Goal: Task Accomplishment & Management: Use online tool/utility

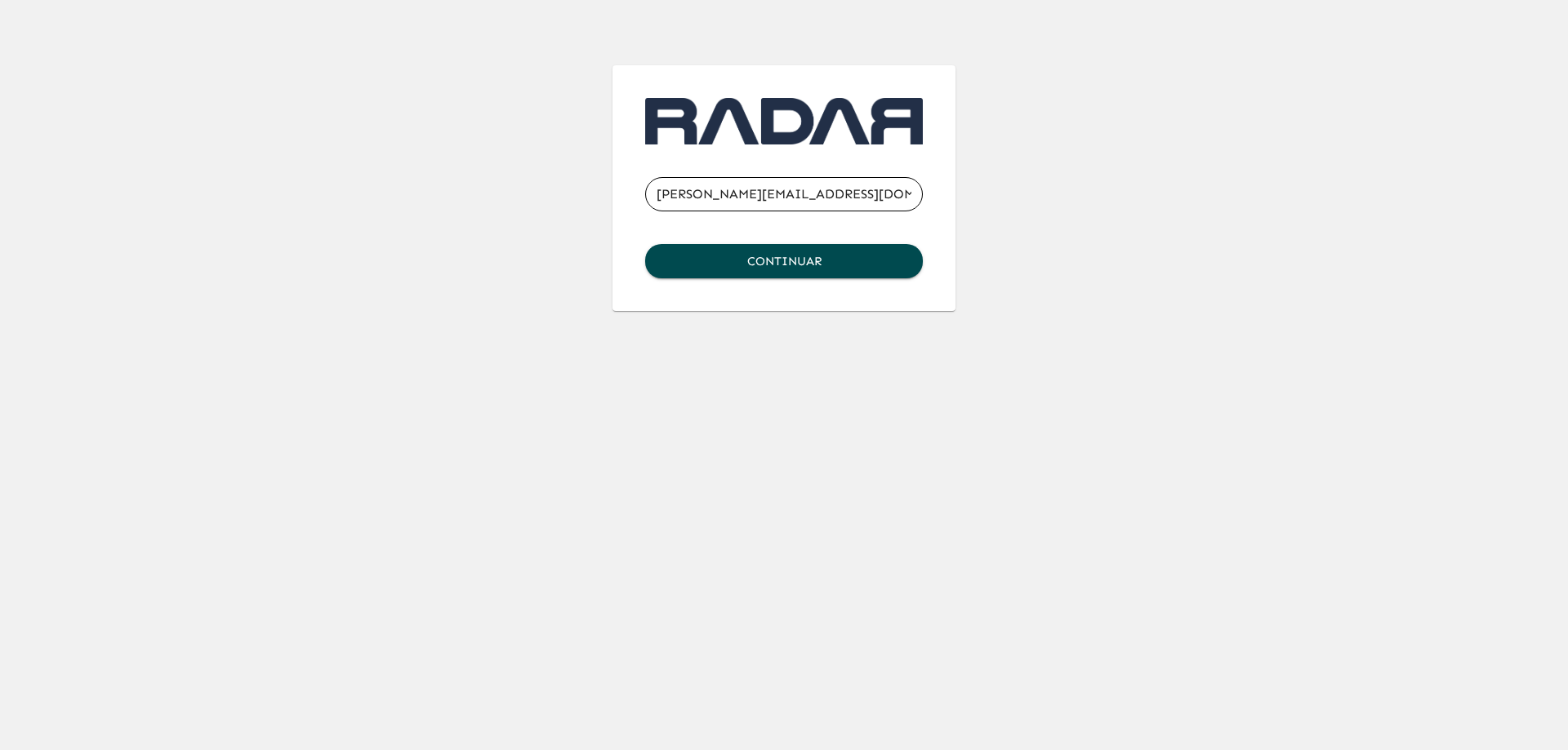
type input "[PERSON_NAME][EMAIL_ADDRESS][DOMAIN_NAME]"
click button "Continuar" at bounding box center [784, 261] width 278 height 34
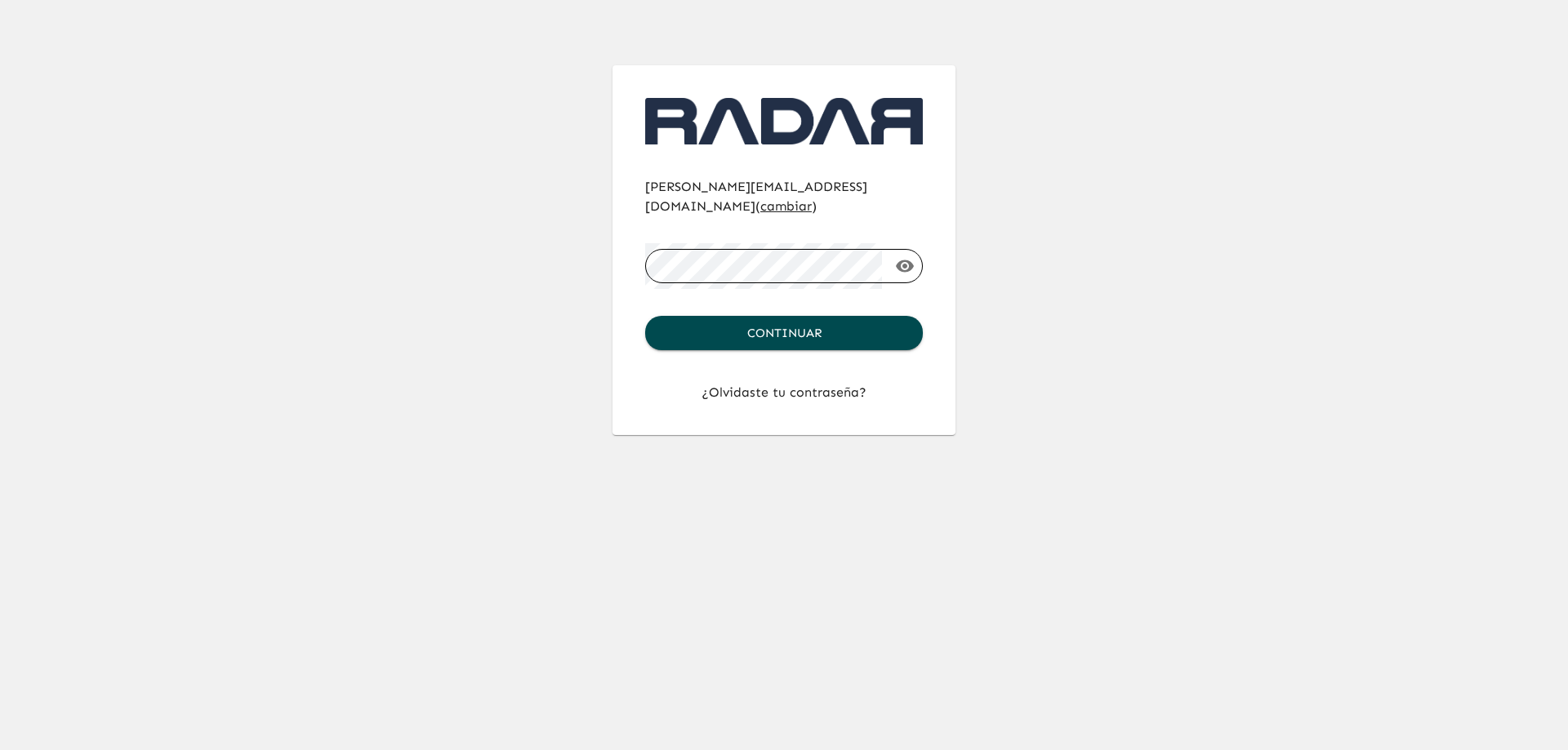
click at [645, 316] on button "Continuar" at bounding box center [784, 333] width 278 height 34
click at [1074, 242] on div "[PERSON_NAME][EMAIL_ADDRESS][DOMAIN_NAME] ( cambiar ) ​ Continuar ¿Olvidaste tu…" at bounding box center [783, 217] width 941 height 435
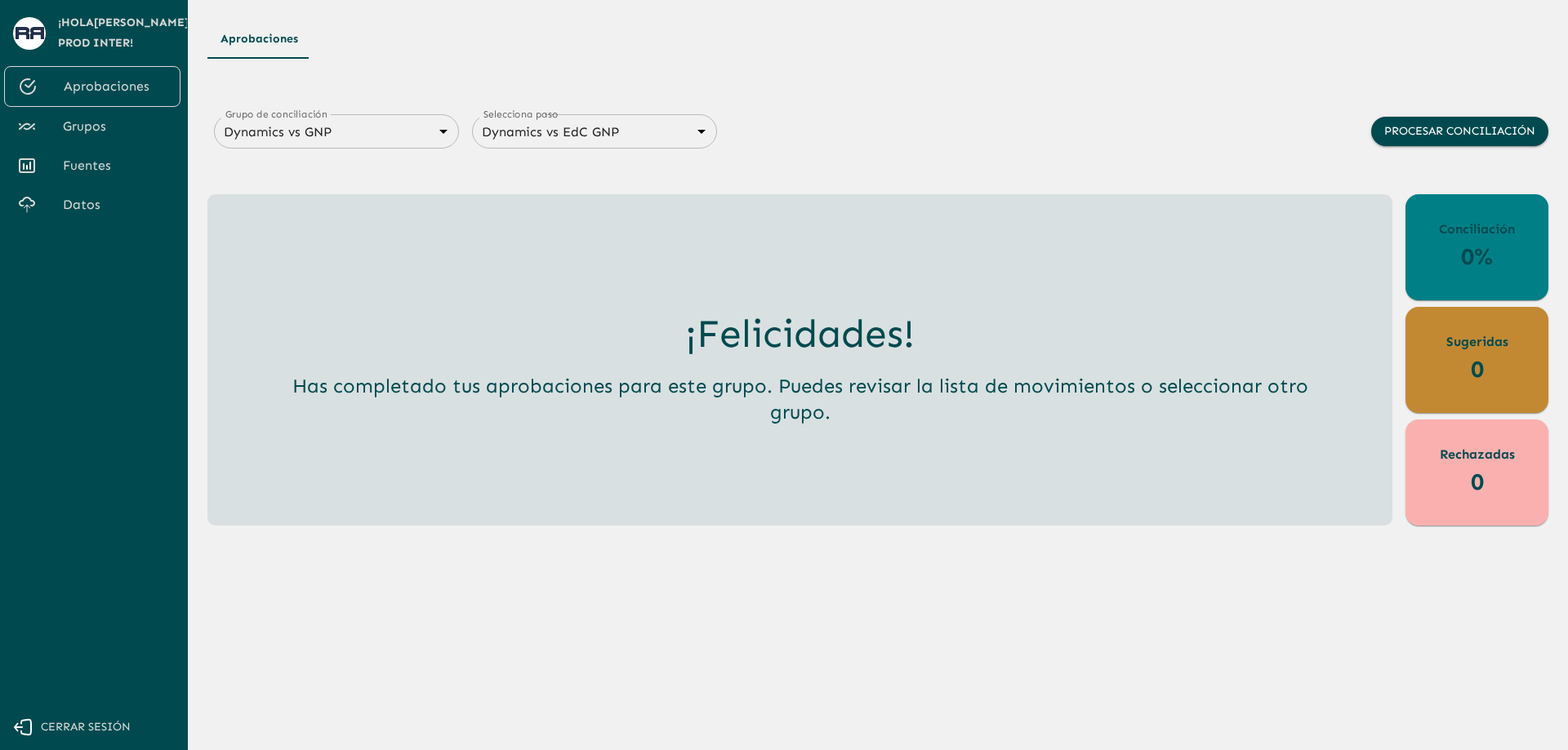
click at [107, 120] on span "Grupos" at bounding box center [115, 126] width 105 height 20
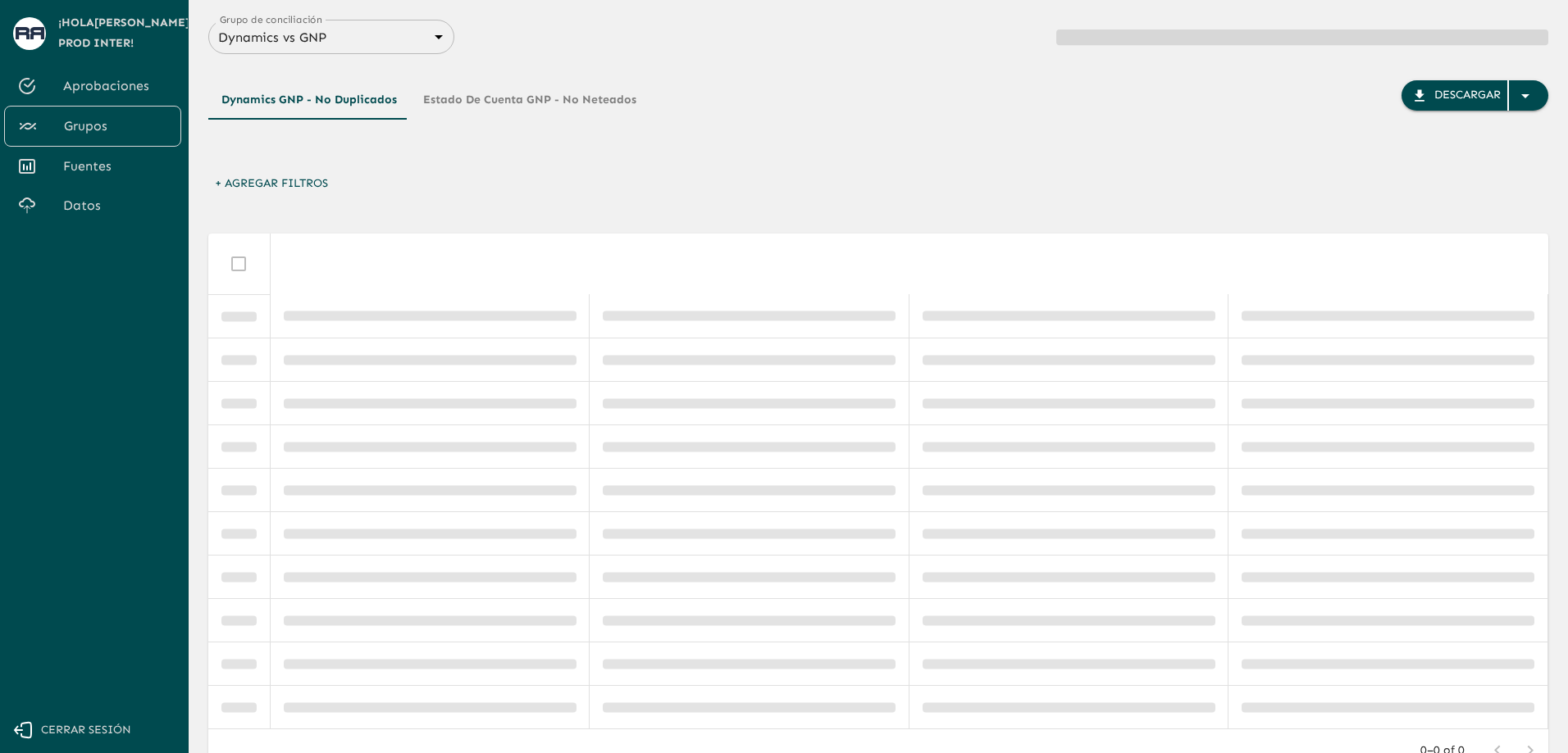
click at [433, 43] on body "Se están procesando los movimientos. Algunas acciones permanecerán deshabilitad…" at bounding box center [784, 376] width 1568 height 753
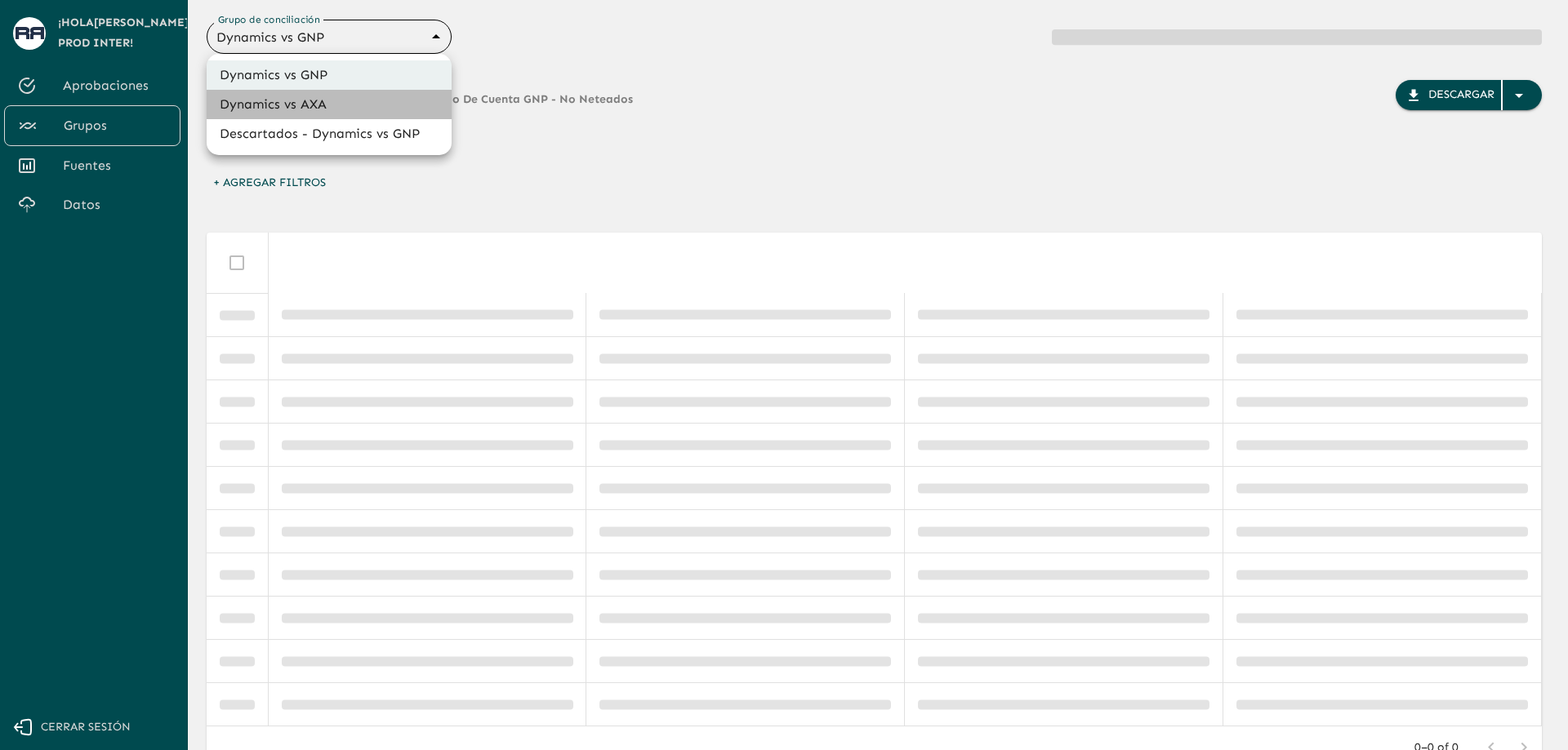
click at [369, 107] on li "Dynamics vs AXA" at bounding box center [329, 105] width 245 height 30
type input "688d0fb445366dcf85fc95f2"
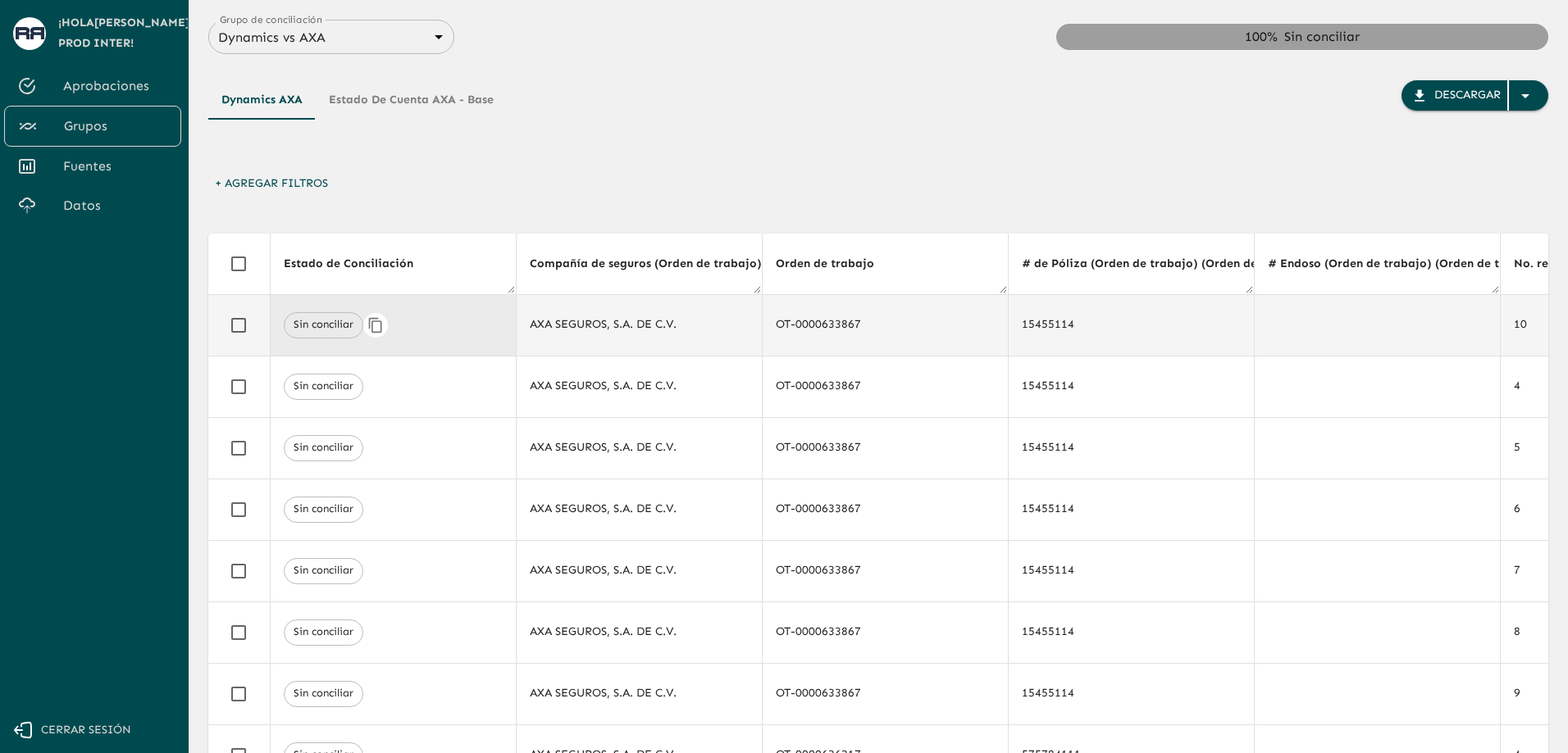
drag, startPoint x: 731, startPoint y: 330, endPoint x: 349, endPoint y: 324, distance: 382.0
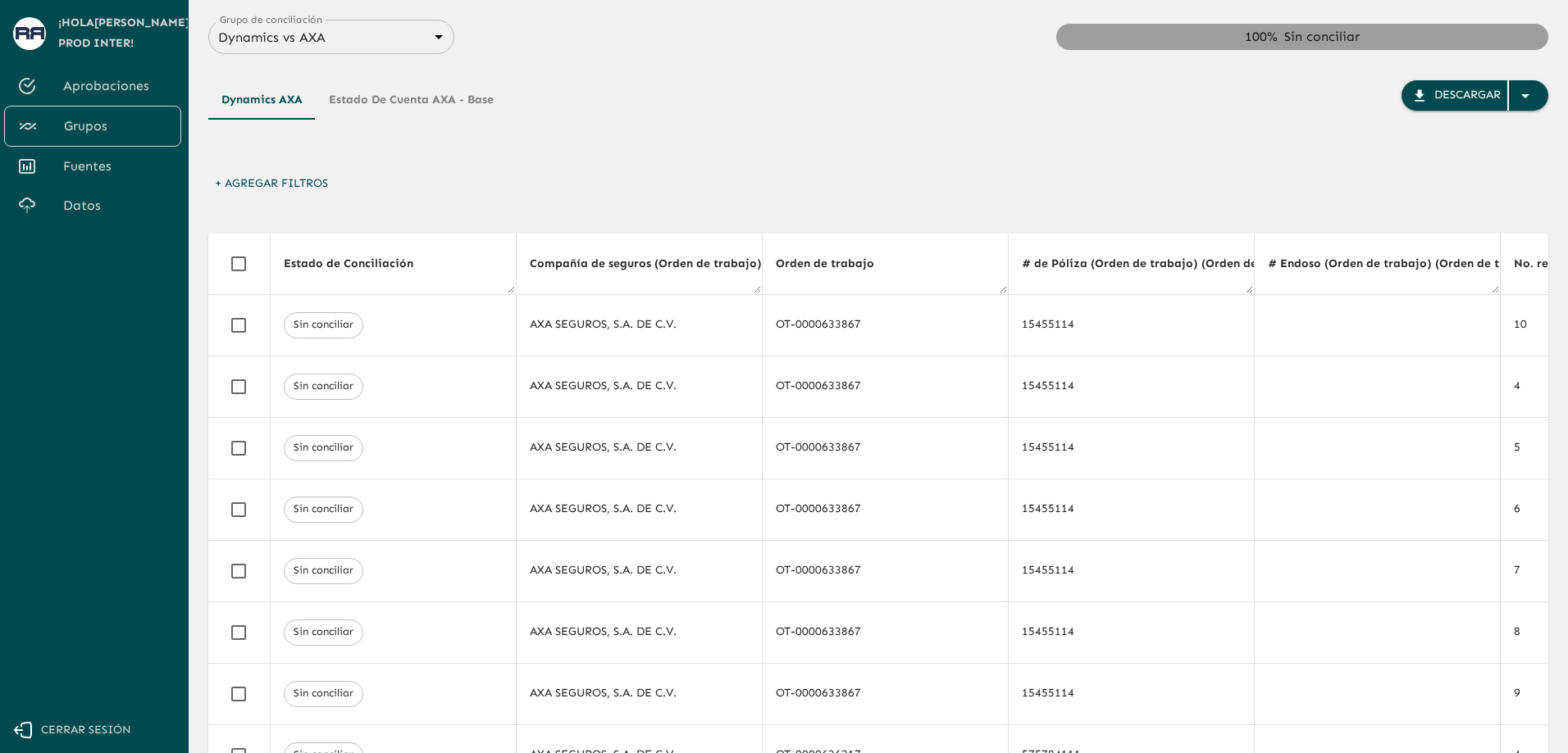
click at [292, 162] on div "Dynamics AXA Estado de cuenta AXA - Base" at bounding box center [357, 125] width 298 height 89
click at [294, 186] on button "+ Agregar Filtros" at bounding box center [272, 184] width 127 height 30
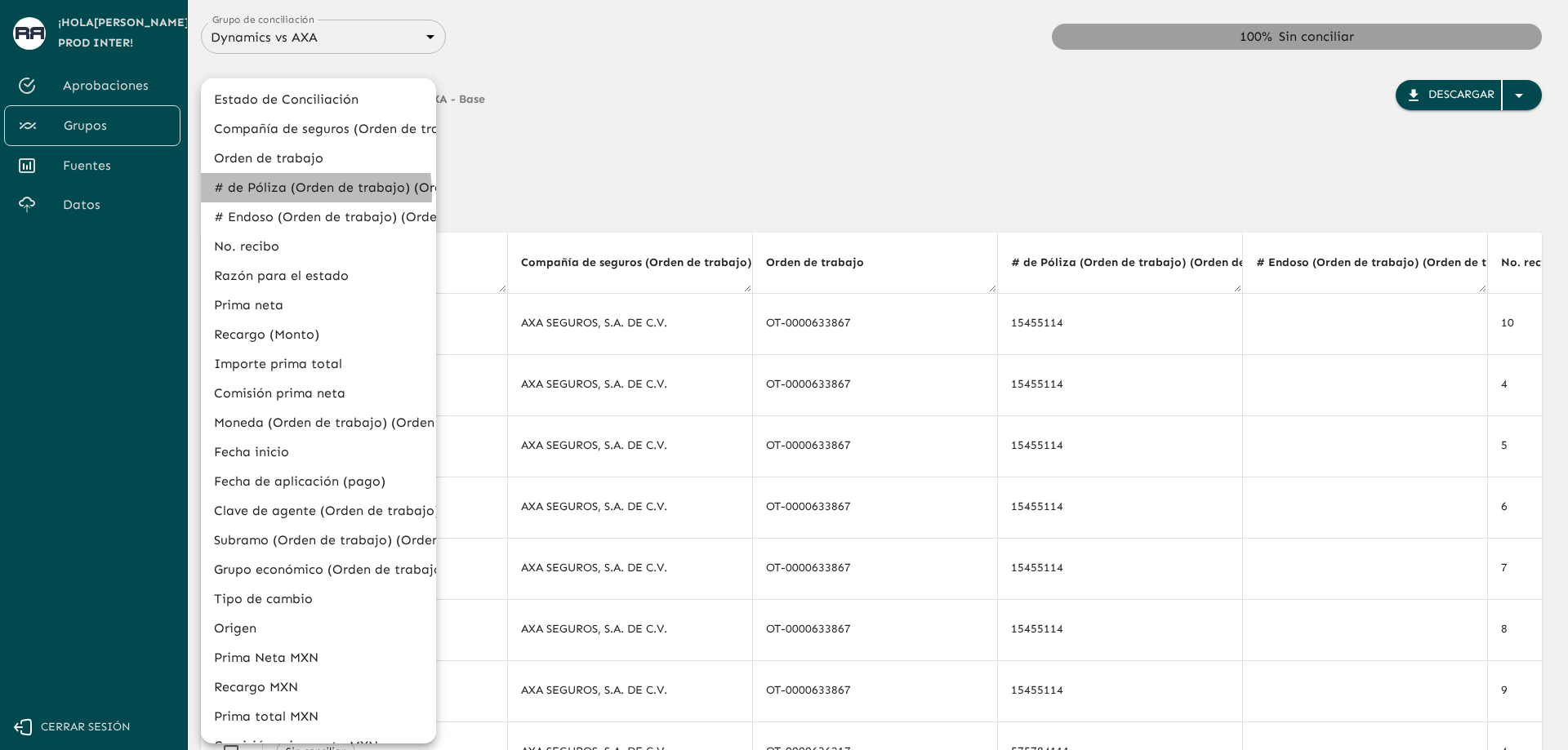
click at [288, 193] on li "# de Póliza (Orden de trabajo) (Orden de trabajo)" at bounding box center [318, 187] width 235 height 30
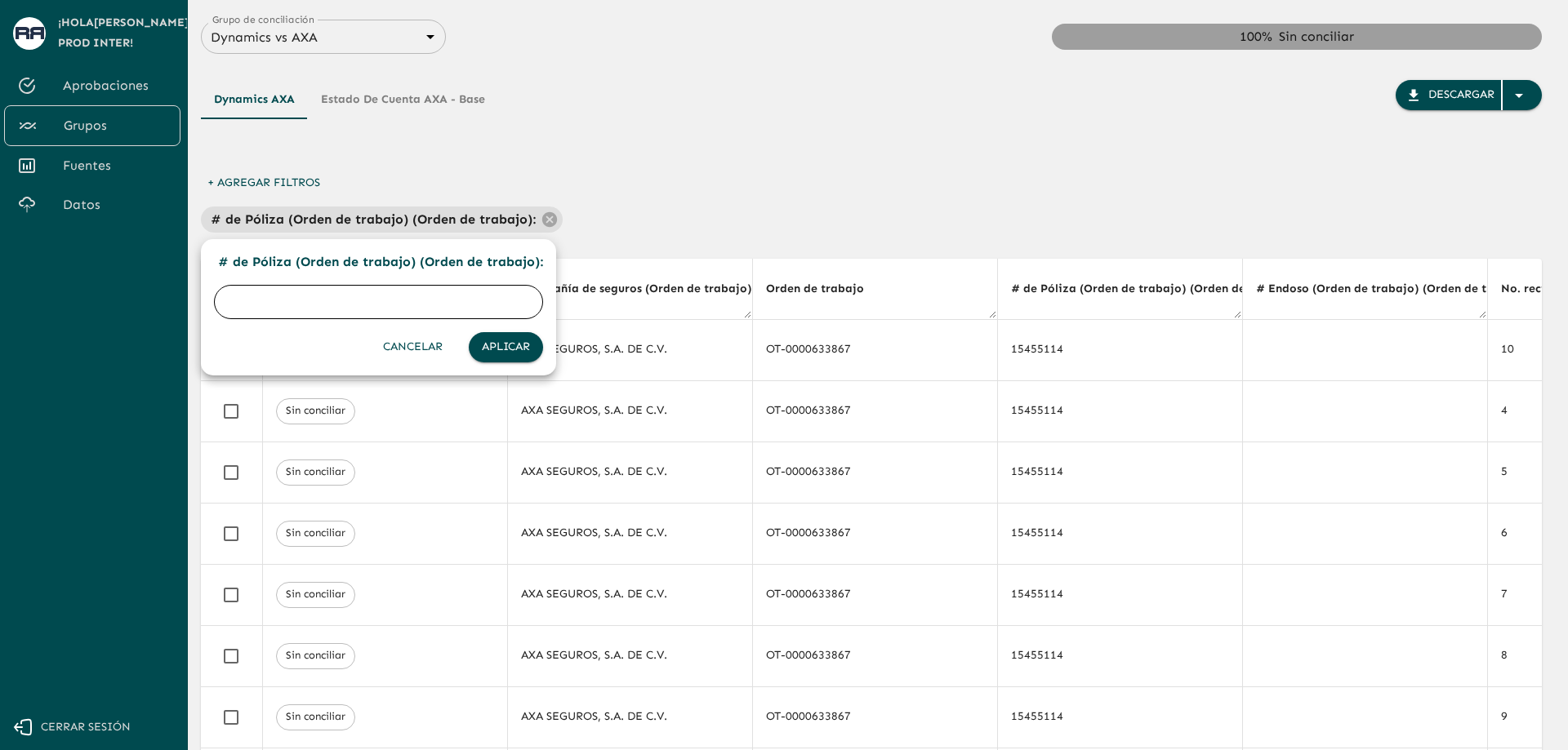
click at [303, 297] on input "text" at bounding box center [378, 302] width 329 height 46
paste input "FW99714B"
type input "FW99714B"
click button "Aplicar" at bounding box center [506, 346] width 74 height 30
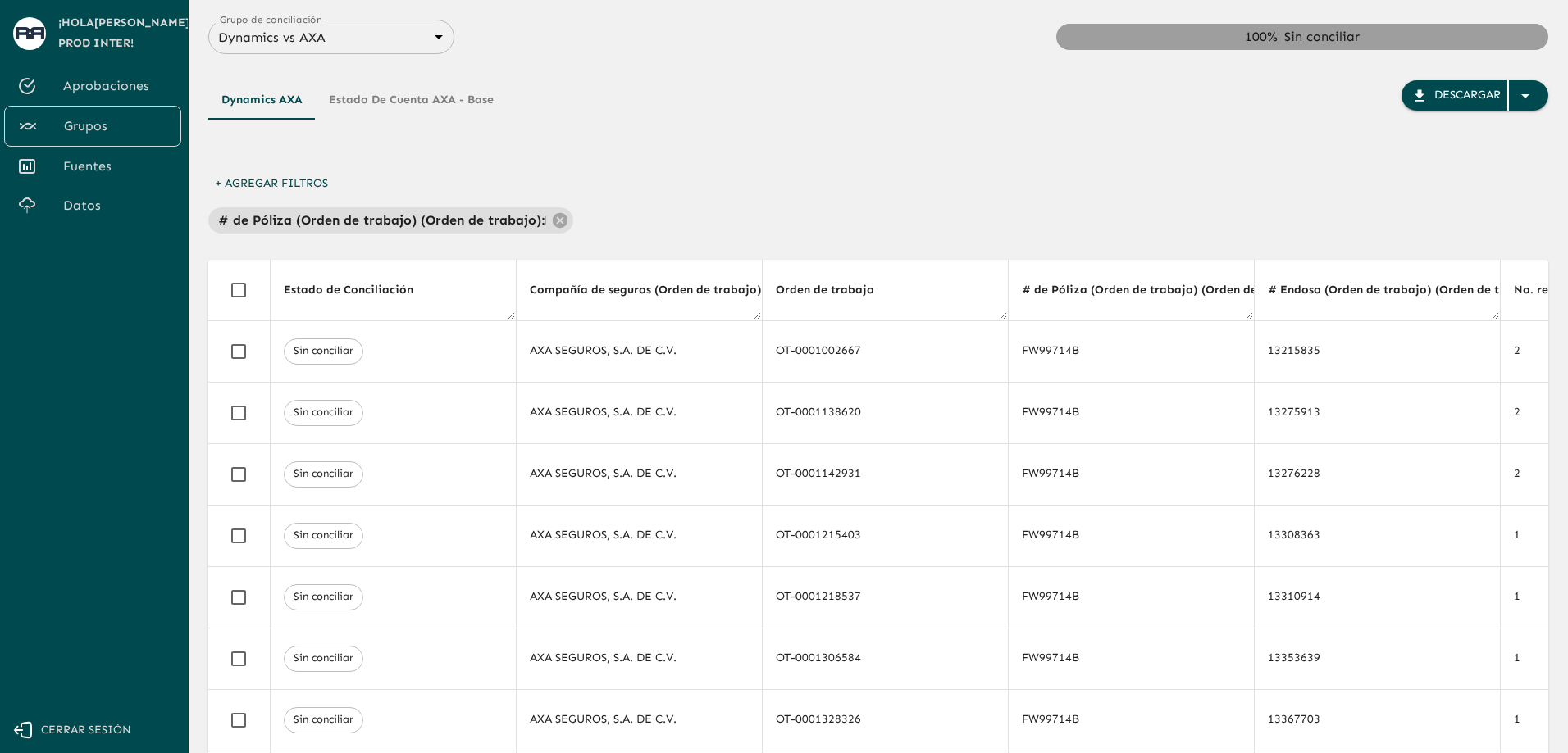
click at [276, 174] on button "+ Agregar Filtros" at bounding box center [272, 184] width 127 height 30
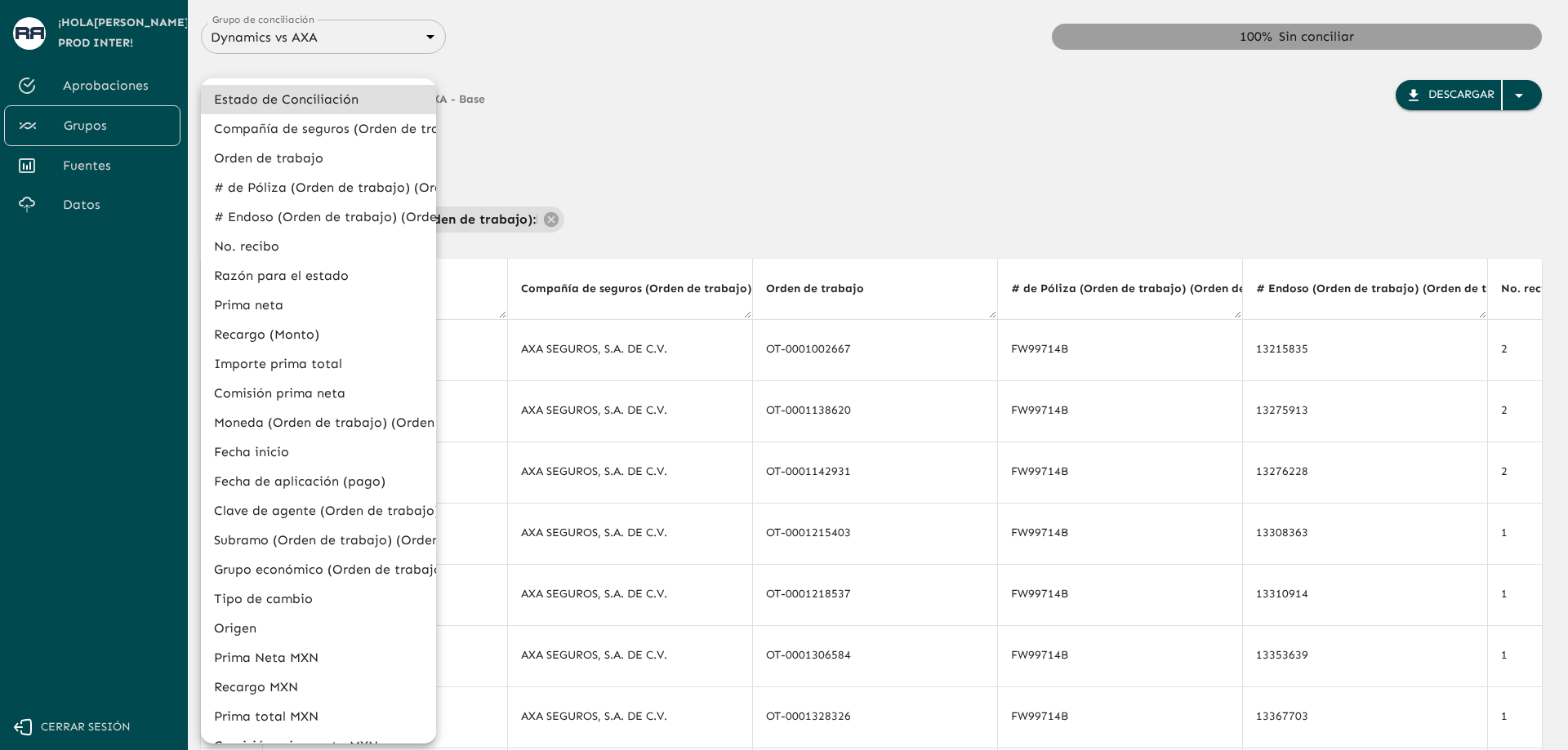
click at [352, 220] on li "# Endoso (Orden de trabajo) (Orden de trabajo)" at bounding box center [318, 217] width 235 height 30
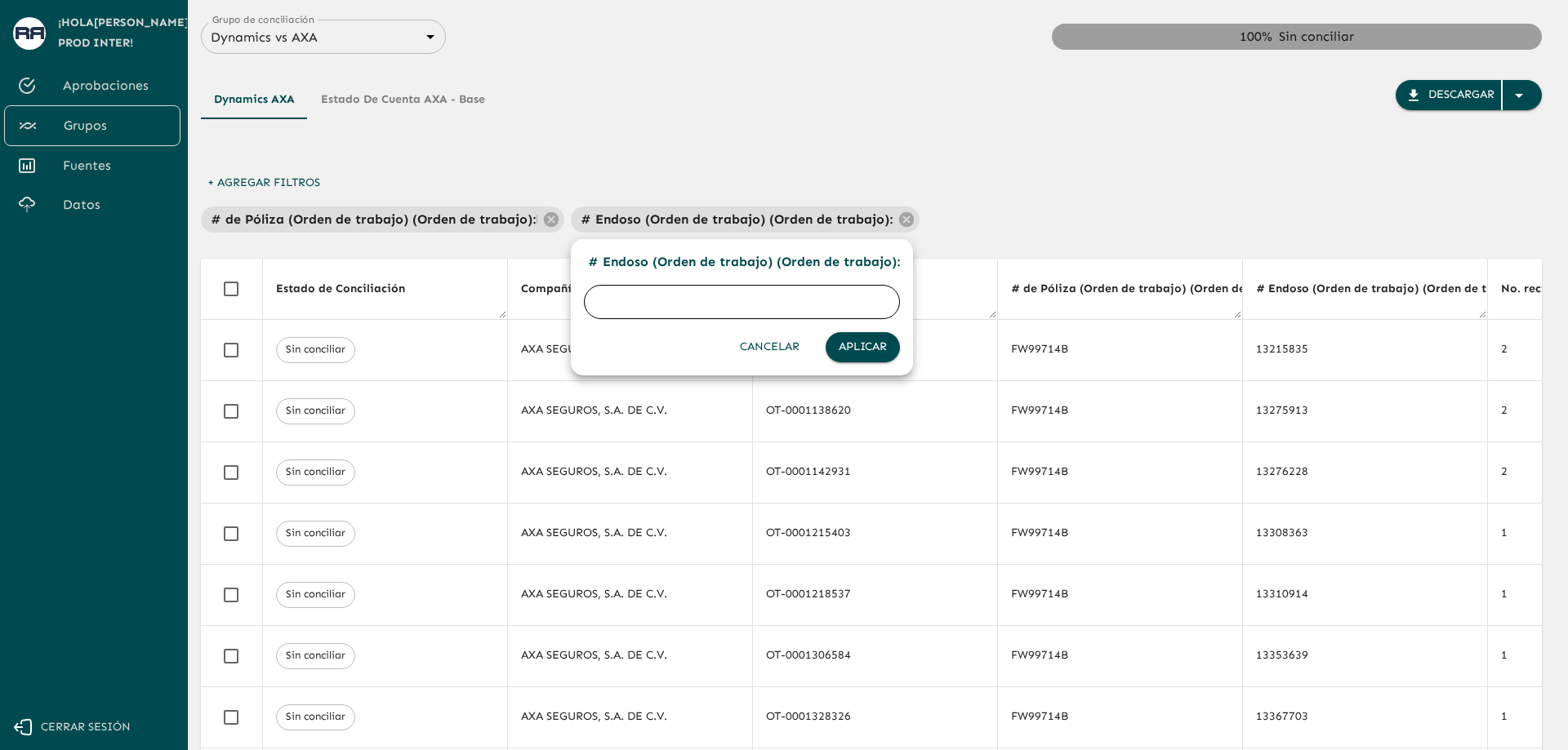
paste input "13353639"
type input "13353639"
click at [857, 356] on button "Aplicar" at bounding box center [862, 346] width 74 height 30
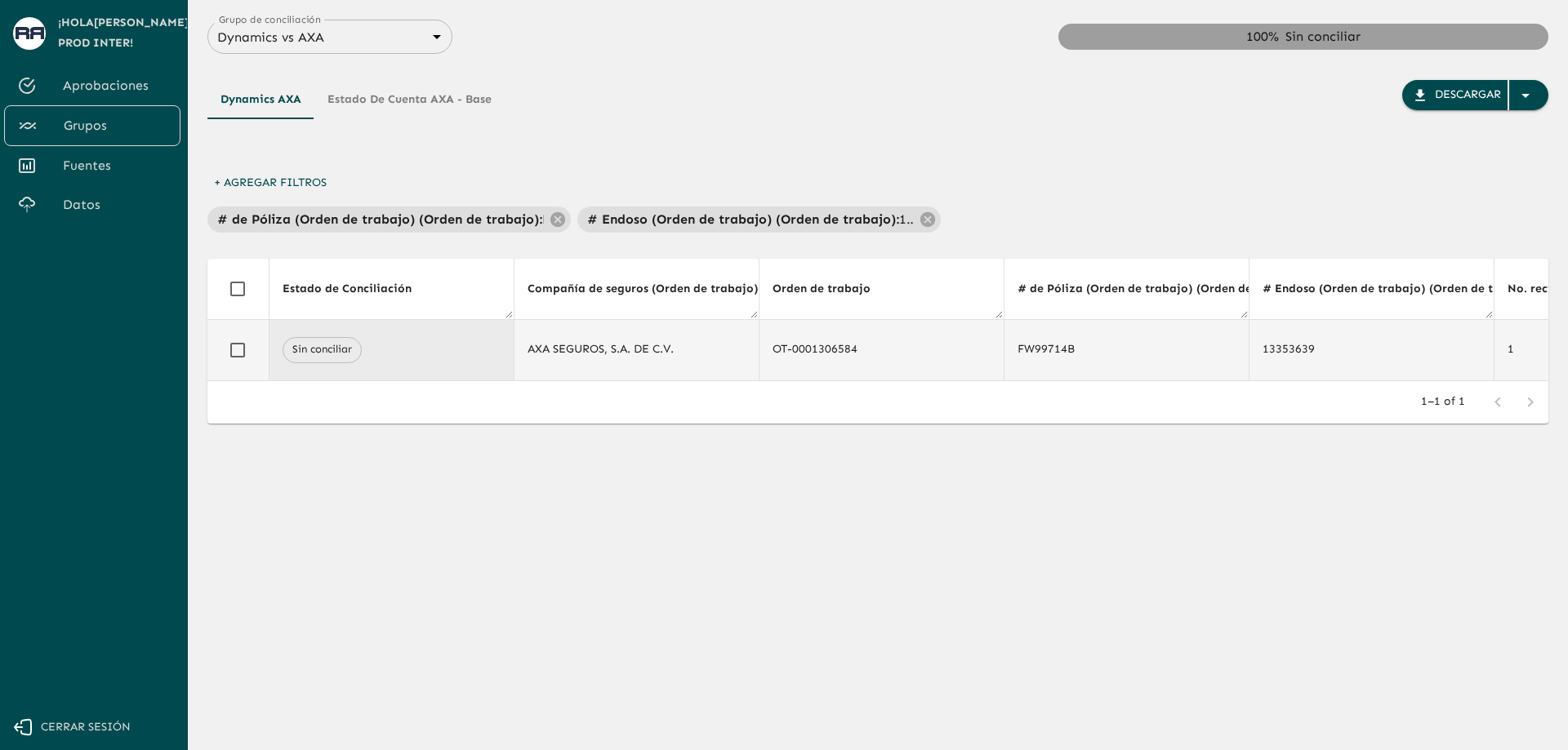
drag, startPoint x: 954, startPoint y: 360, endPoint x: 345, endPoint y: 375, distance: 609.2
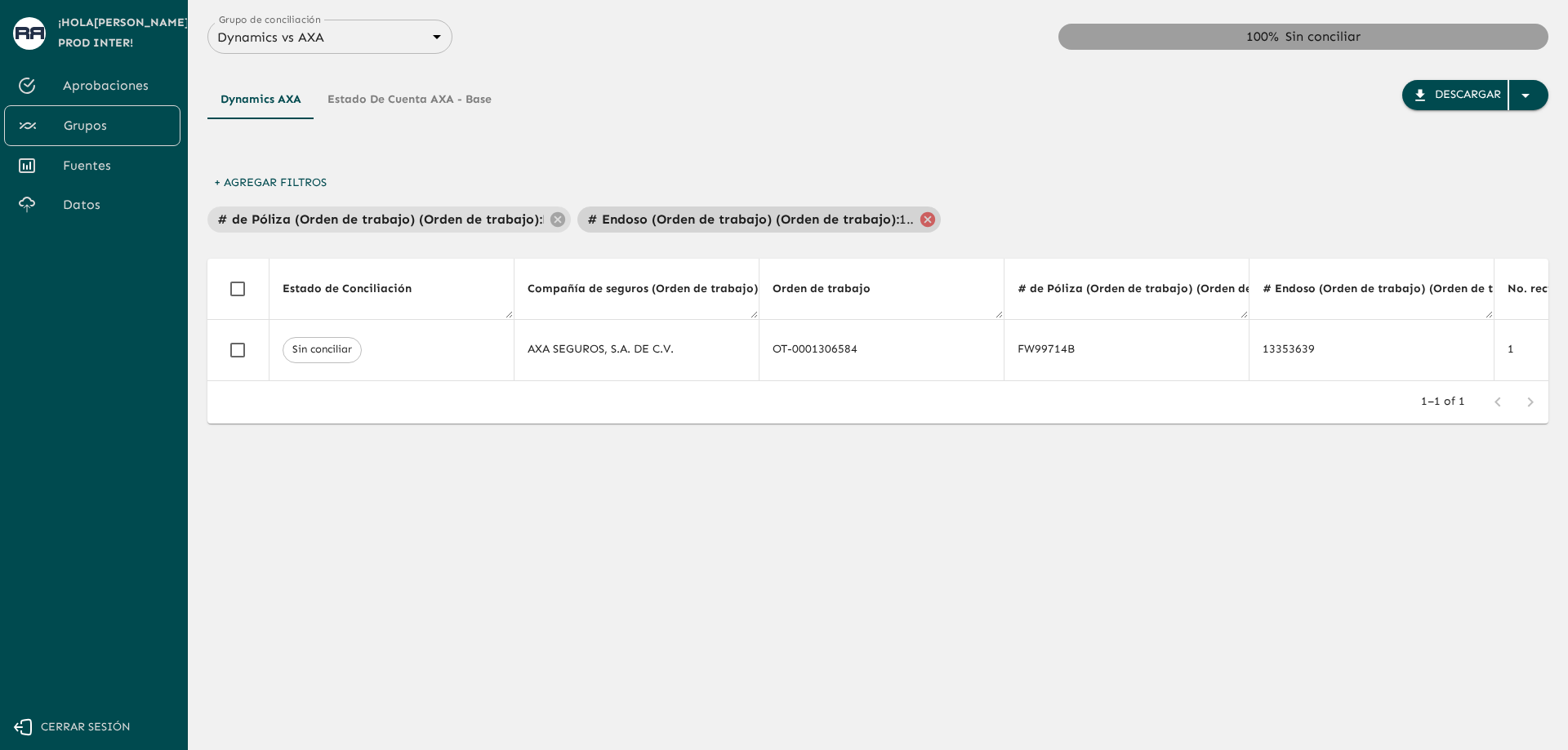
click at [935, 215] on icon at bounding box center [927, 219] width 18 height 18
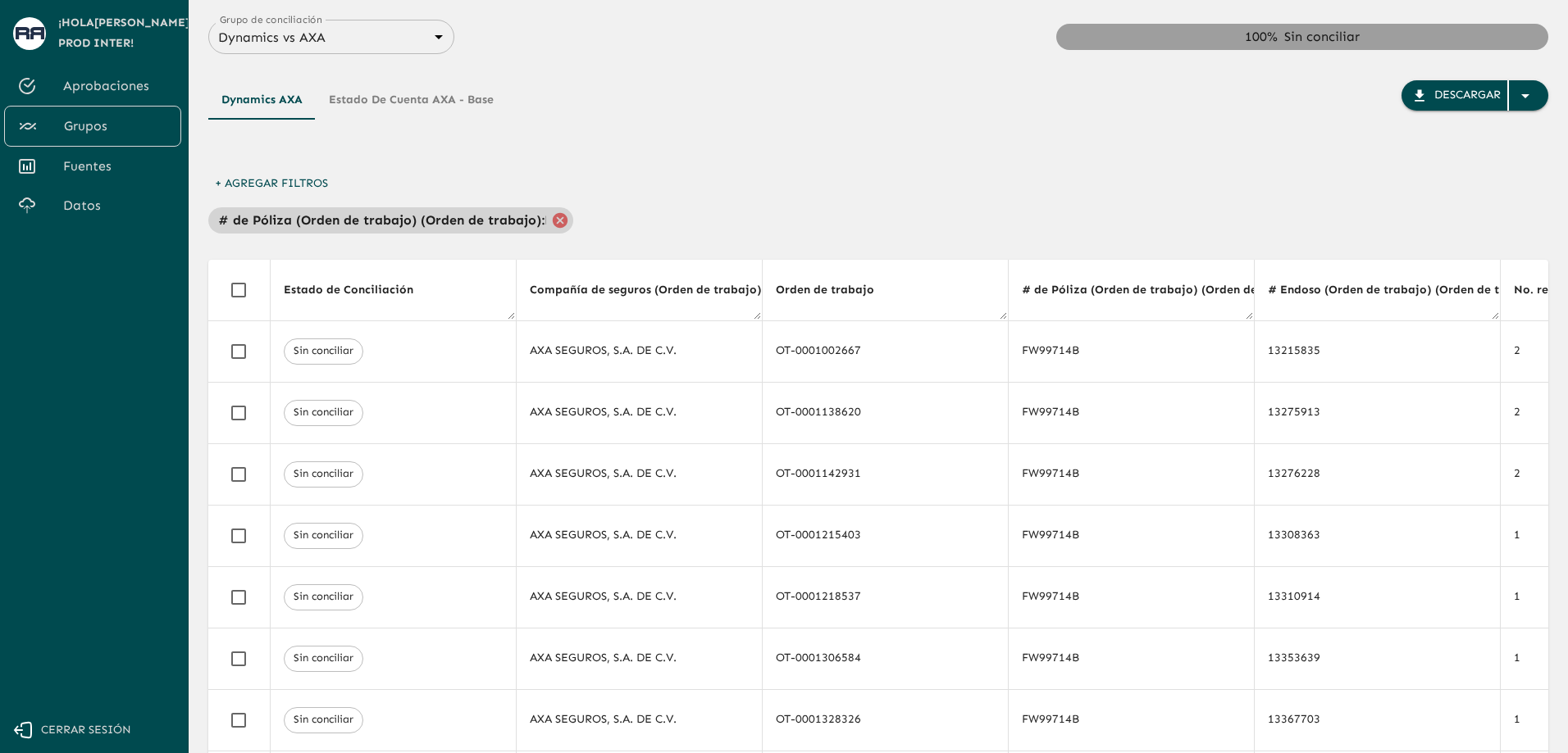
click at [552, 216] on icon at bounding box center [559, 219] width 15 height 15
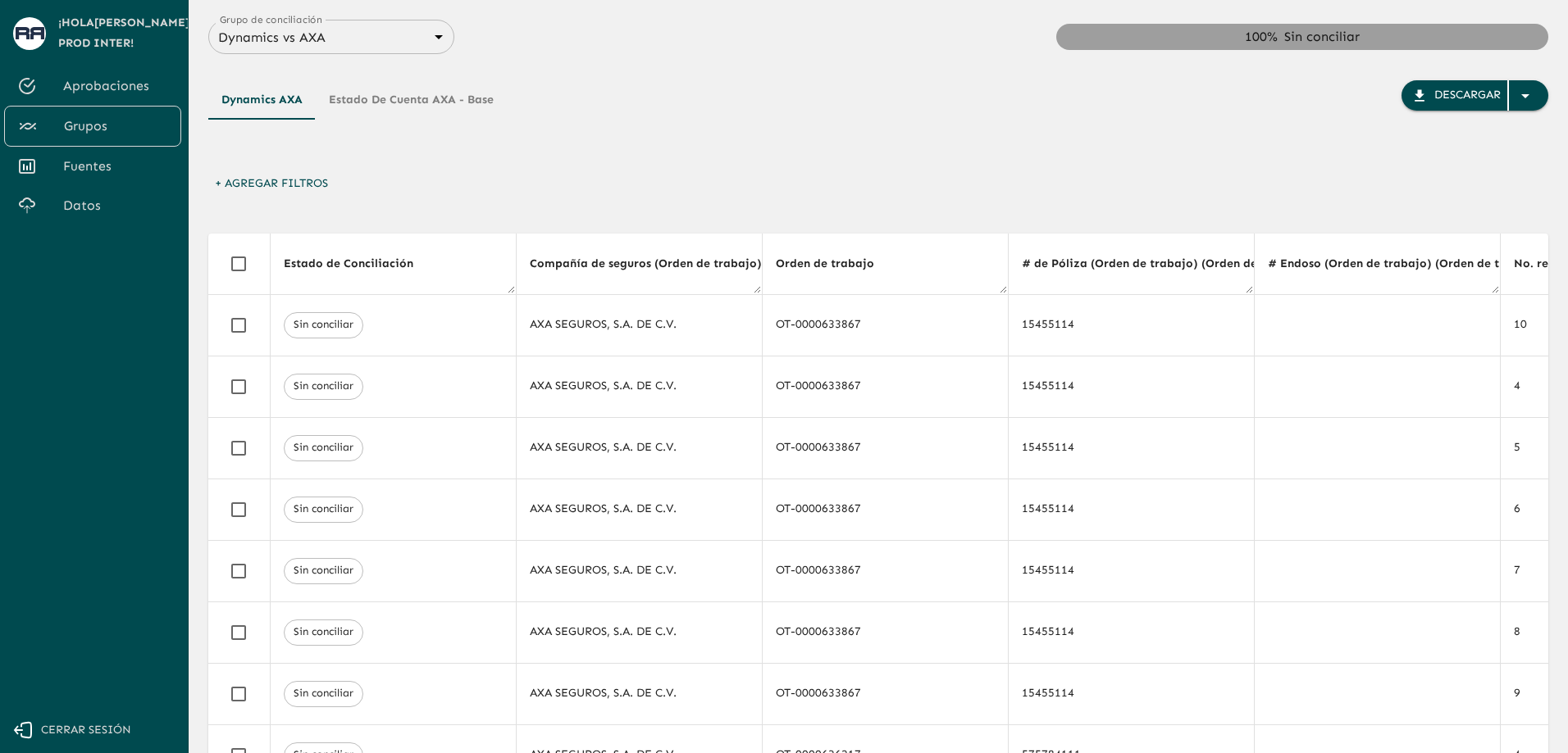
click at [265, 200] on div "+ Agregar Filtros" at bounding box center [878, 188] width 1340 height 38
click at [267, 188] on button "+ Agregar Filtros" at bounding box center [272, 184] width 127 height 30
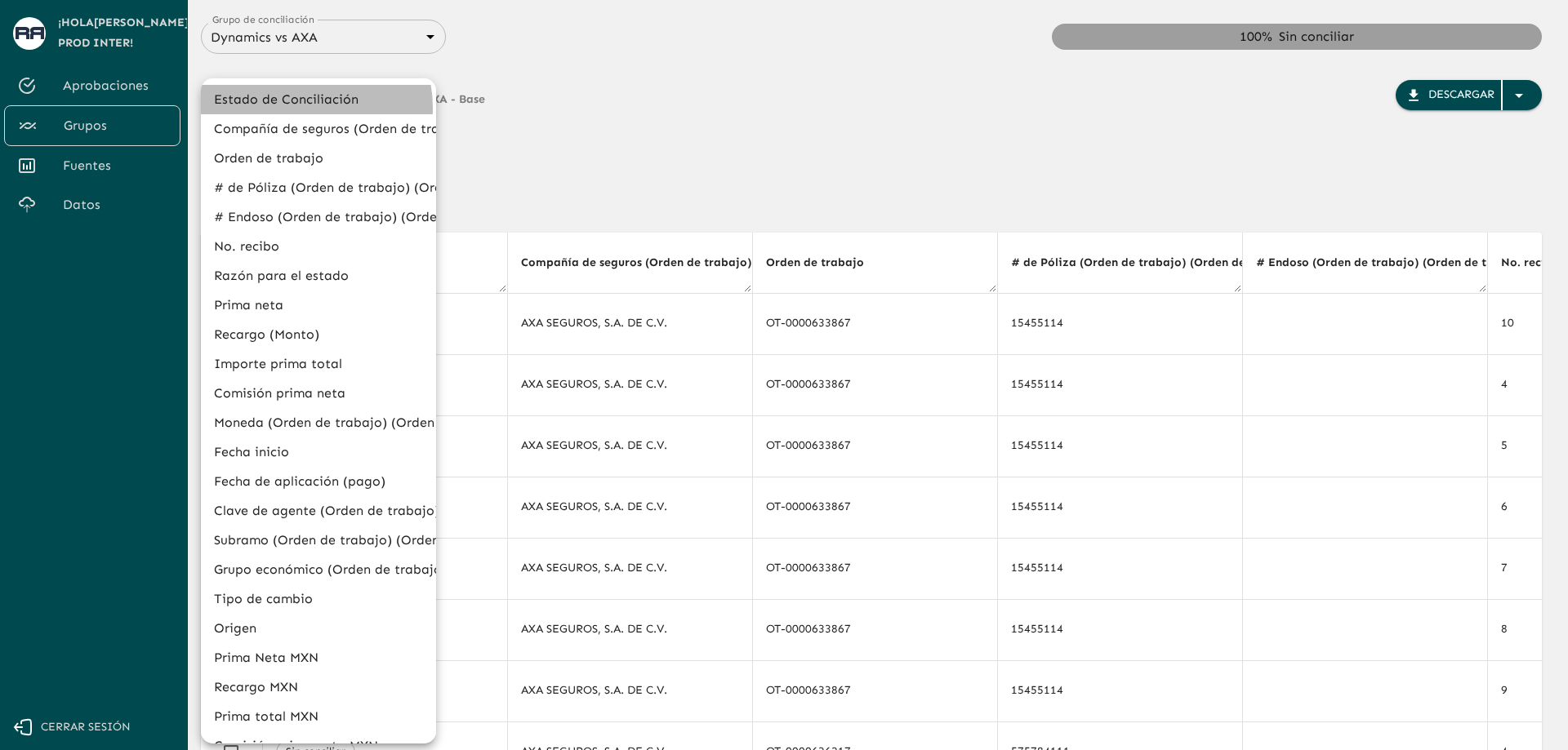
click at [305, 108] on li "Estado de Conciliación" at bounding box center [318, 100] width 235 height 30
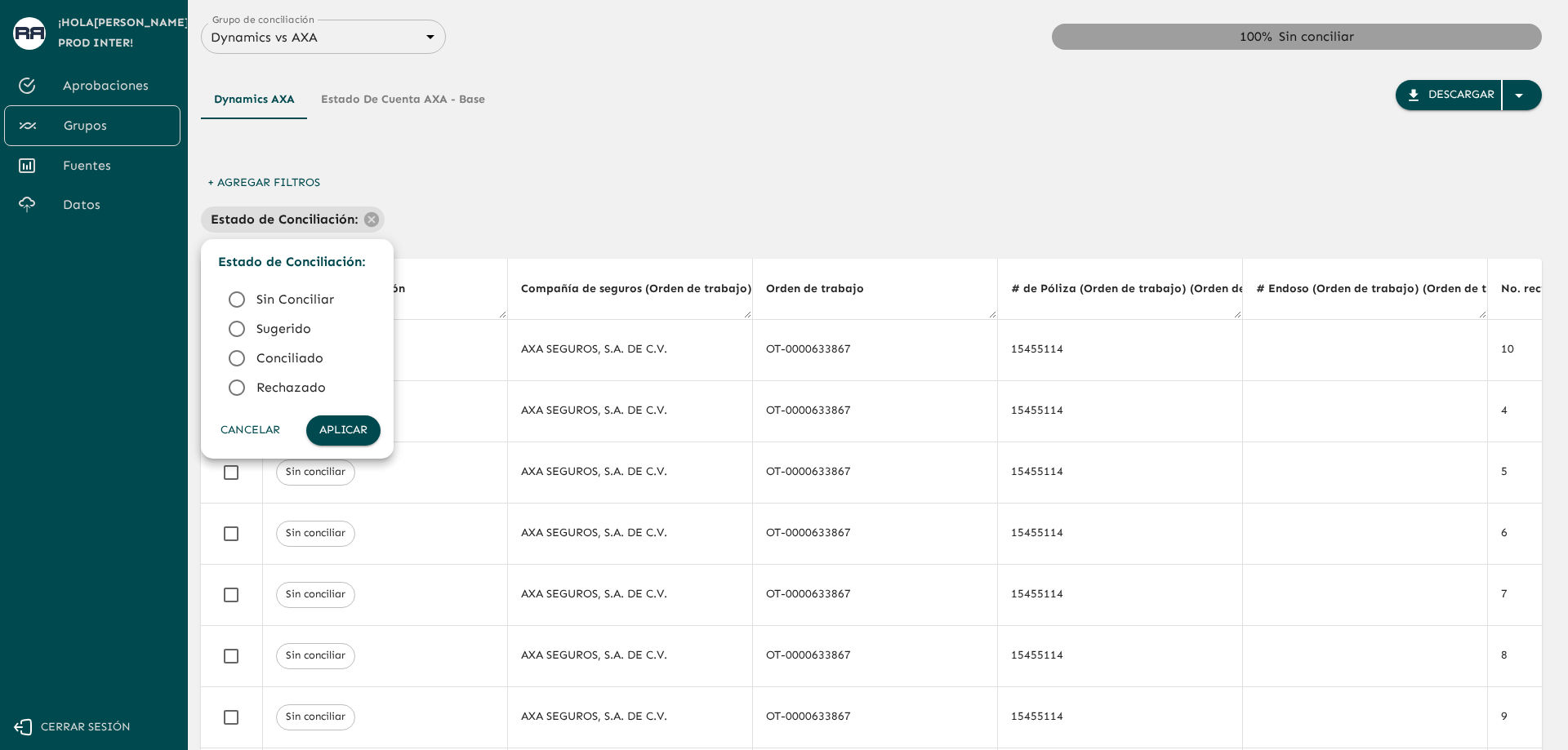
click at [305, 353] on span "Conciliado" at bounding box center [312, 358] width 111 height 20
click at [353, 429] on button "Aplicar" at bounding box center [343, 430] width 74 height 30
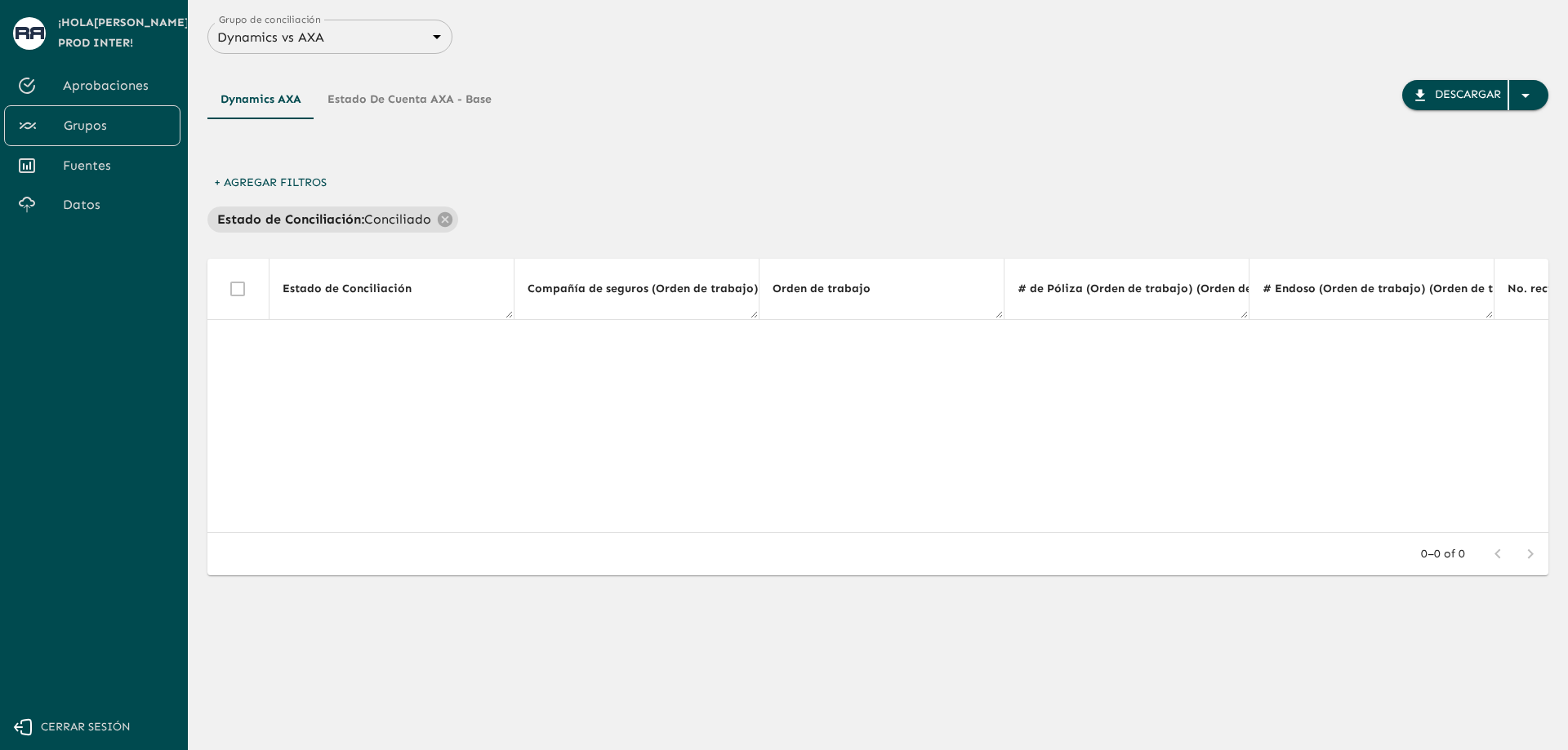
click at [441, 215] on icon at bounding box center [444, 218] width 14 height 14
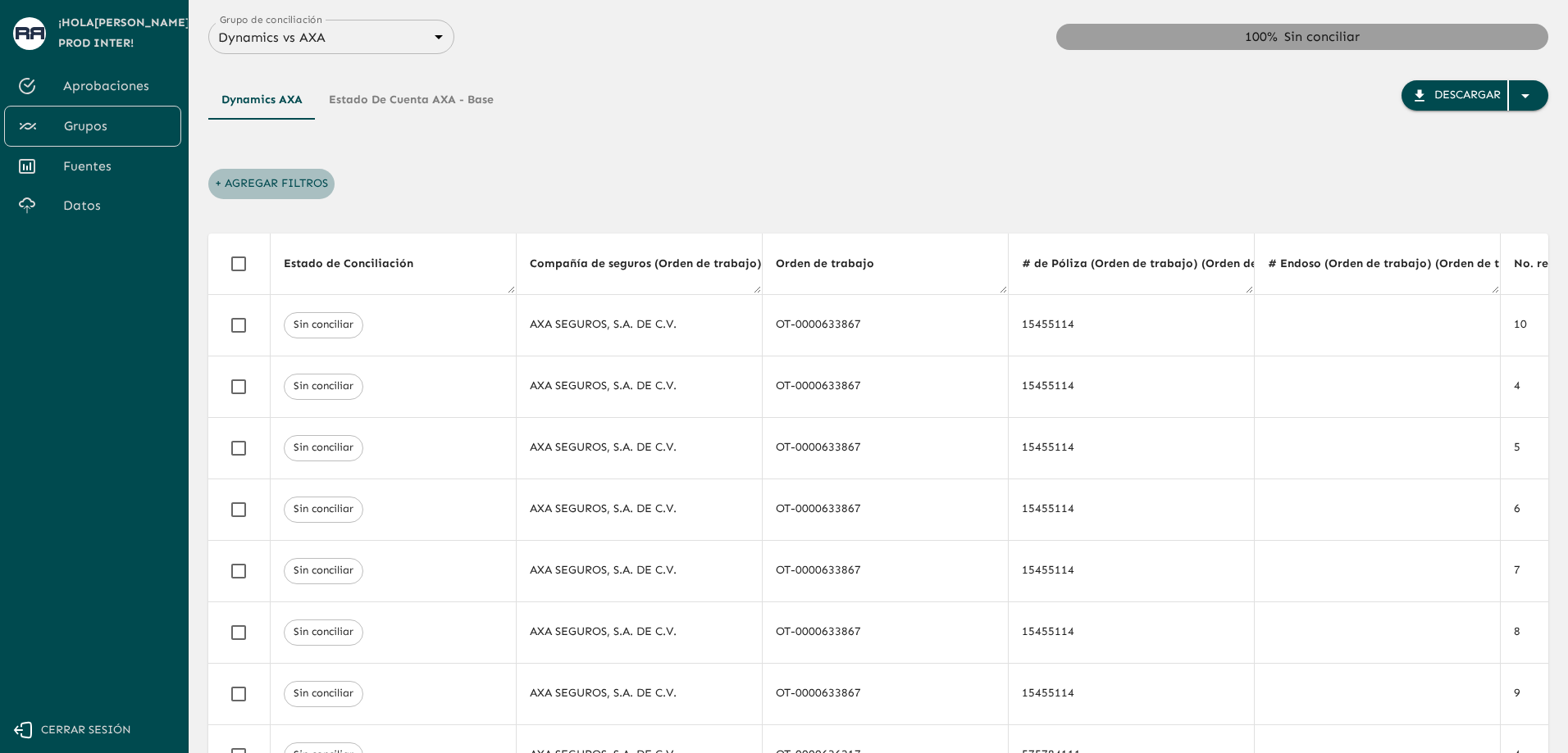
click at [308, 189] on button "+ Agregar Filtros" at bounding box center [272, 184] width 127 height 30
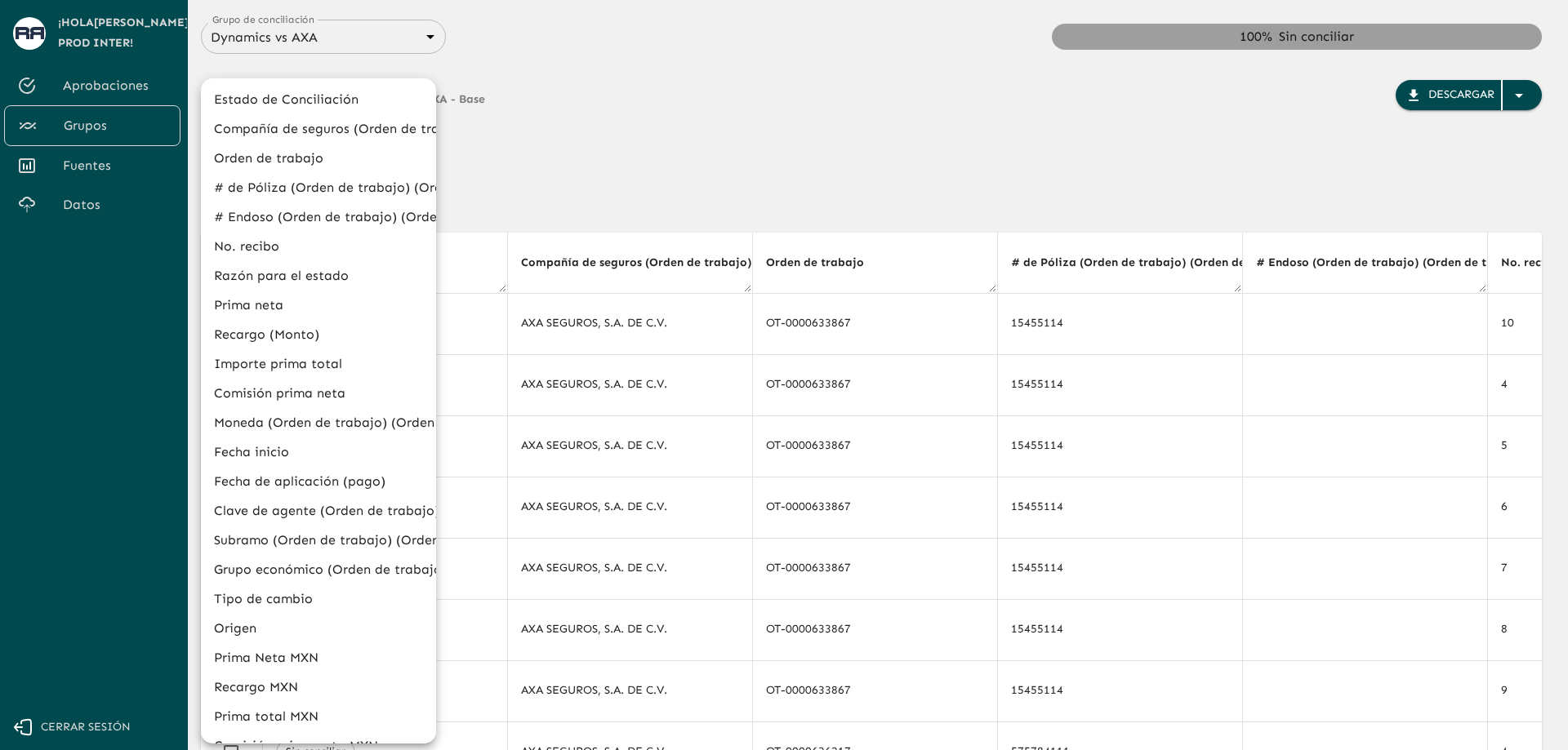
click at [593, 150] on div at bounding box center [784, 375] width 1568 height 750
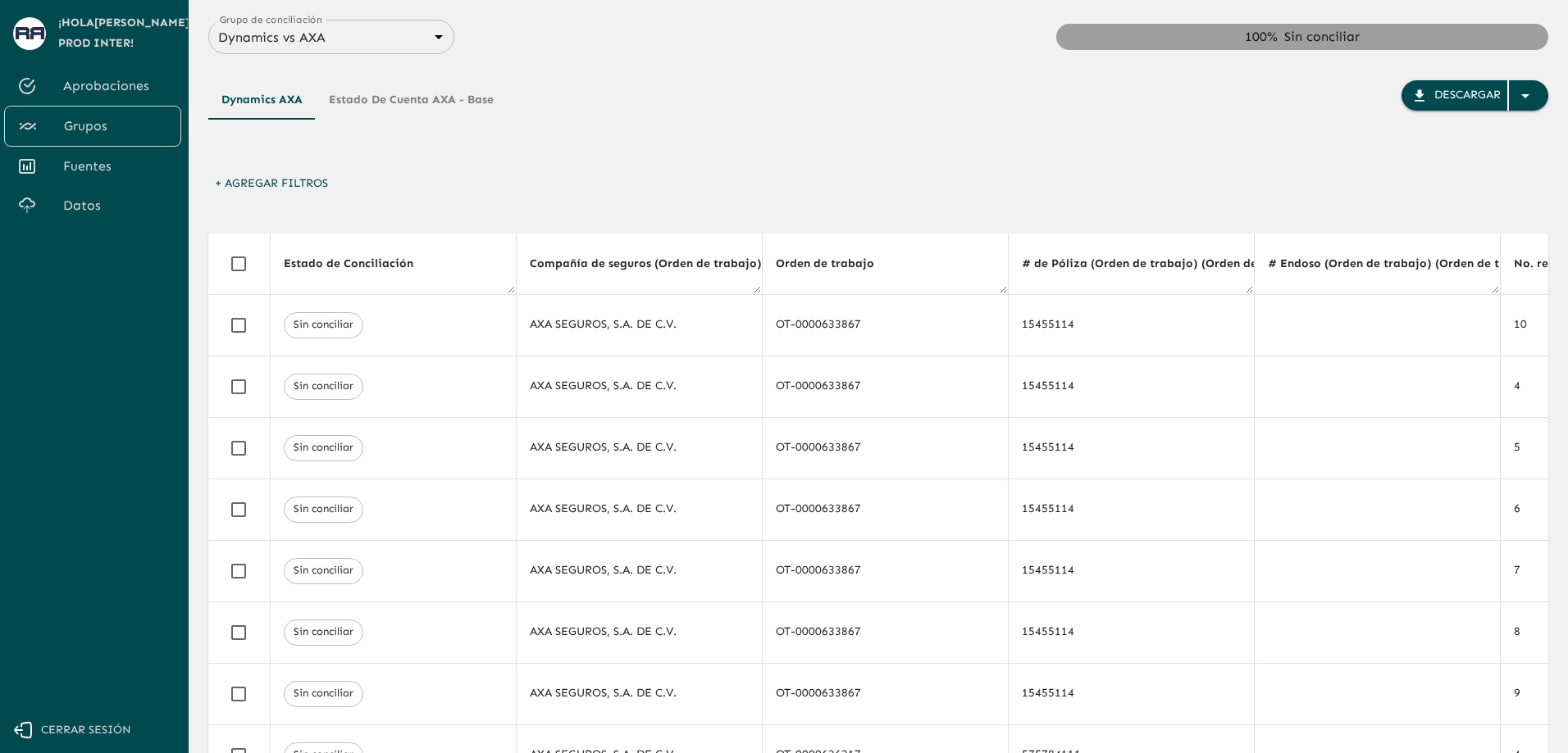
click at [298, 181] on button "+ Agregar Filtros" at bounding box center [272, 184] width 127 height 30
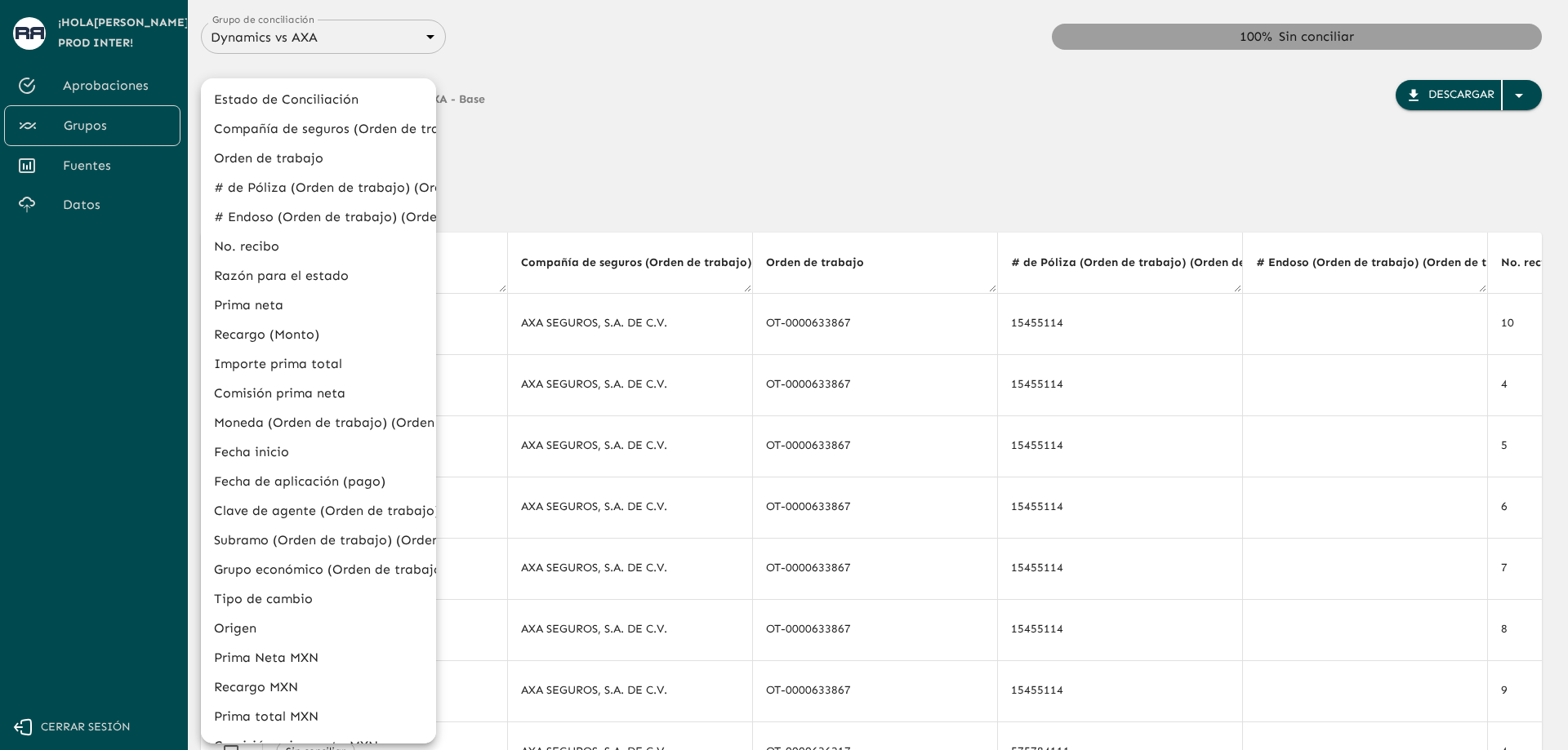
click at [498, 137] on div at bounding box center [784, 375] width 1568 height 750
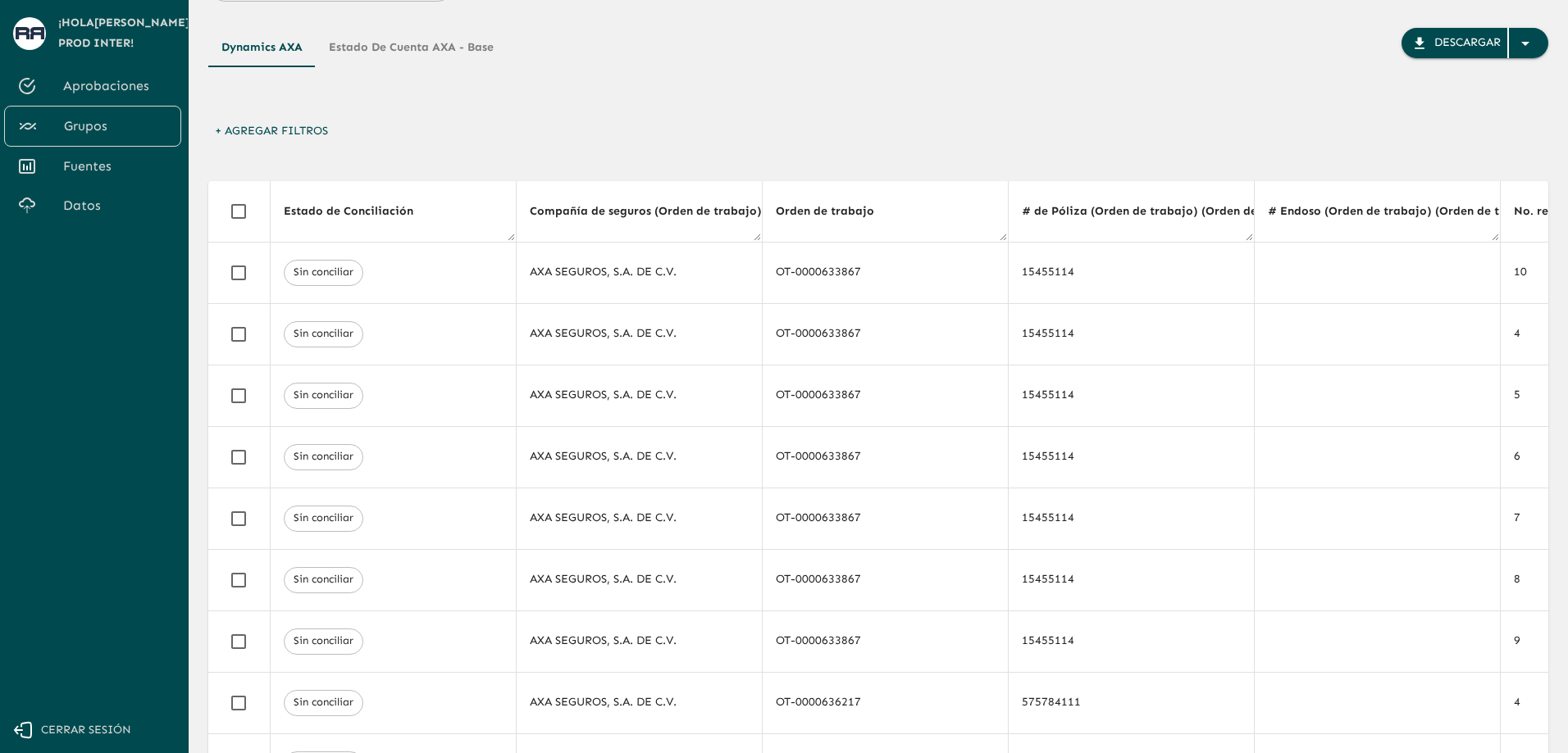
scroll to position [82, 0]
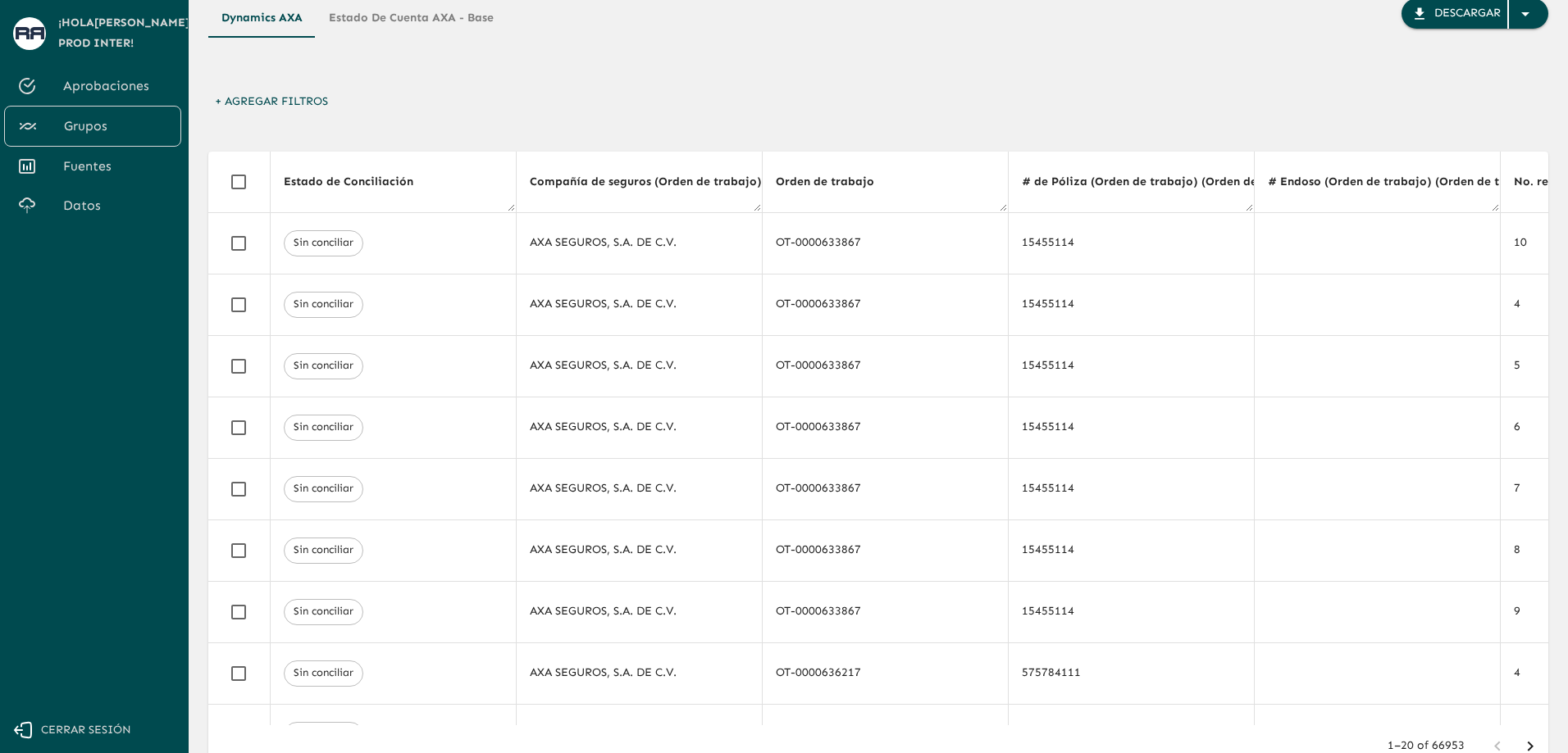
click at [445, 41] on div "Dynamics AXA Estado de cuenta AXA - Base" at bounding box center [357, 43] width 298 height 89
click at [443, 16] on button "Estado de cuenta AXA - Base" at bounding box center [410, 18] width 191 height 39
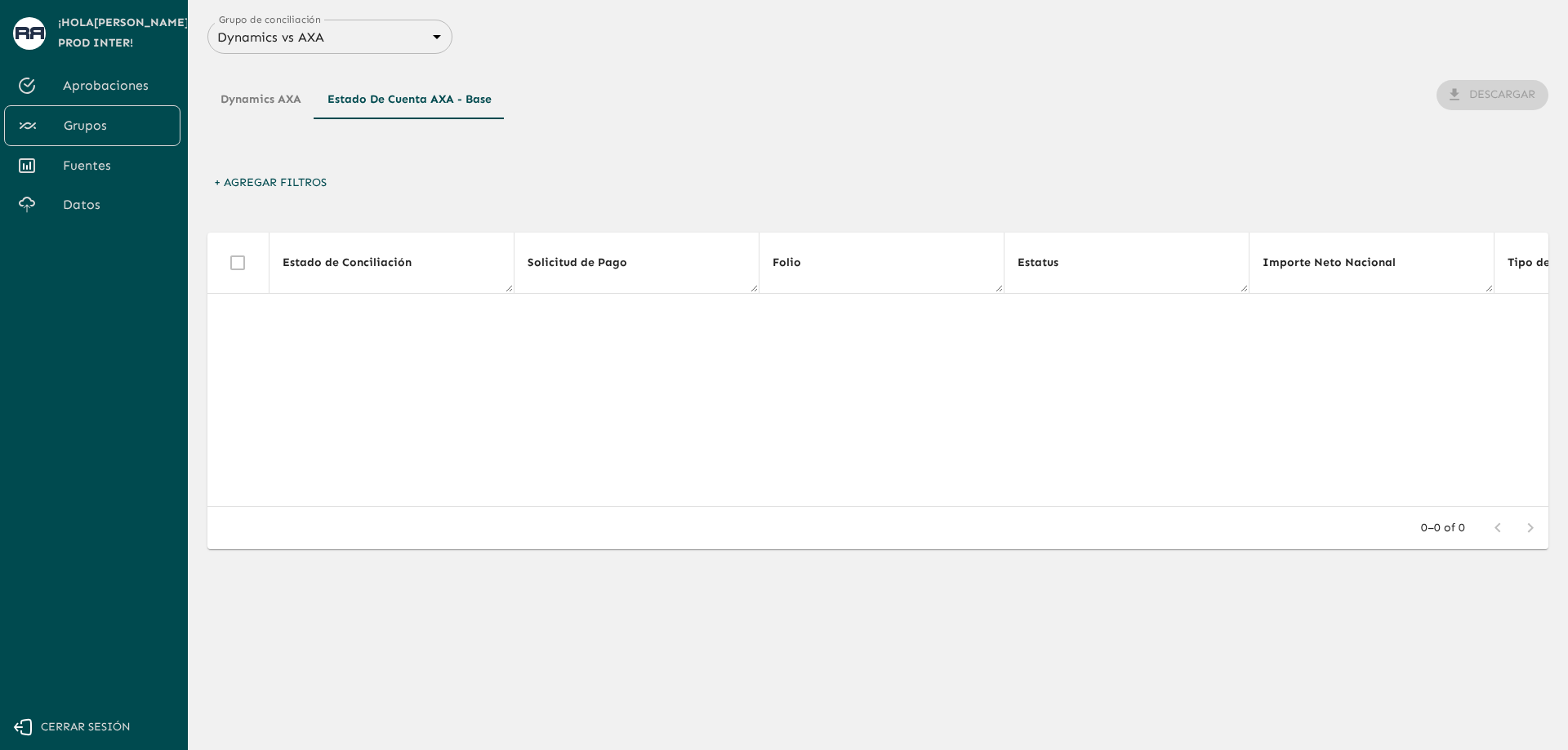
click at [278, 104] on button "Dynamics AXA" at bounding box center [261, 100] width 107 height 39
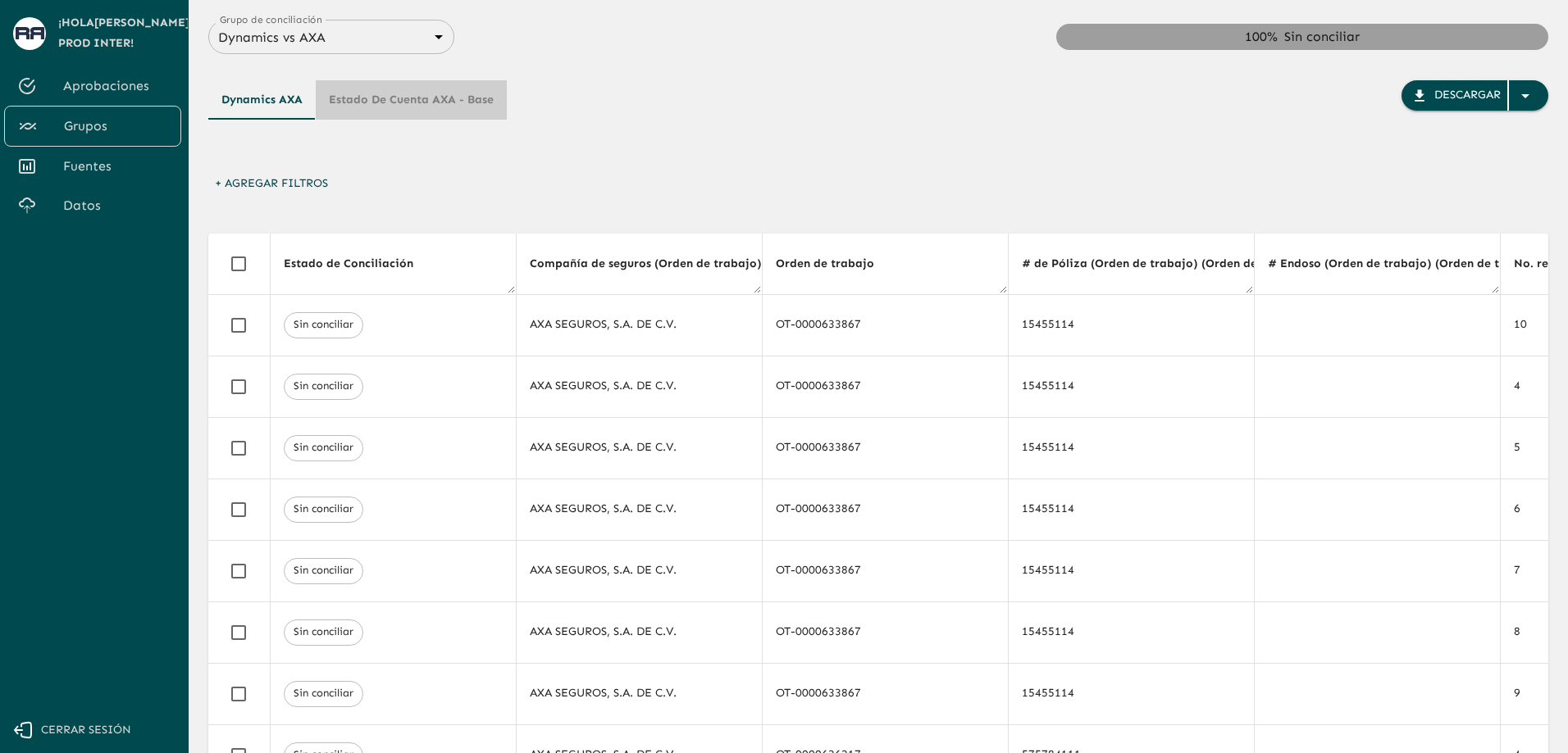
click at [418, 102] on button "Estado de cuenta AXA - Base" at bounding box center [410, 100] width 191 height 39
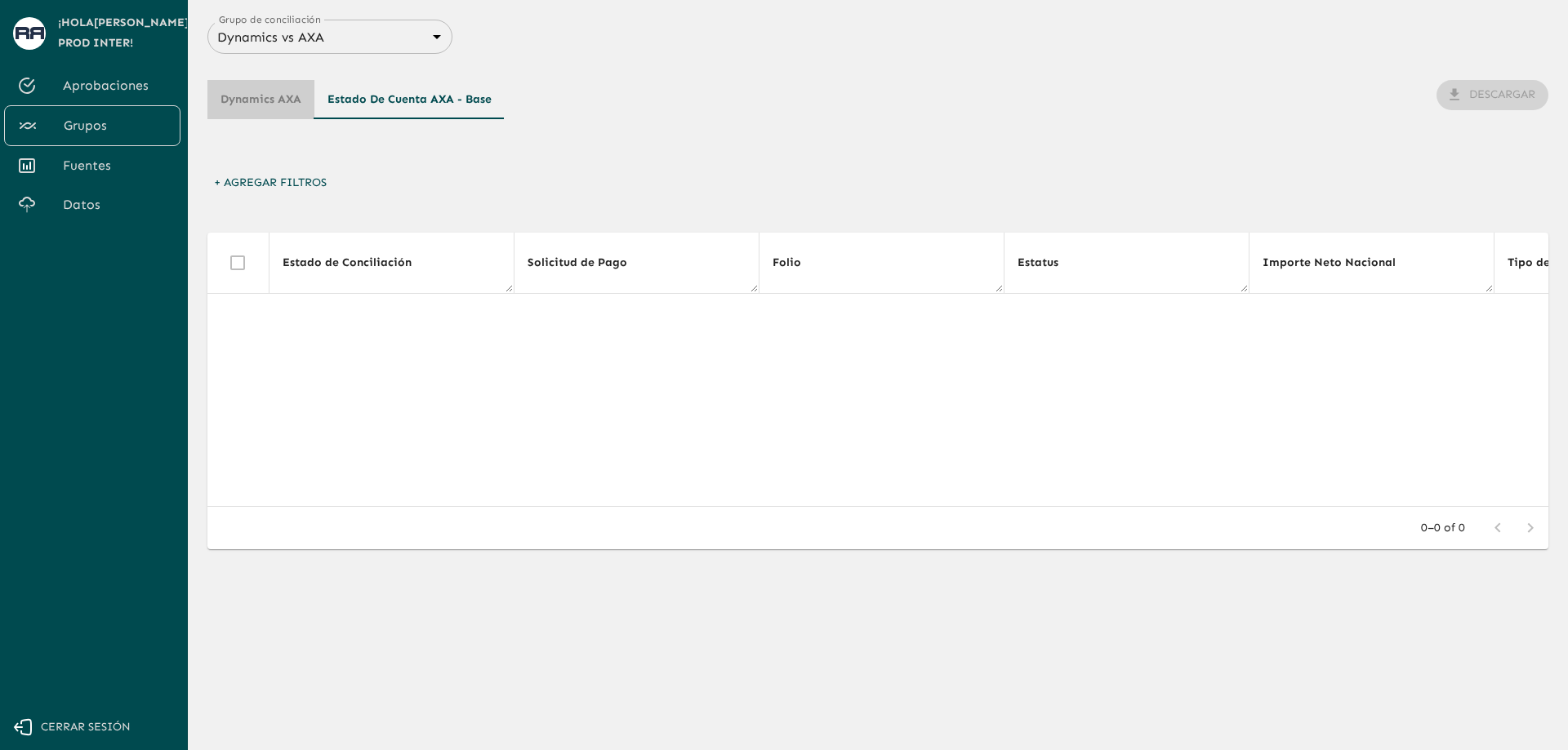
click at [264, 101] on button "Dynamics AXA" at bounding box center [261, 100] width 107 height 39
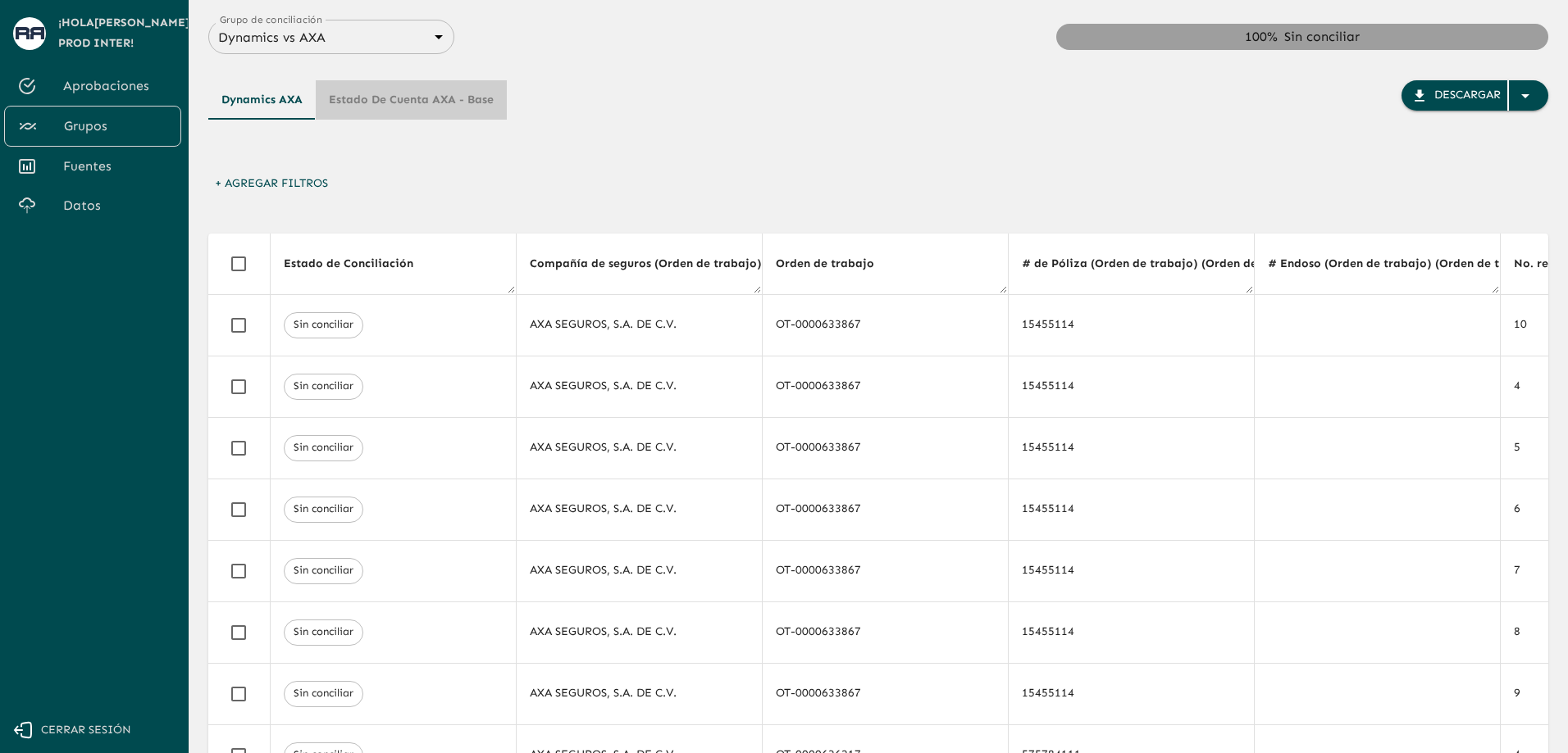
click at [418, 88] on button "Estado de cuenta AXA - Base" at bounding box center [410, 100] width 191 height 39
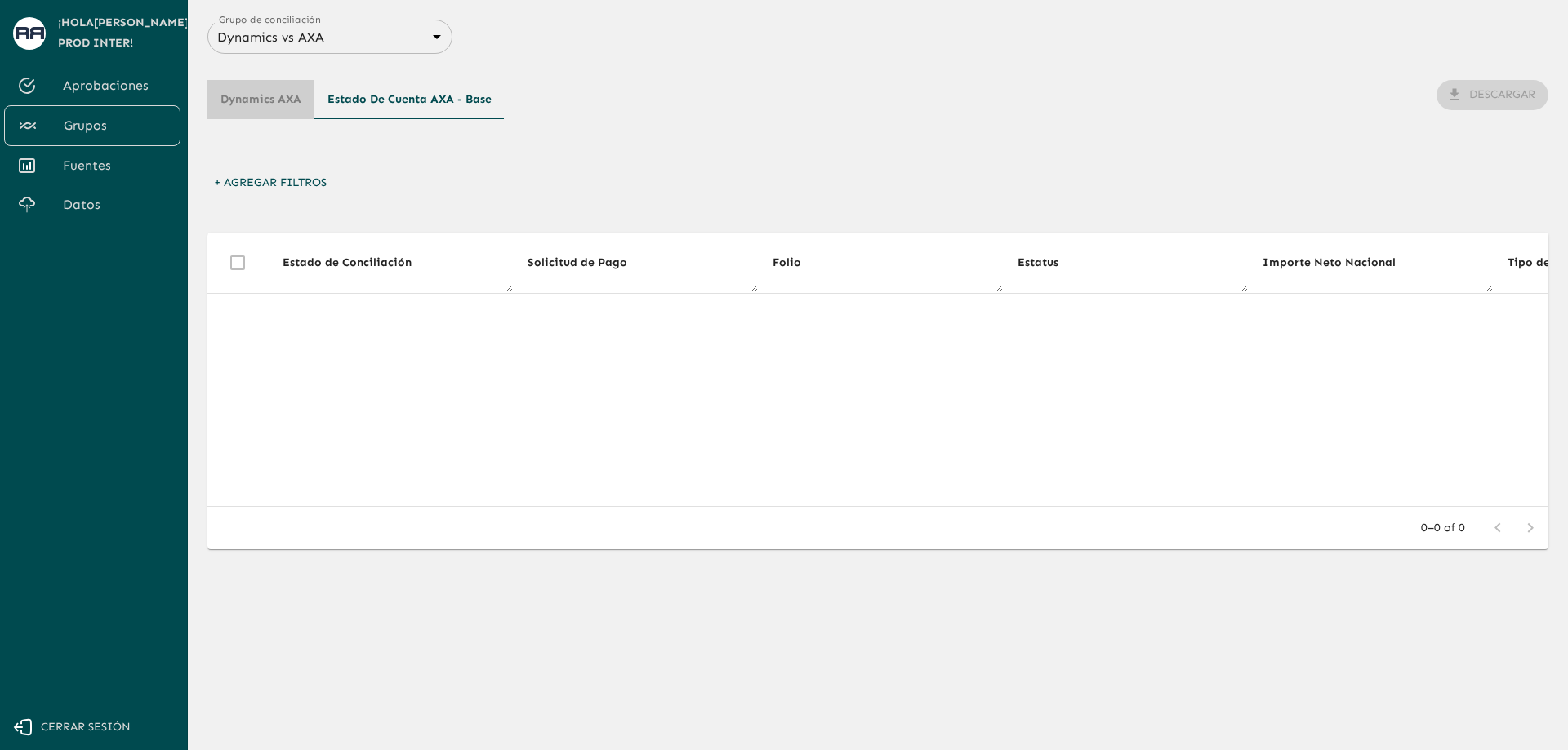
click at [269, 97] on button "Dynamics AXA" at bounding box center [261, 100] width 107 height 39
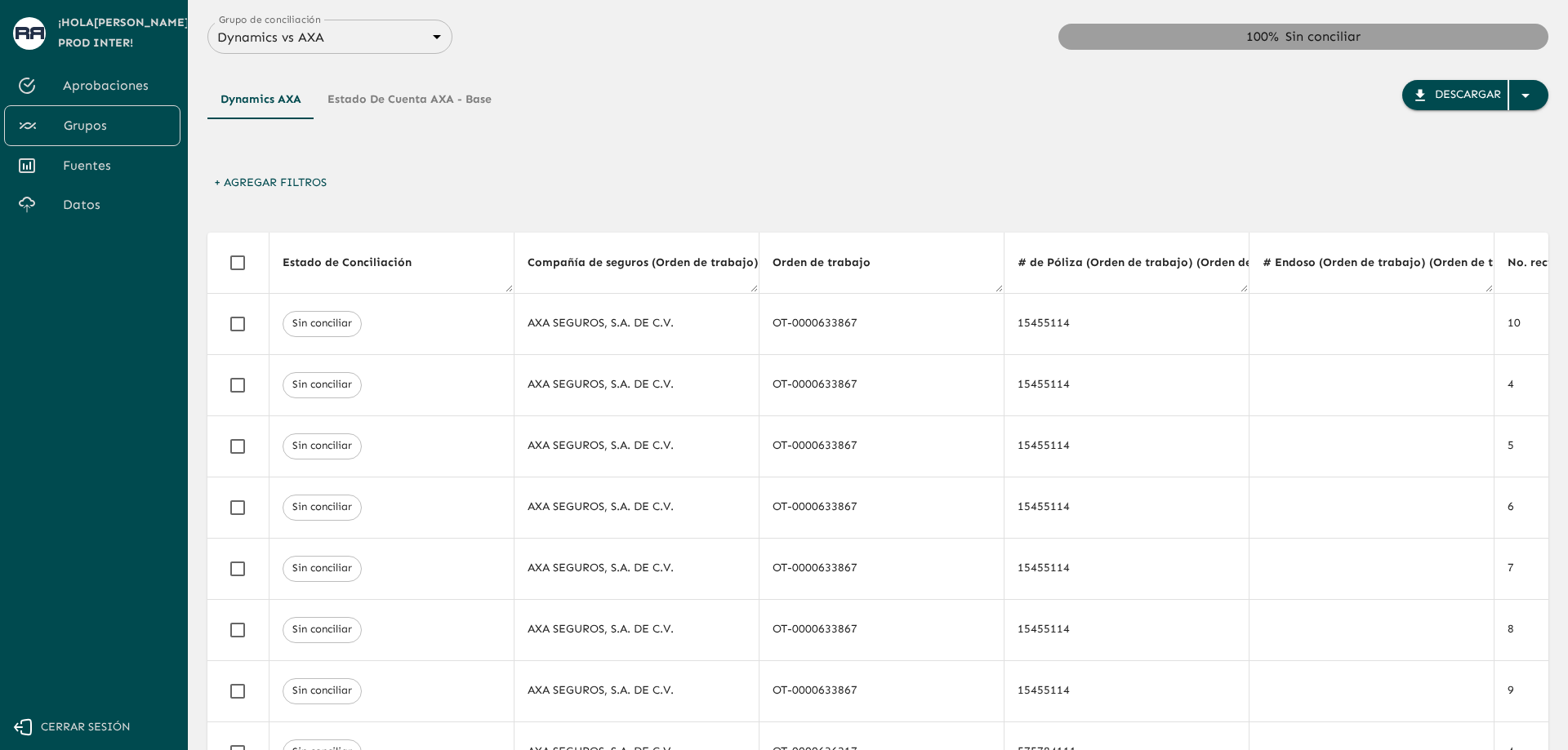
click at [404, 30] on body "Se están procesando los movimientos. Algunas acciones permanecerán deshabilitad…" at bounding box center [784, 375] width 1568 height 750
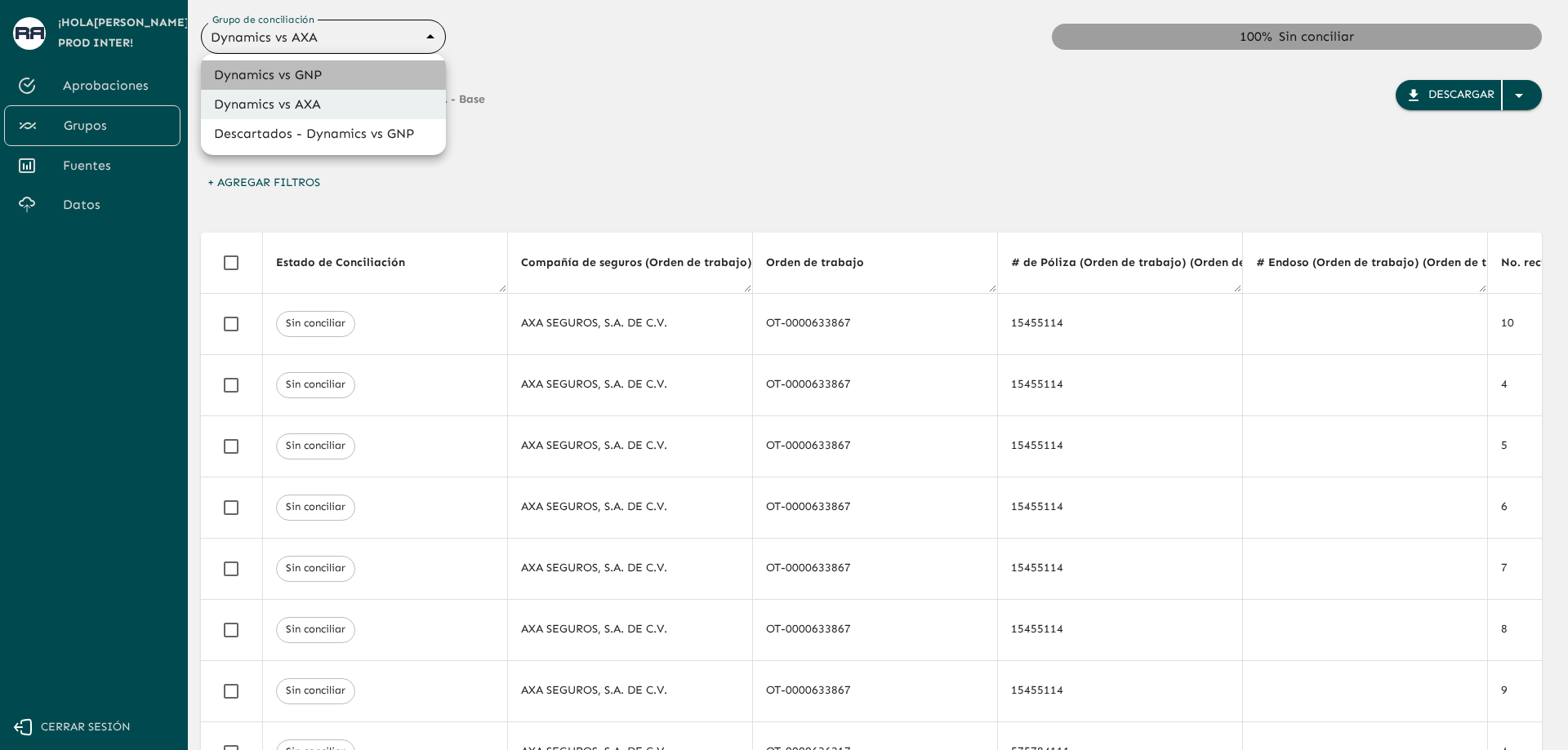
click at [340, 72] on li "Dynamics vs GNP" at bounding box center [323, 75] width 245 height 30
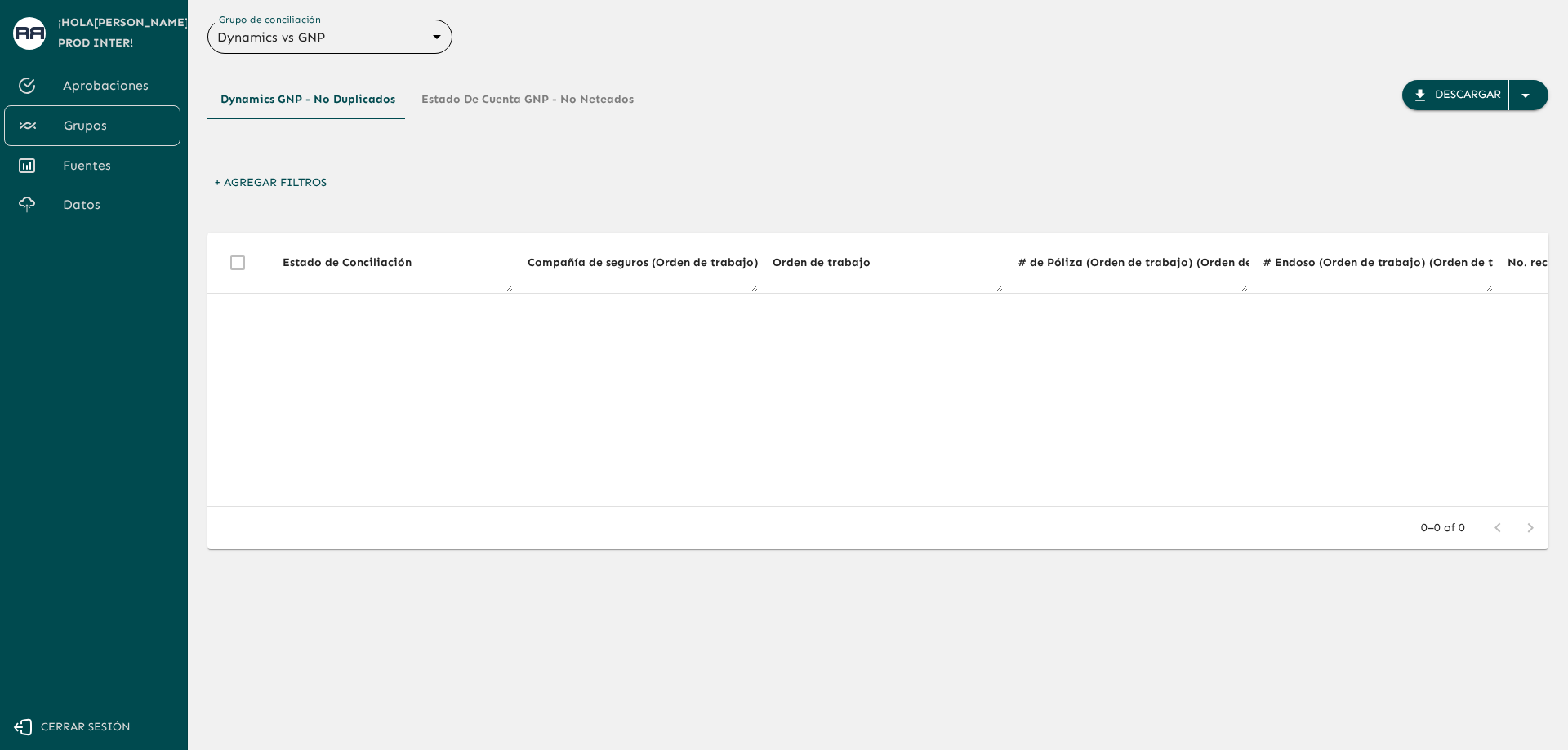
click at [487, 99] on button "Estado de Cuenta GNP - No Neteados" at bounding box center [528, 100] width 238 height 39
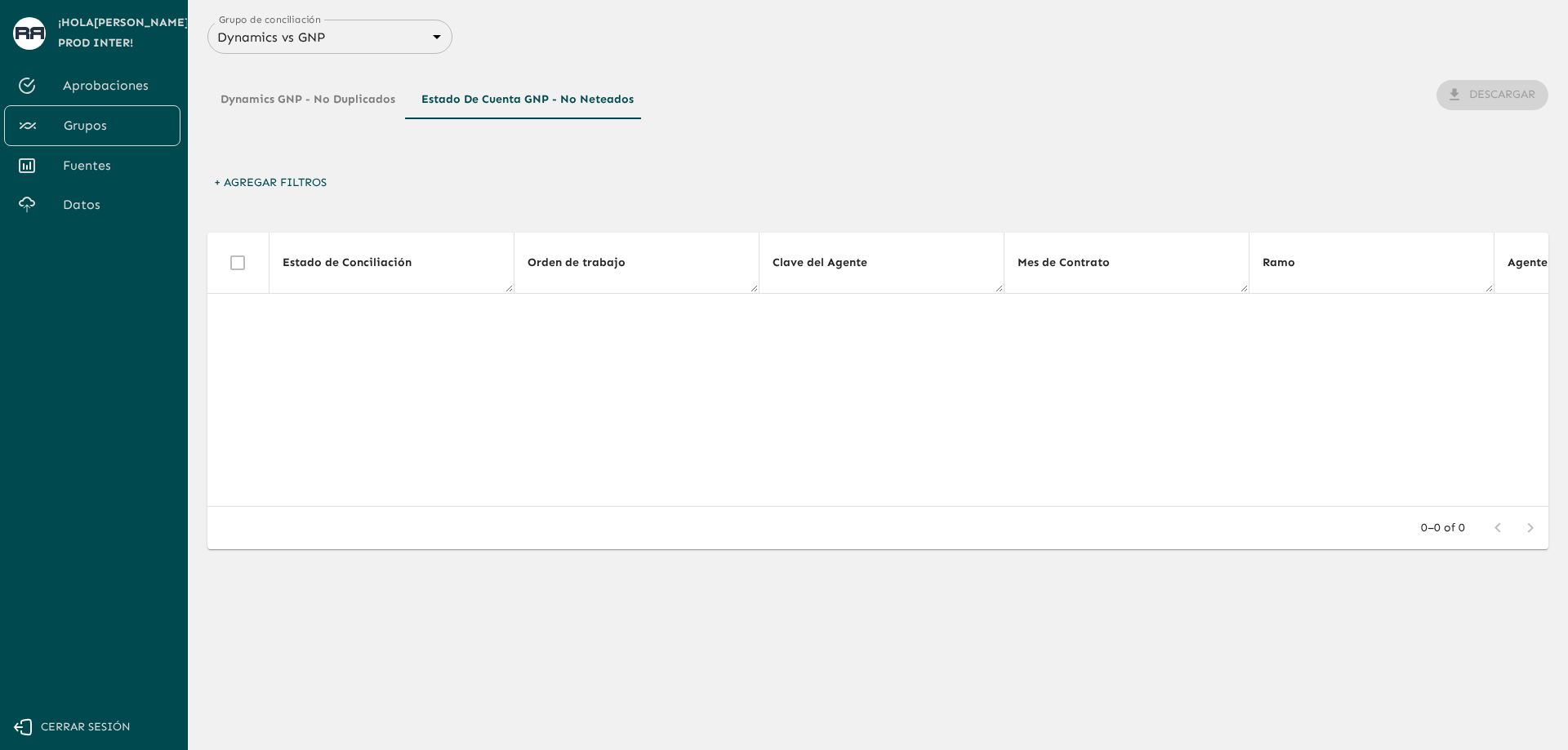
click at [349, 100] on button "Dynamics GNP - No Duplicados" at bounding box center [308, 100] width 201 height 39
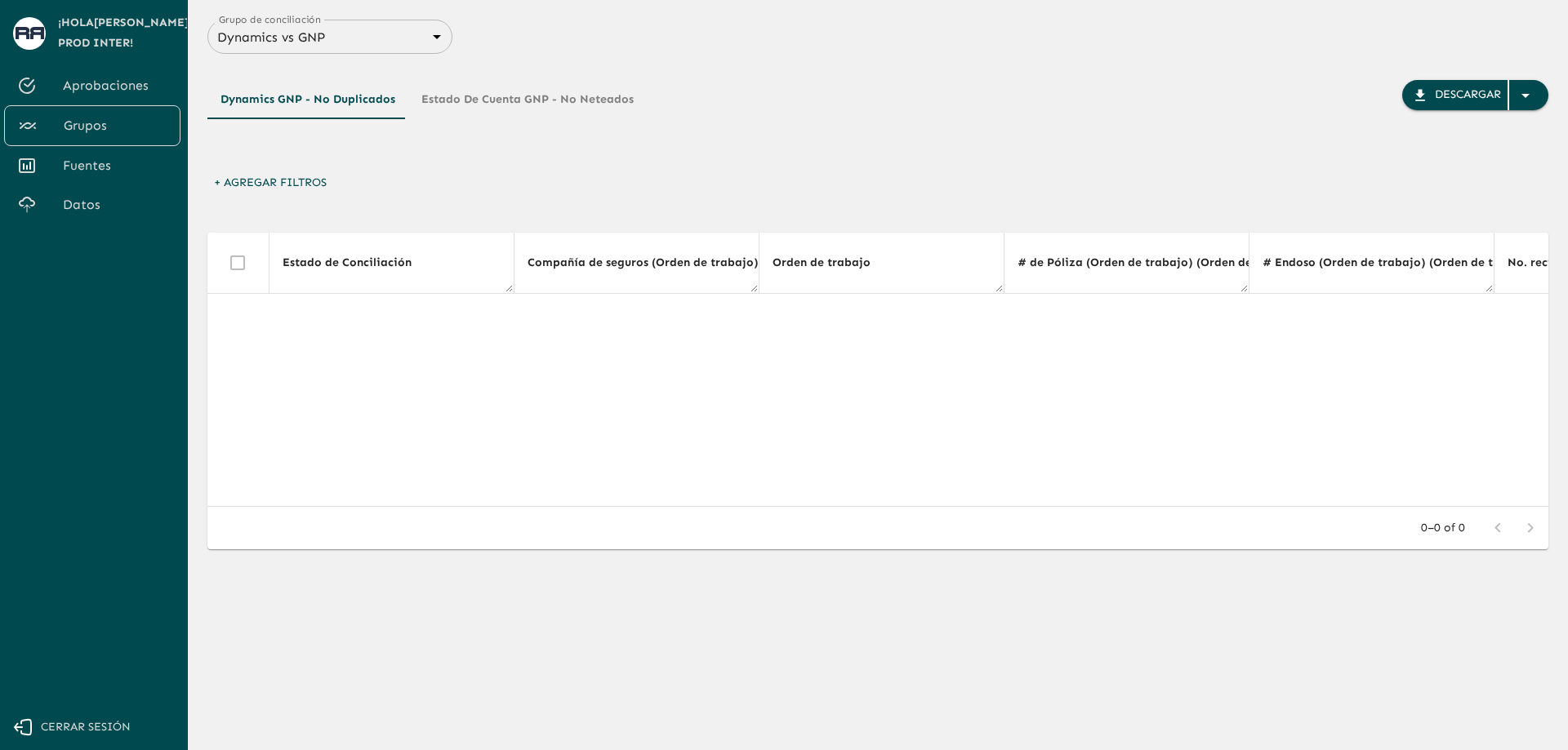
click at [387, 39] on body "Se están procesando los movimientos. Algunas acciones permanecerán deshabilitad…" at bounding box center [784, 375] width 1568 height 750
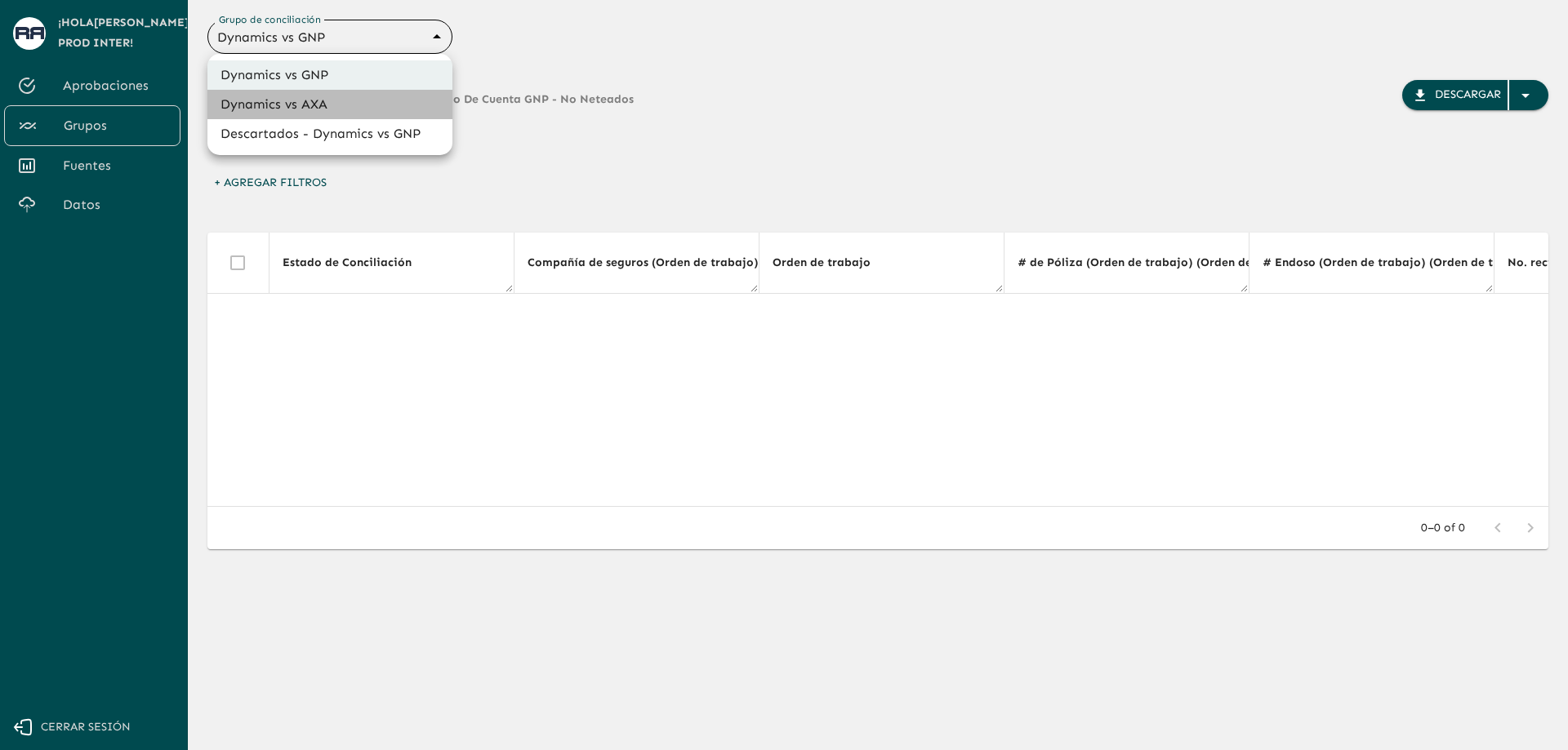
click at [362, 104] on li "Dynamics vs AXA" at bounding box center [330, 105] width 245 height 30
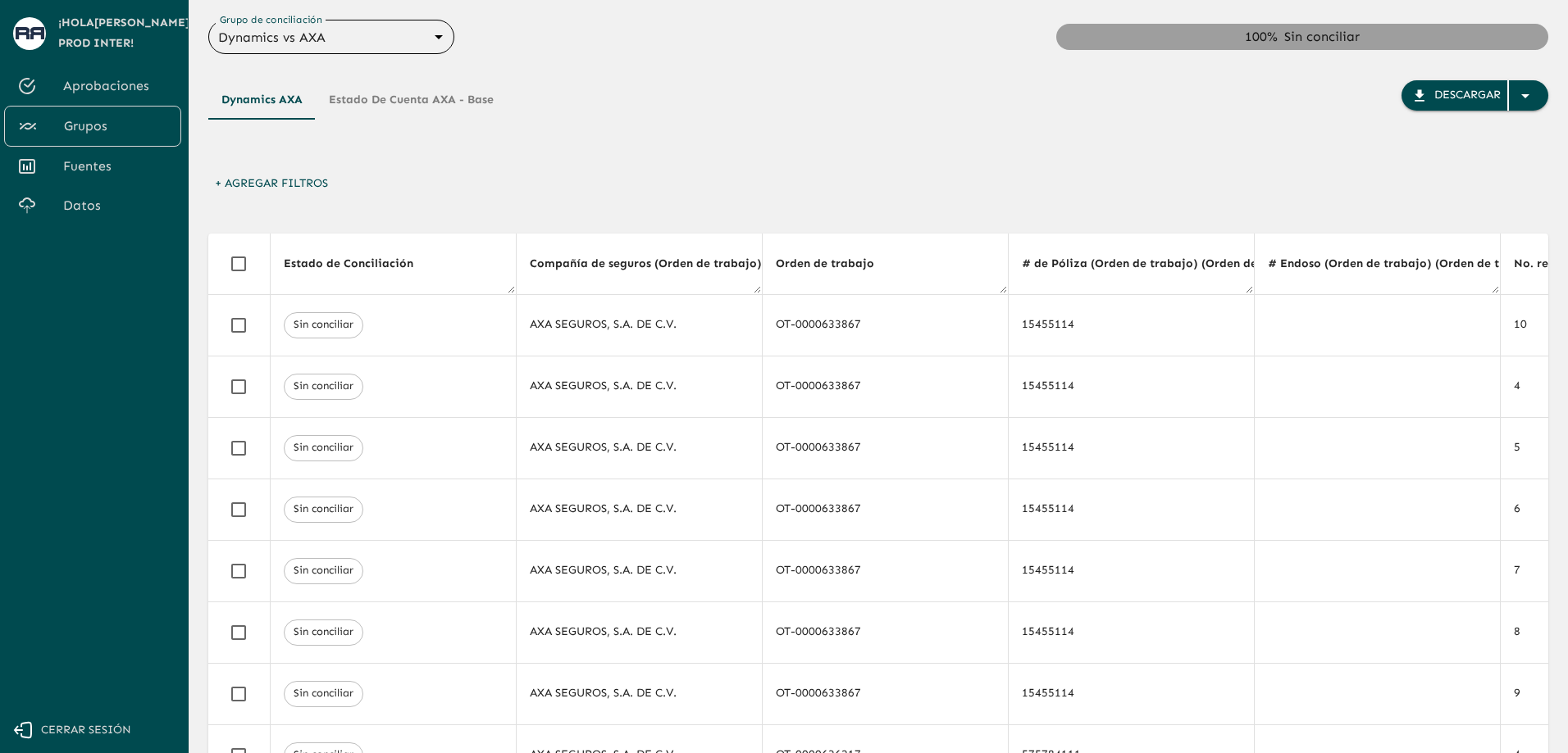
click at [401, 101] on button "Estado de cuenta AXA - Base" at bounding box center [410, 100] width 191 height 39
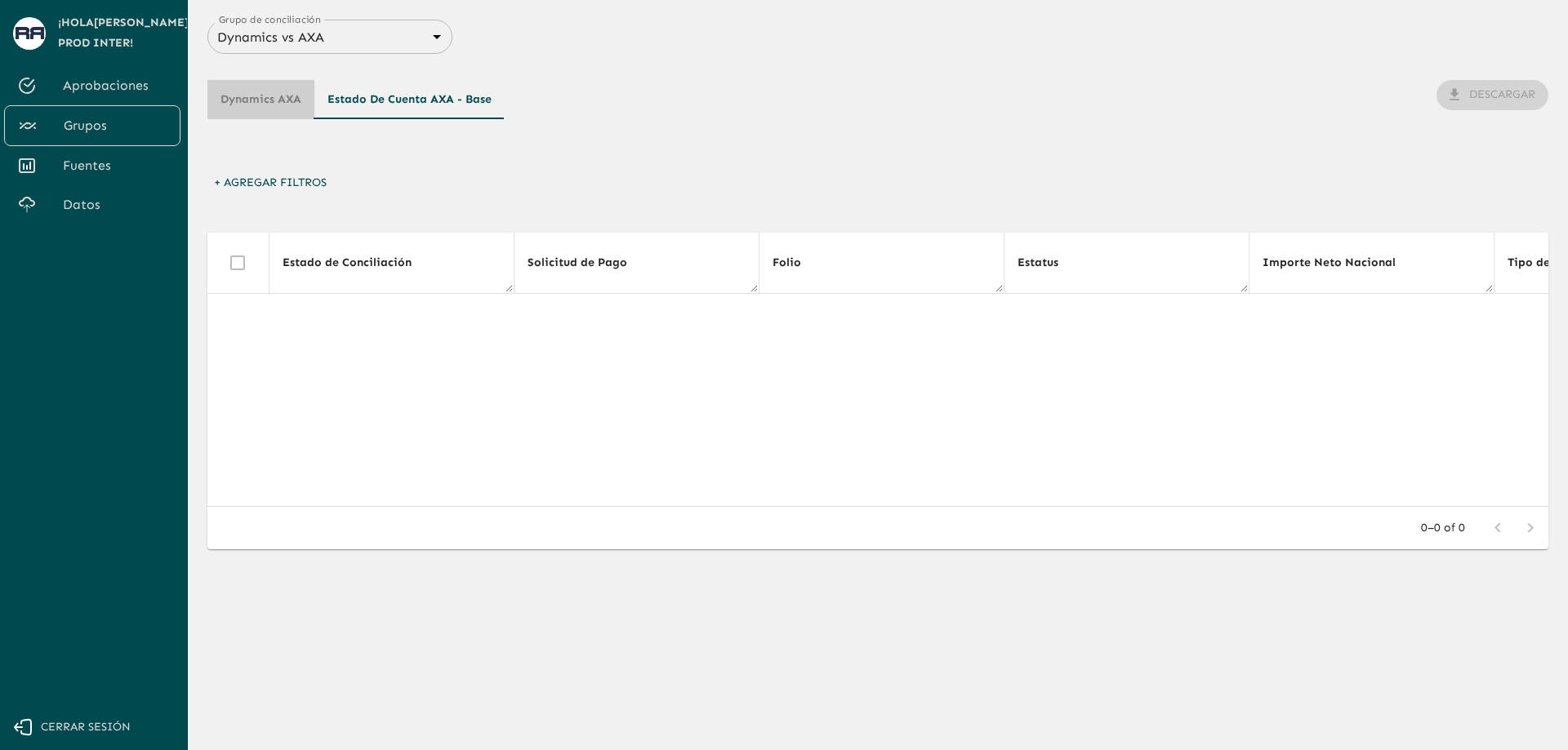
click at [272, 98] on button "Dynamics AXA" at bounding box center [261, 100] width 107 height 39
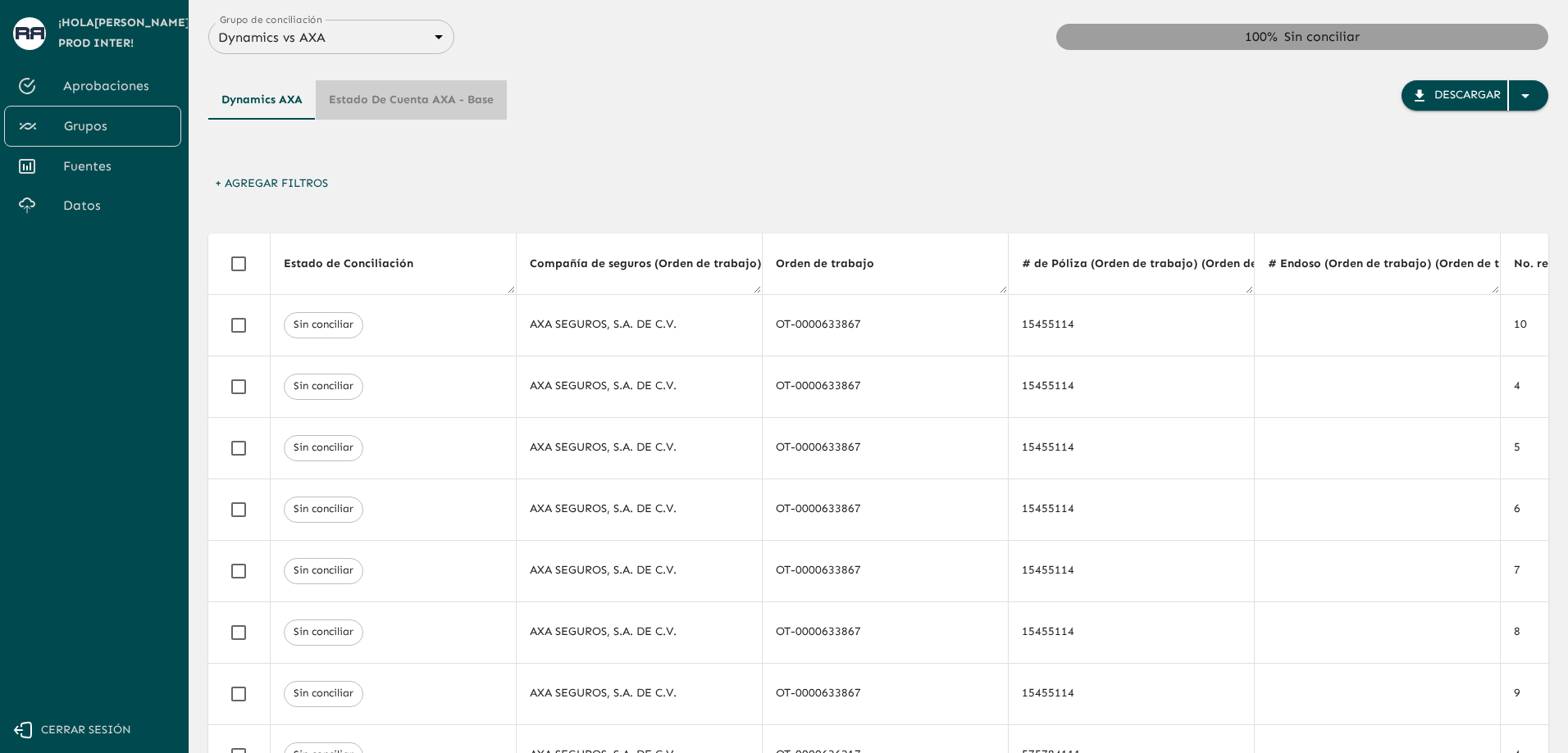
click at [440, 103] on button "Estado de cuenta AXA - Base" at bounding box center [410, 100] width 191 height 39
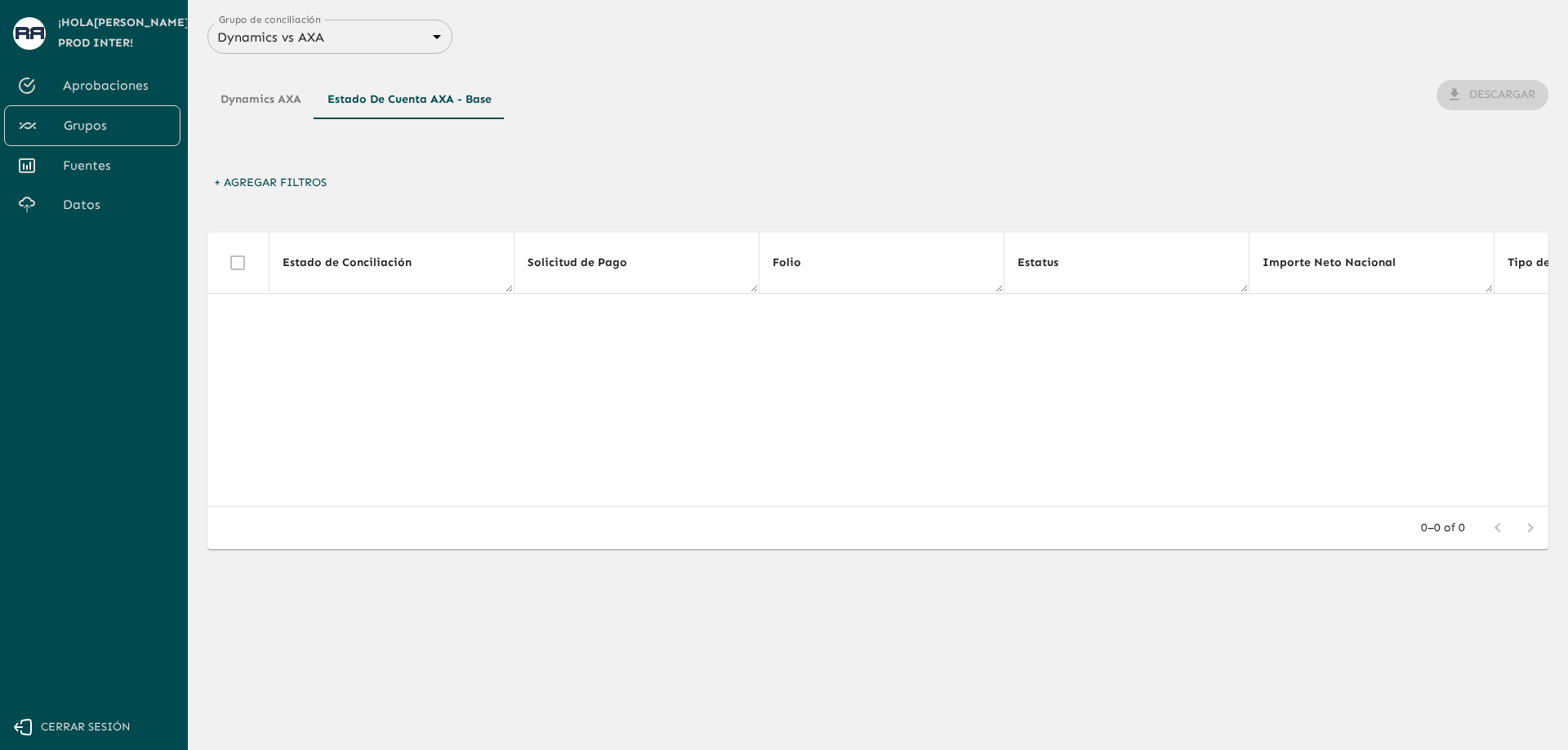
click at [266, 106] on button "Dynamics AXA" at bounding box center [261, 100] width 107 height 39
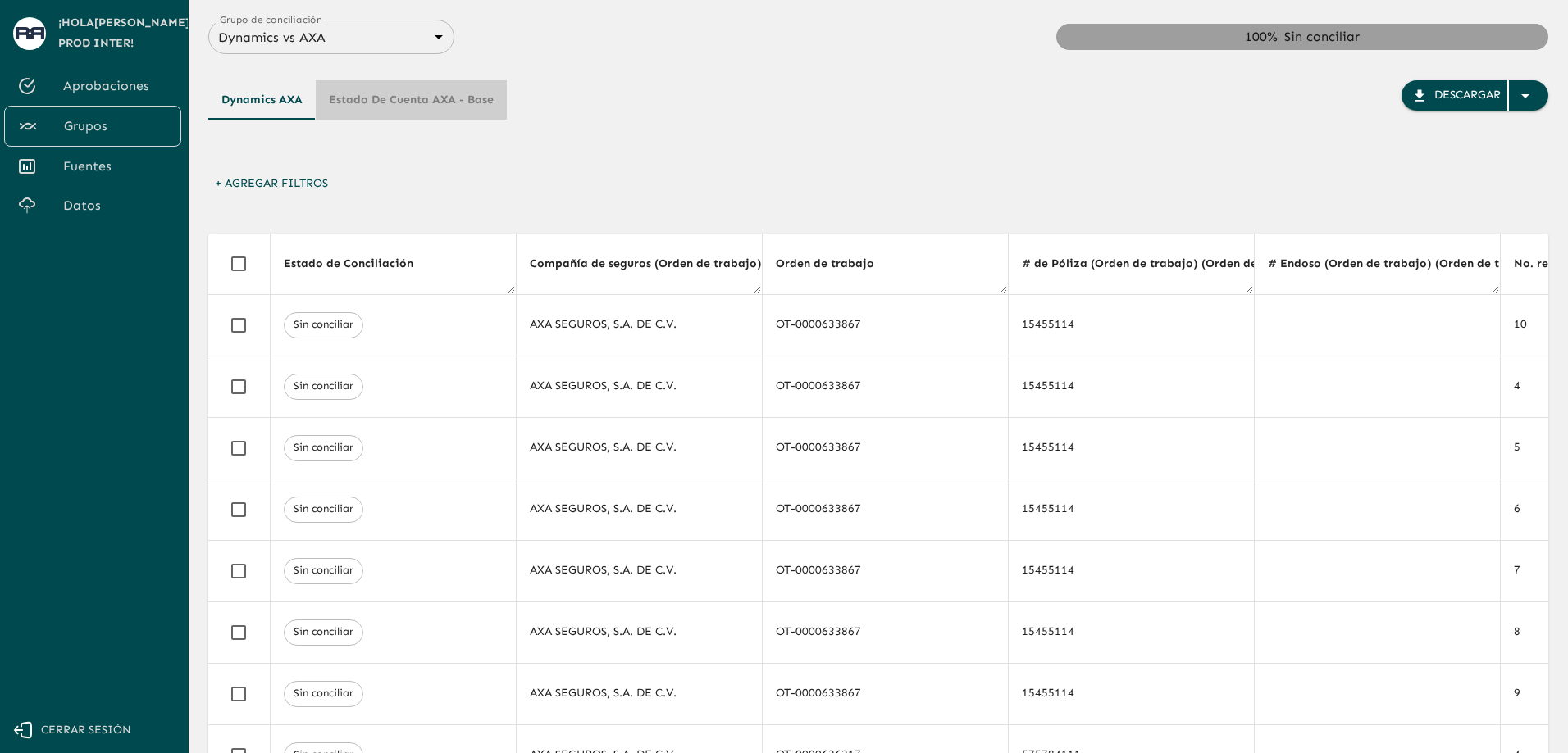
click at [420, 109] on button "Estado de cuenta AXA - Base" at bounding box center [410, 100] width 191 height 39
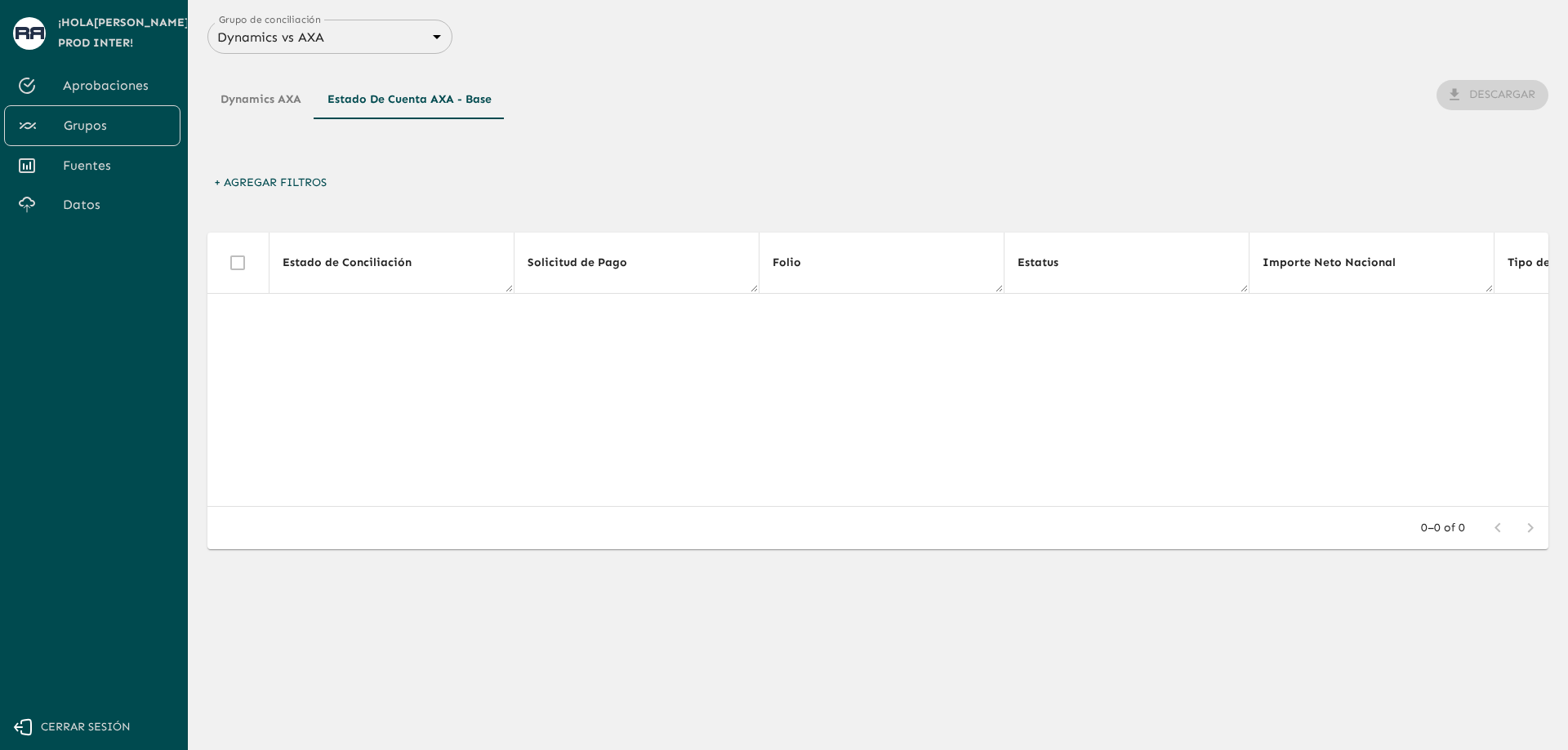
click at [274, 102] on button "Dynamics AXA" at bounding box center [261, 100] width 107 height 39
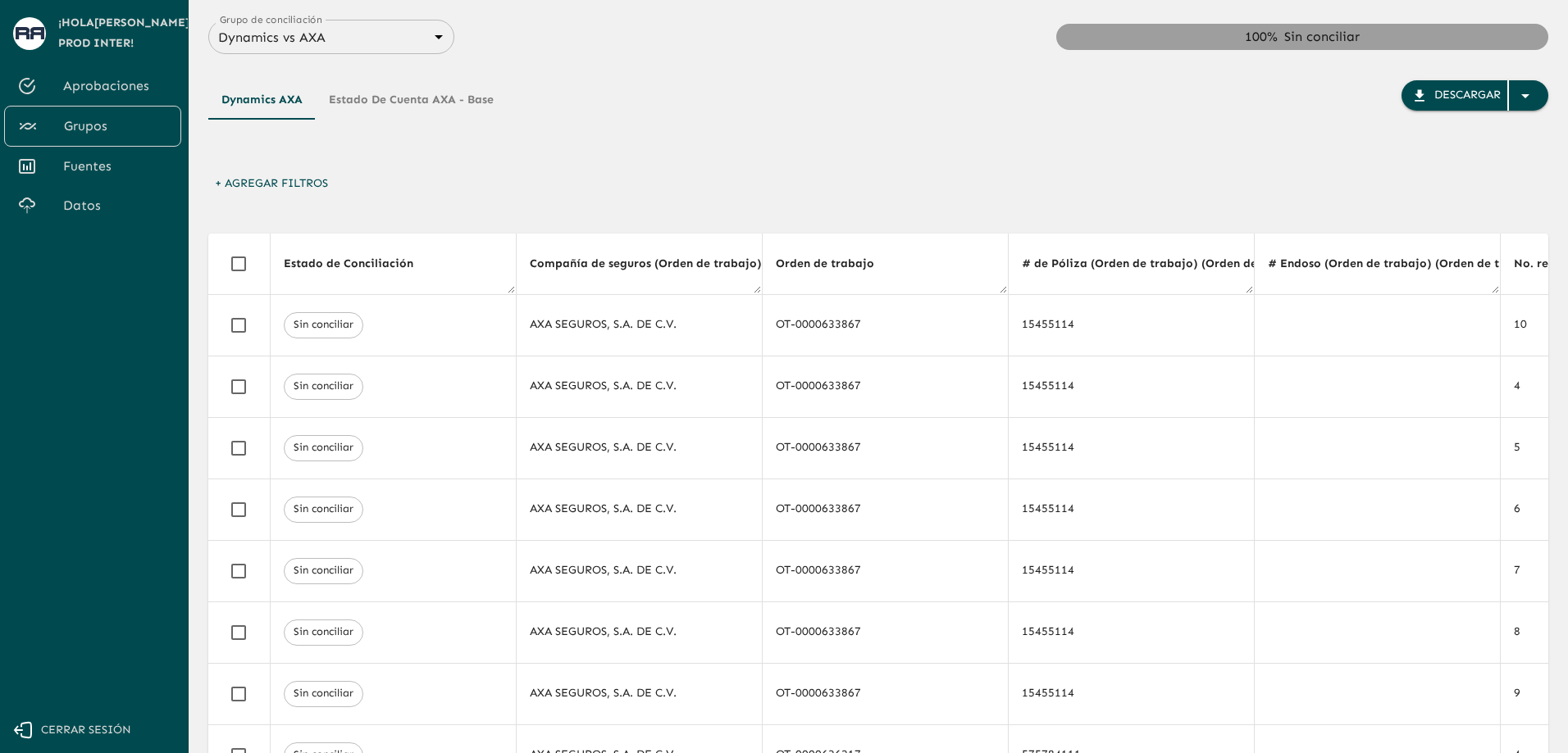
click at [391, 34] on body "Se están procesando los movimientos. Algunas acciones permanecerán deshabilitad…" at bounding box center [784, 376] width 1568 height 753
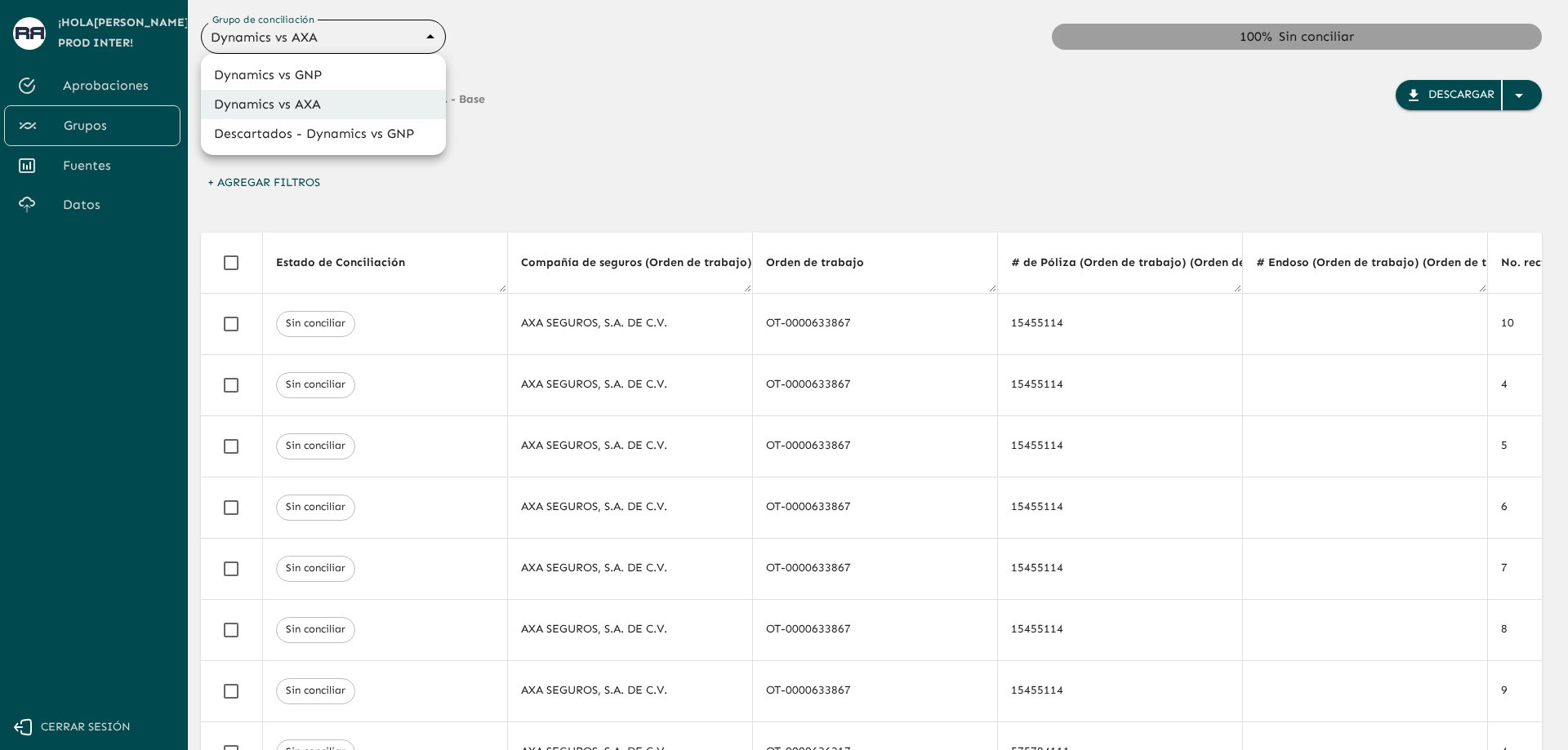
click at [329, 83] on li "Dynamics vs GNP" at bounding box center [323, 75] width 245 height 30
type input "6848843415205559d9cb70b5"
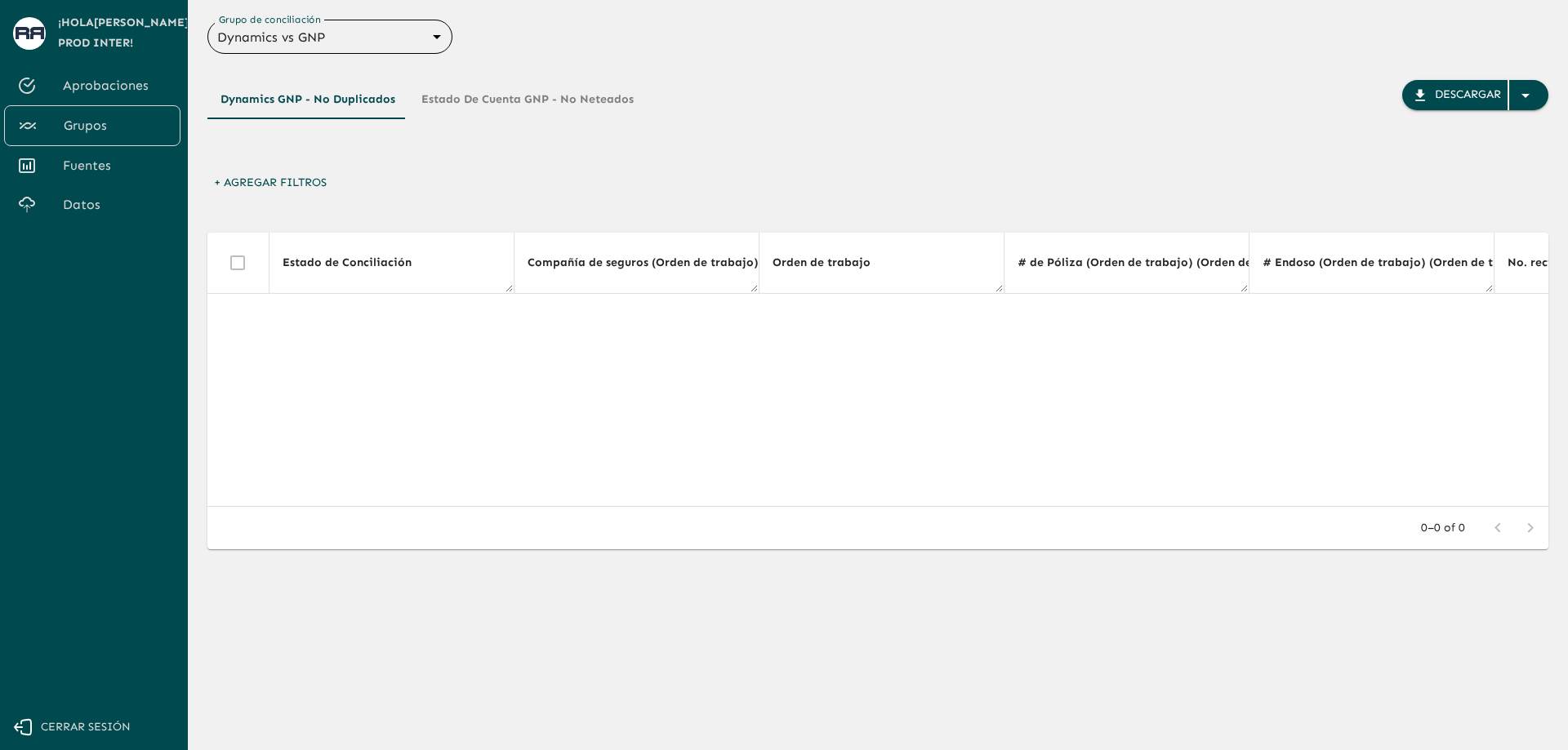
click at [592, 90] on button "Estado de Cuenta GNP - No Neteados" at bounding box center [528, 100] width 238 height 39
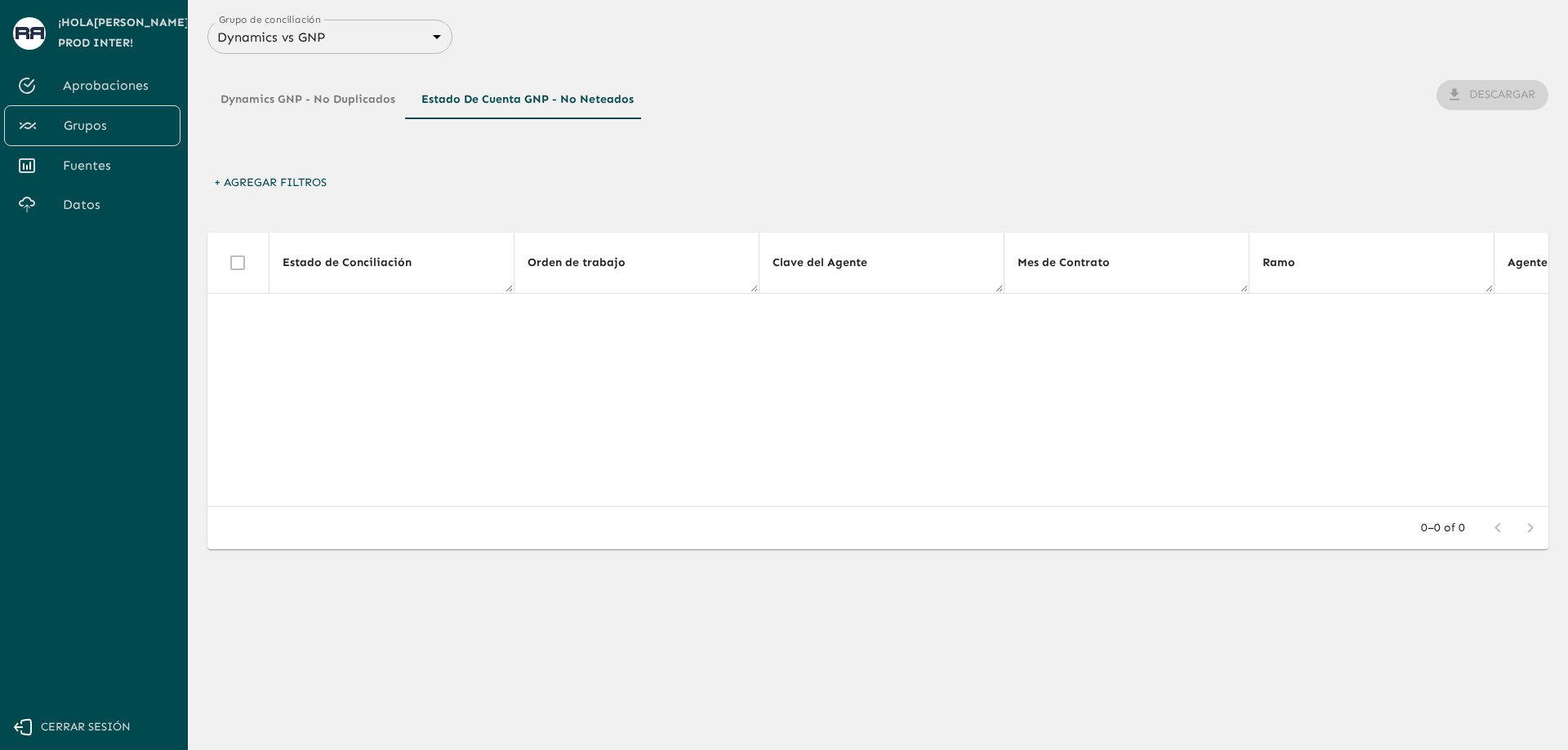
click at [319, 112] on button "Dynamics GNP - No Duplicados" at bounding box center [308, 100] width 201 height 39
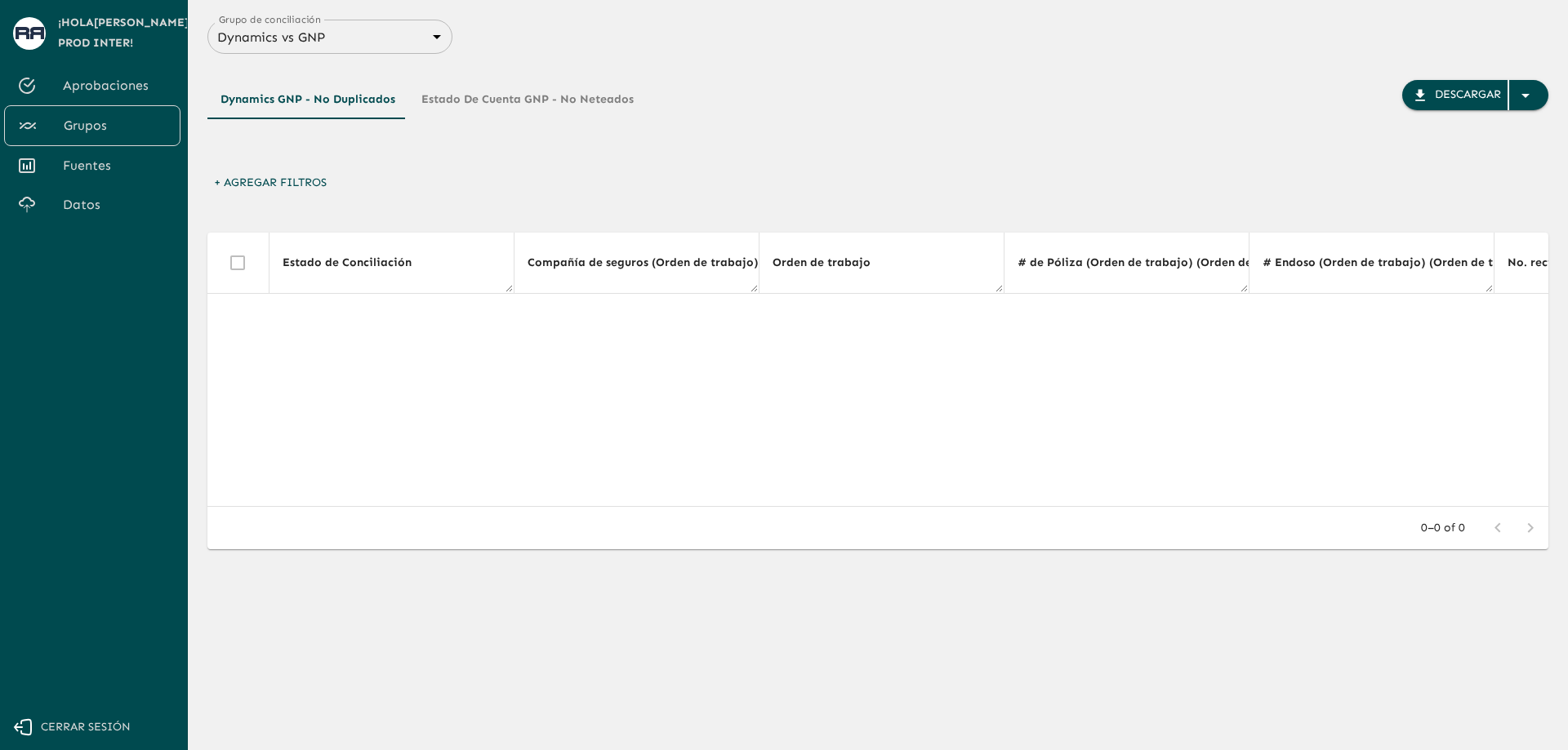
click at [130, 157] on span "Fuentes" at bounding box center [115, 165] width 105 height 20
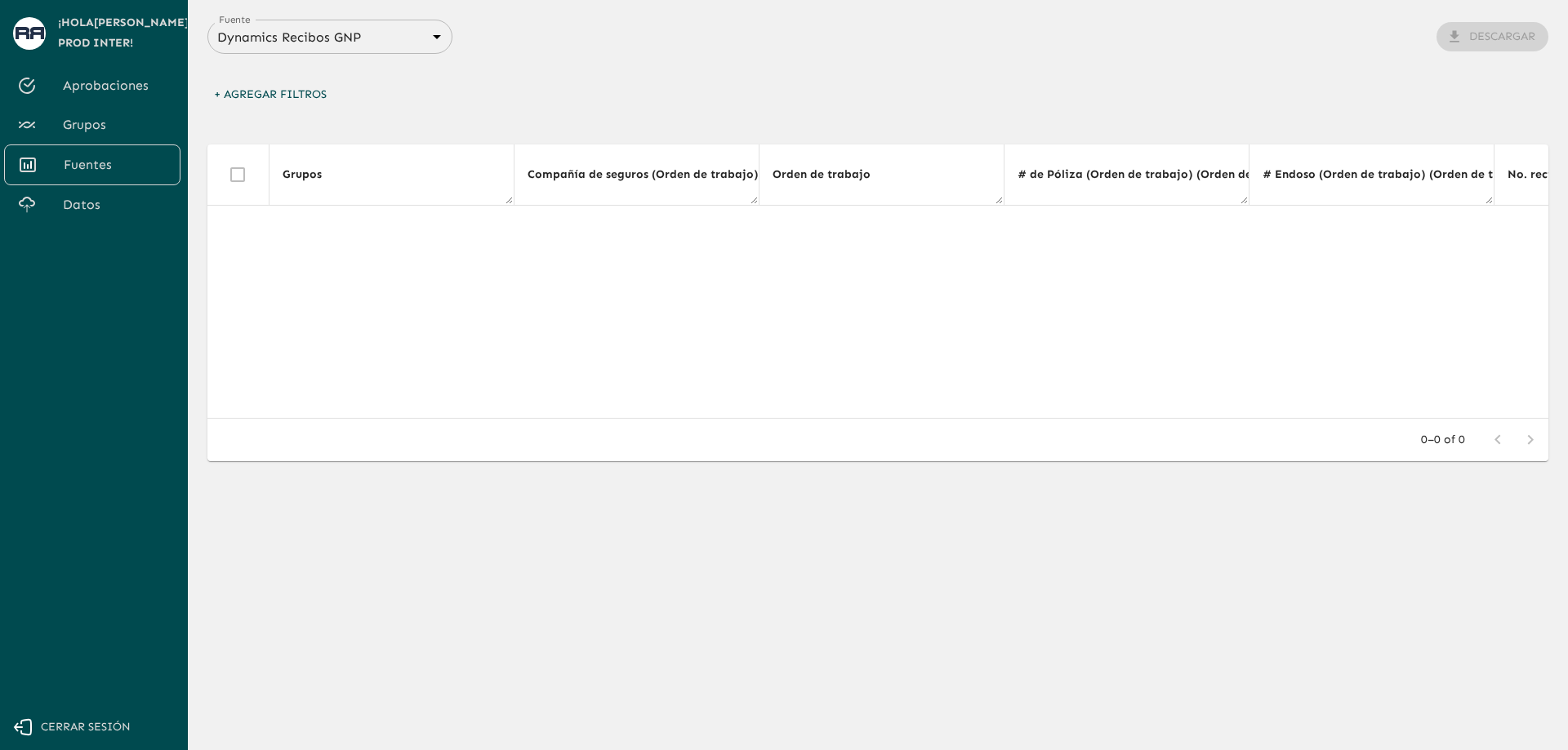
click at [382, 44] on body "Se están procesando los movimientos. Algunas acciones permanecerán deshabilitad…" at bounding box center [784, 375] width 1568 height 750
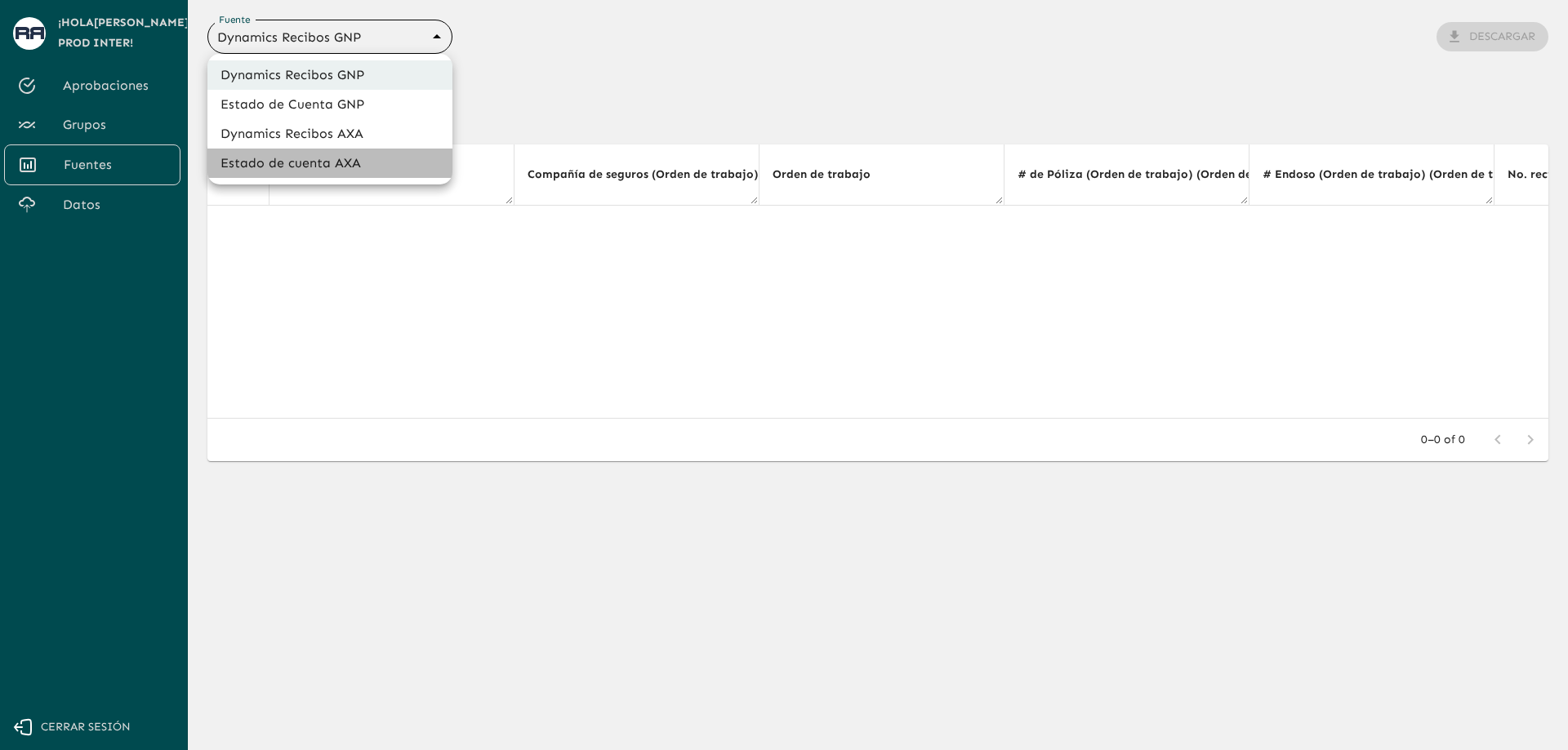
click at [349, 167] on li "Estado de cuenta AXA" at bounding box center [330, 163] width 245 height 30
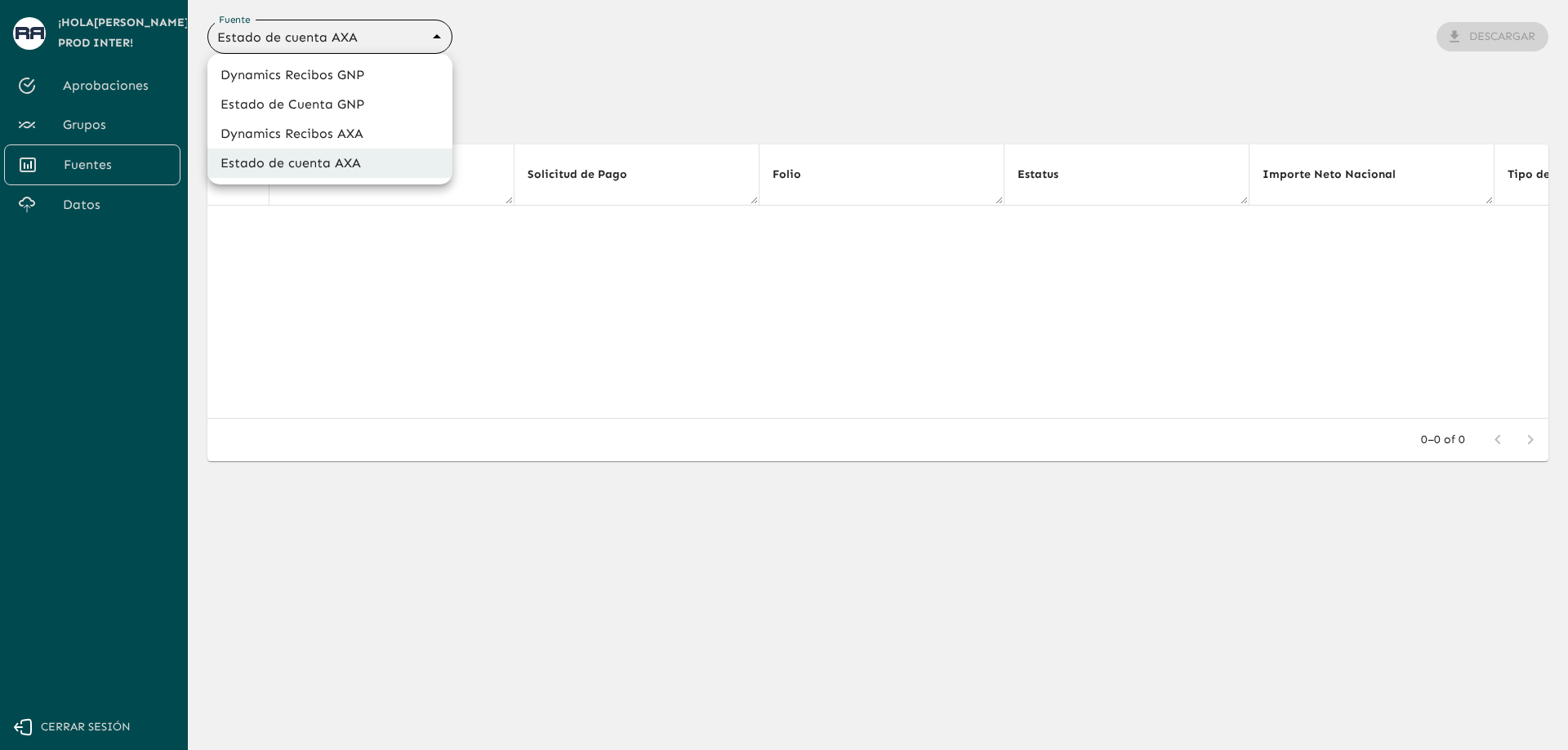
click at [391, 47] on body "Se están procesando los movimientos. Algunas acciones permanecerán deshabilitad…" at bounding box center [784, 375] width 1568 height 750
click at [367, 107] on li "Estado de Cuenta GNP" at bounding box center [330, 105] width 245 height 30
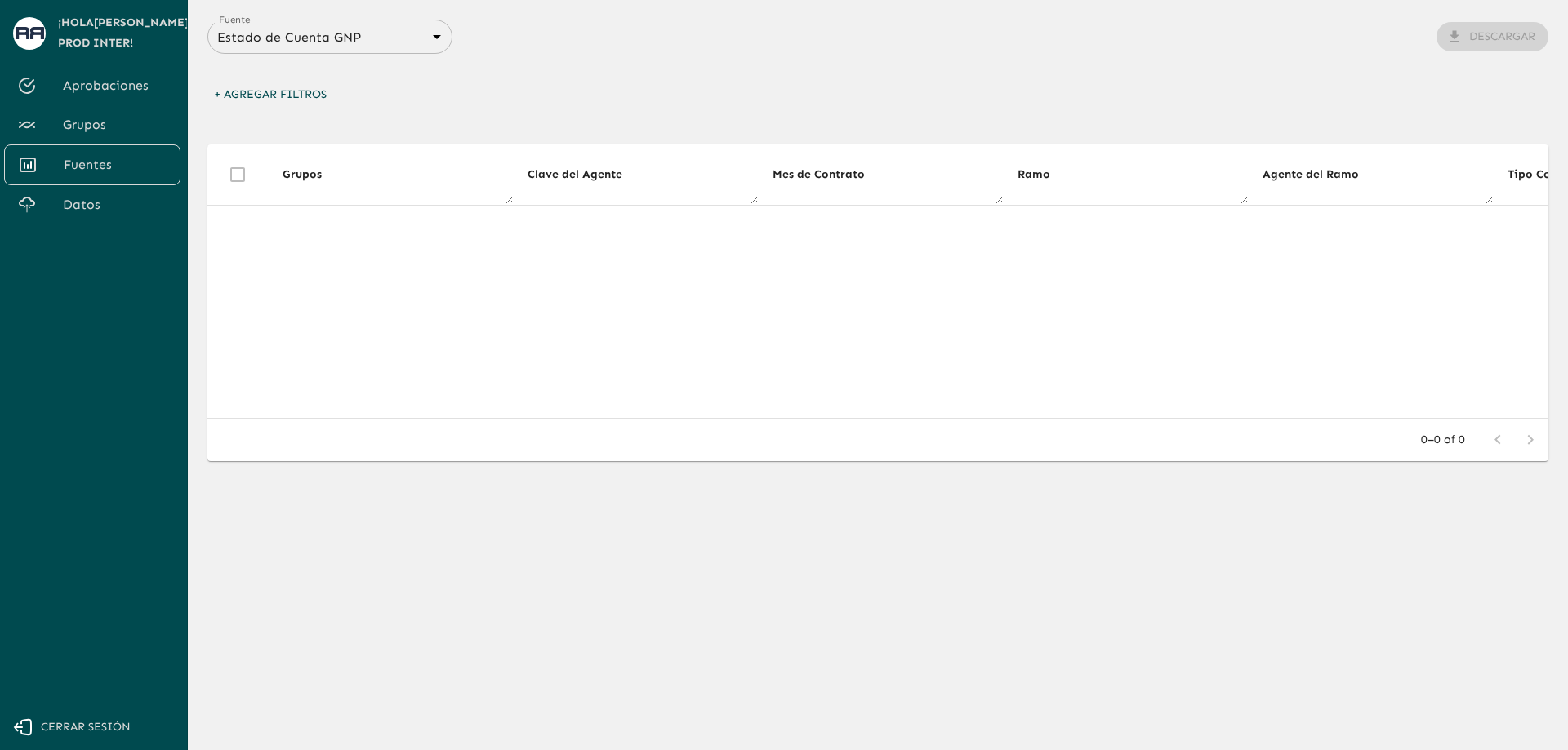
click at [383, 52] on div "Estado de Cuenta GNP 68360e545ed9181a8245dd9b Fuente" at bounding box center [330, 37] width 245 height 34
click at [346, 50] on div "Estado de Cuenta GNP 68360e545ed9181a8245dd9b Fuente" at bounding box center [330, 37] width 245 height 34
click at [345, 49] on div "Estado de Cuenta GNP 68360e545ed9181a8245dd9b Fuente" at bounding box center [330, 37] width 245 height 34
click at [444, 49] on div "Estado de Cuenta GNP 68360e545ed9181a8245dd9b Fuente" at bounding box center [330, 37] width 245 height 34
click at [397, 38] on body "Se están procesando los movimientos. Algunas acciones permanecerán deshabilitad…" at bounding box center [784, 375] width 1568 height 750
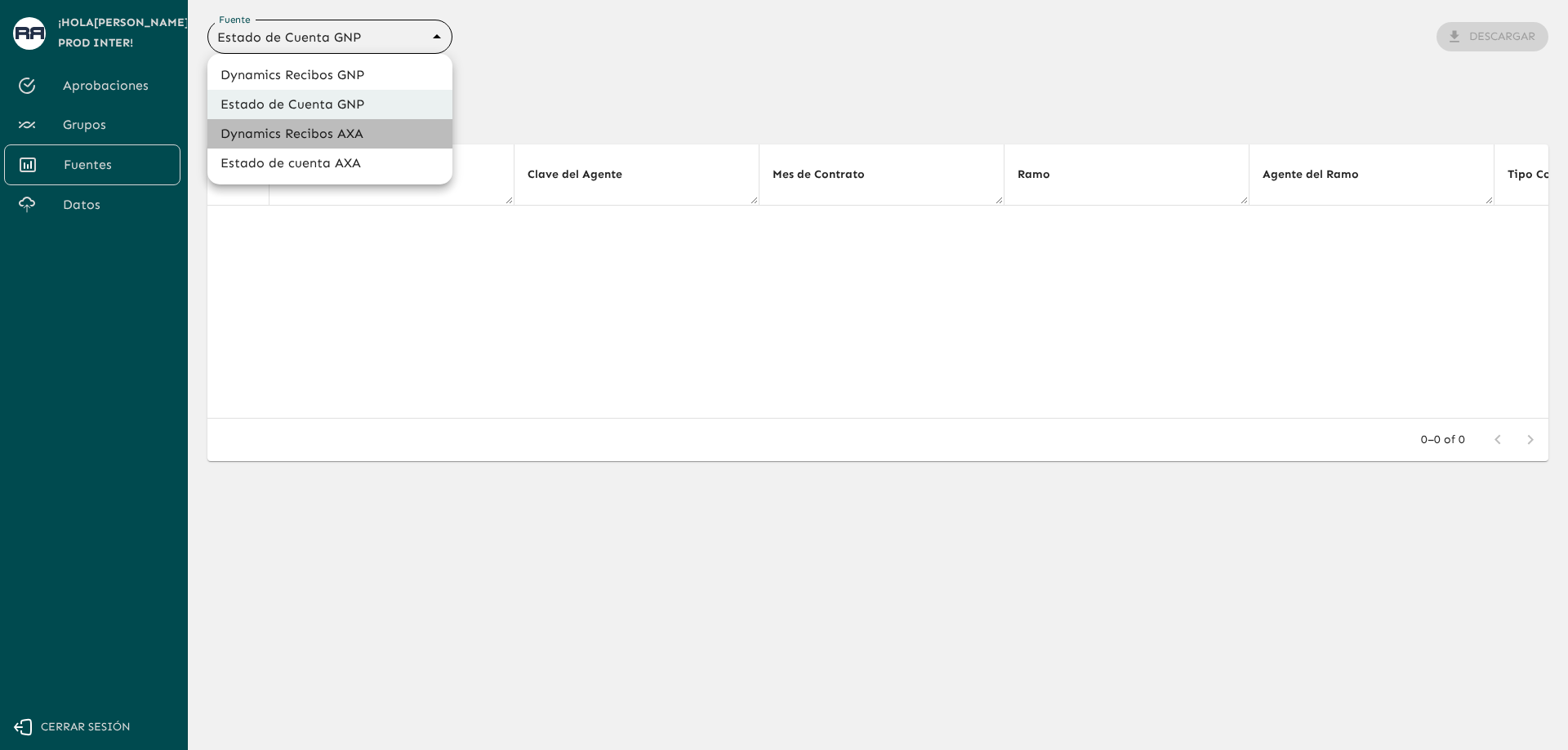
click at [362, 140] on li "Dynamics Recibos AXA" at bounding box center [330, 134] width 245 height 30
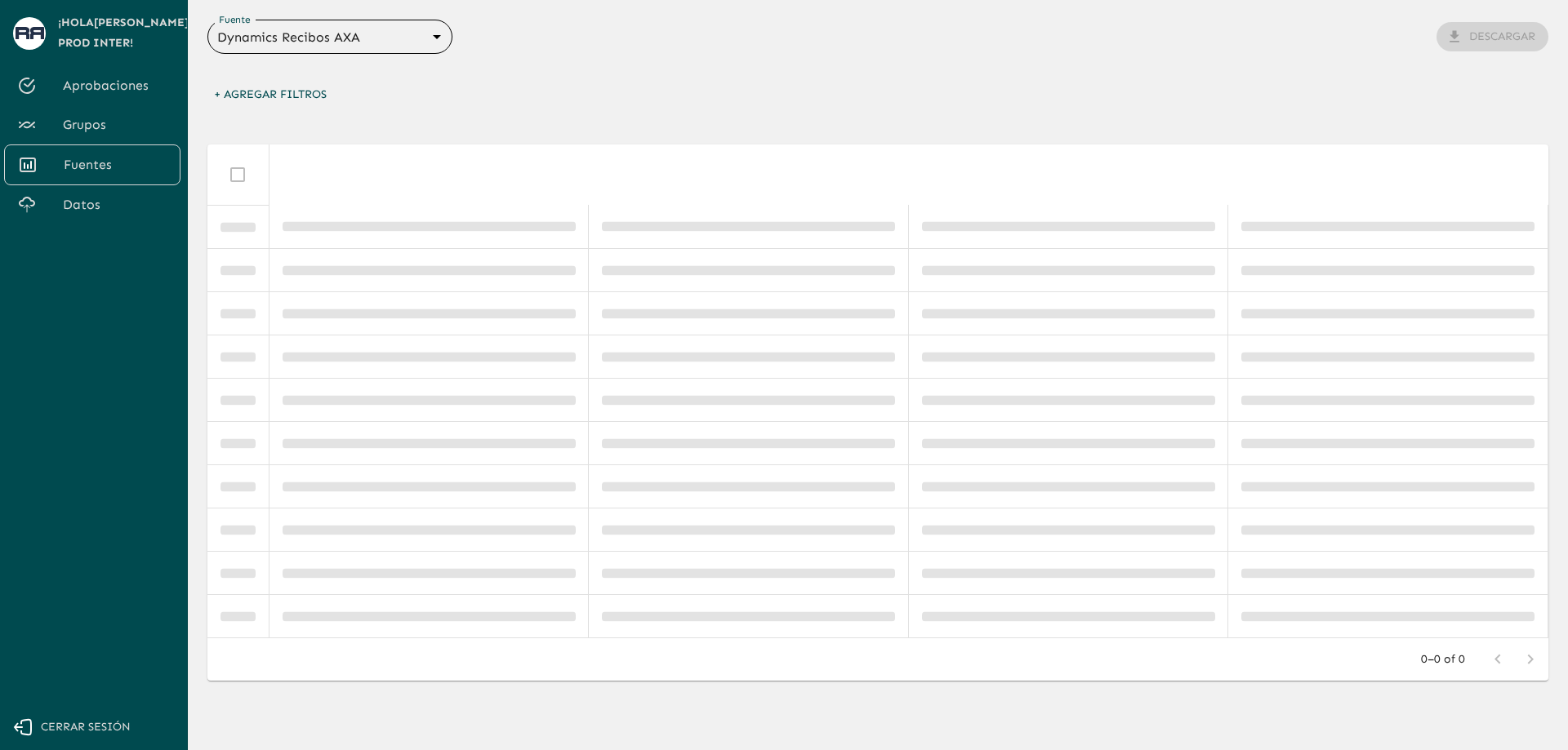
click at [429, 37] on body "Se están procesando los movimientos. Algunas acciones permanecerán deshabilitad…" at bounding box center [784, 375] width 1568 height 750
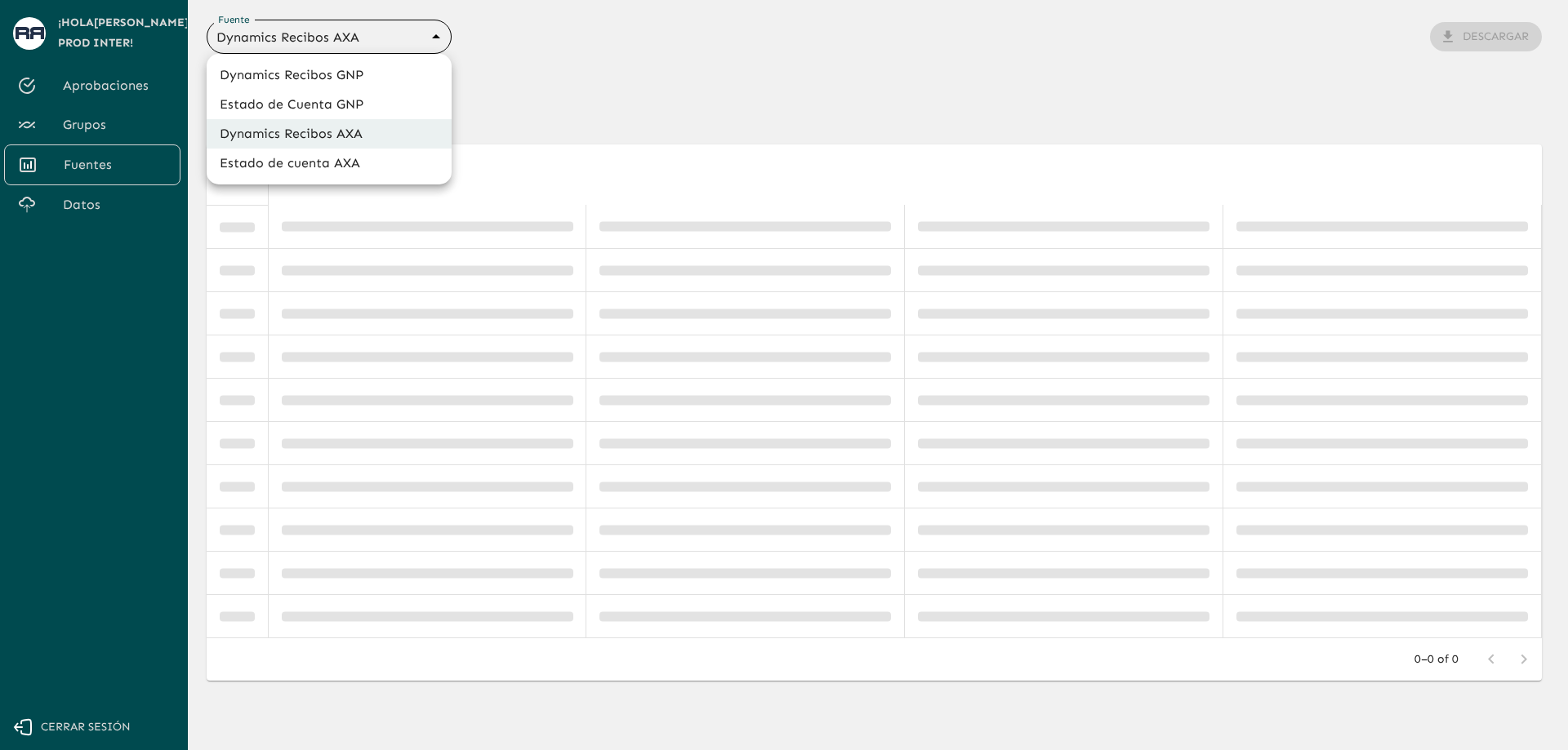
click at [509, 72] on div at bounding box center [784, 375] width 1568 height 750
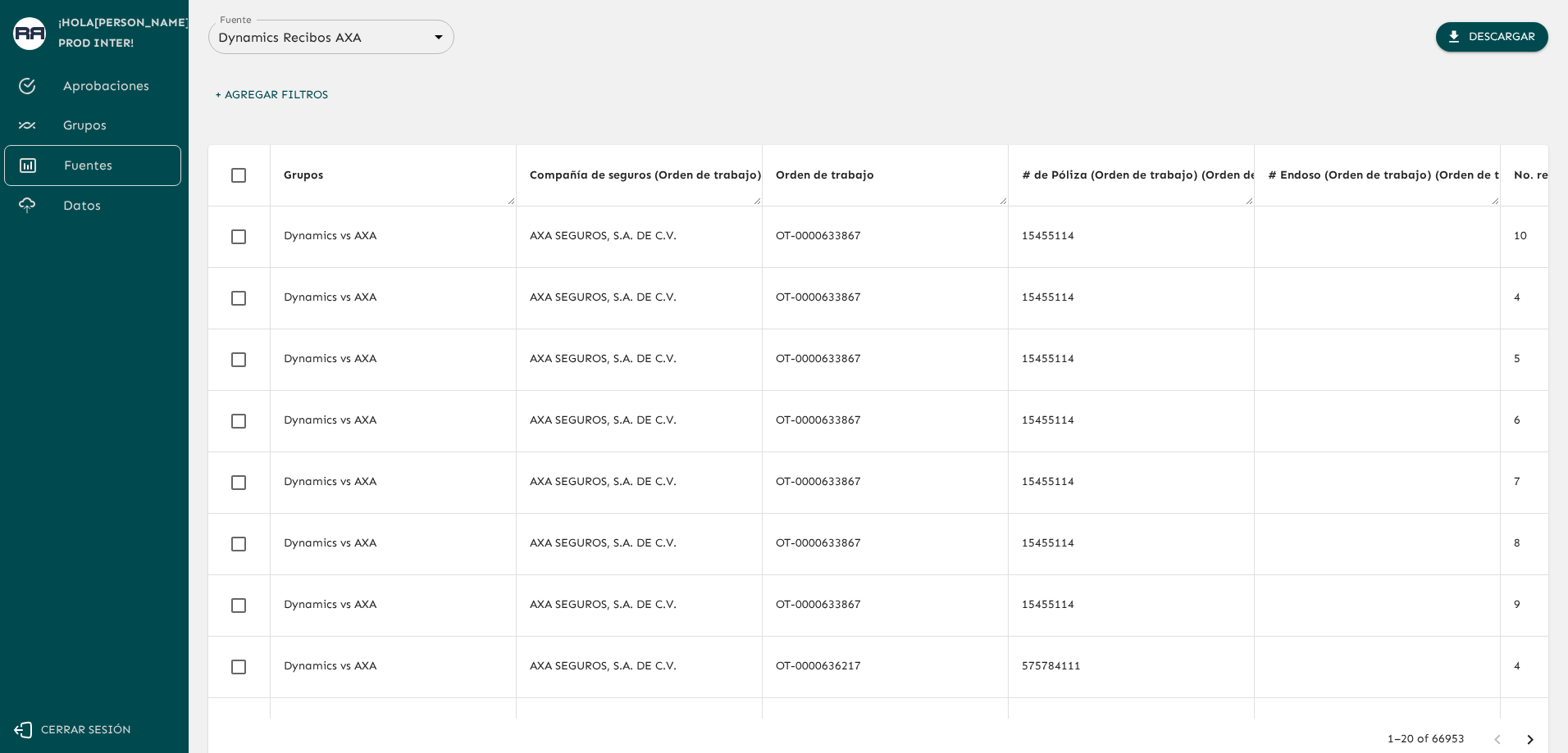
click at [400, 50] on div "Dynamics Recibos AXA 689ccc8777b9e7089e38df0f Fuente" at bounding box center [332, 37] width 246 height 34
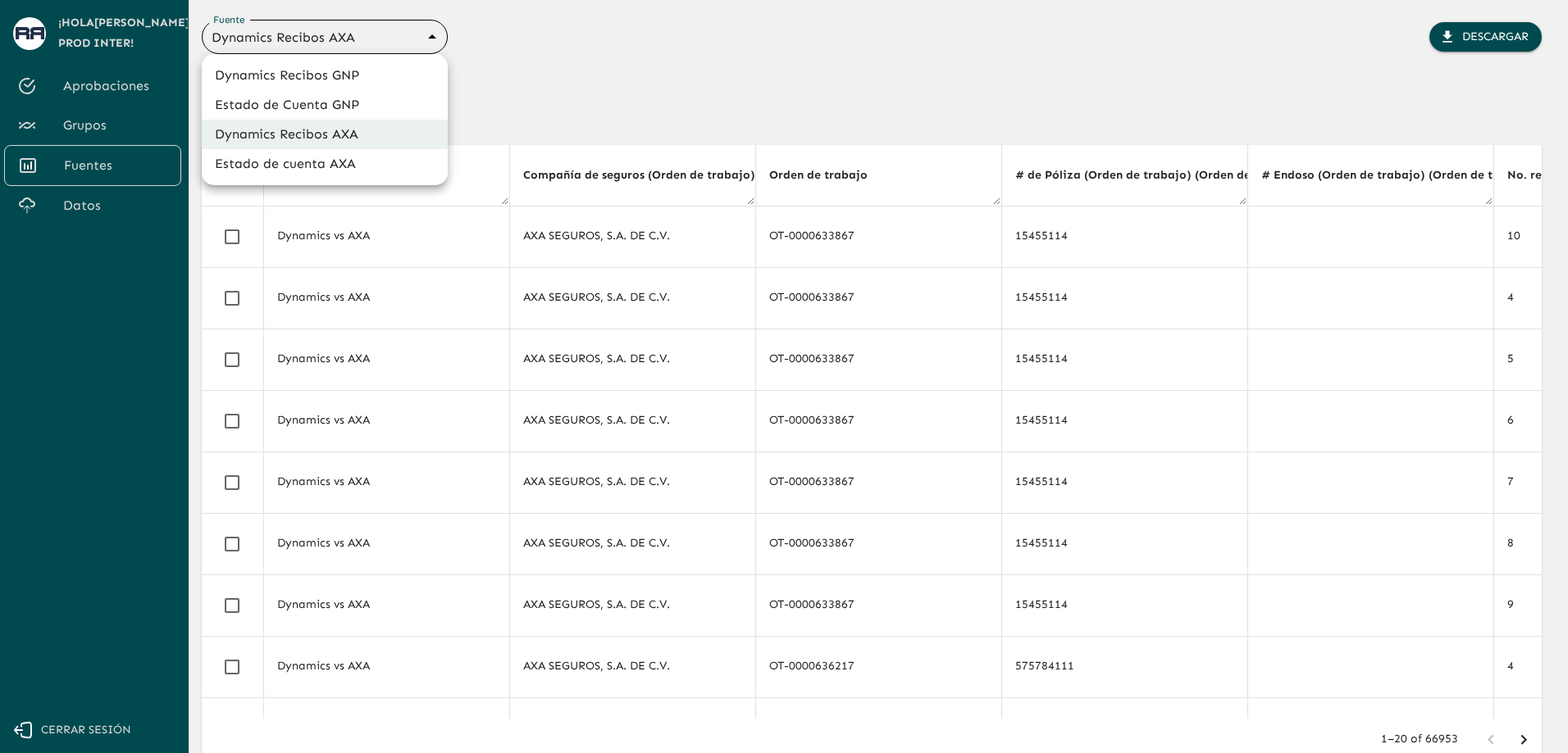
click at [433, 35] on body "Se están procesando los movimientos. Algunas acciones permanecerán deshabilitad…" at bounding box center [784, 376] width 1568 height 753
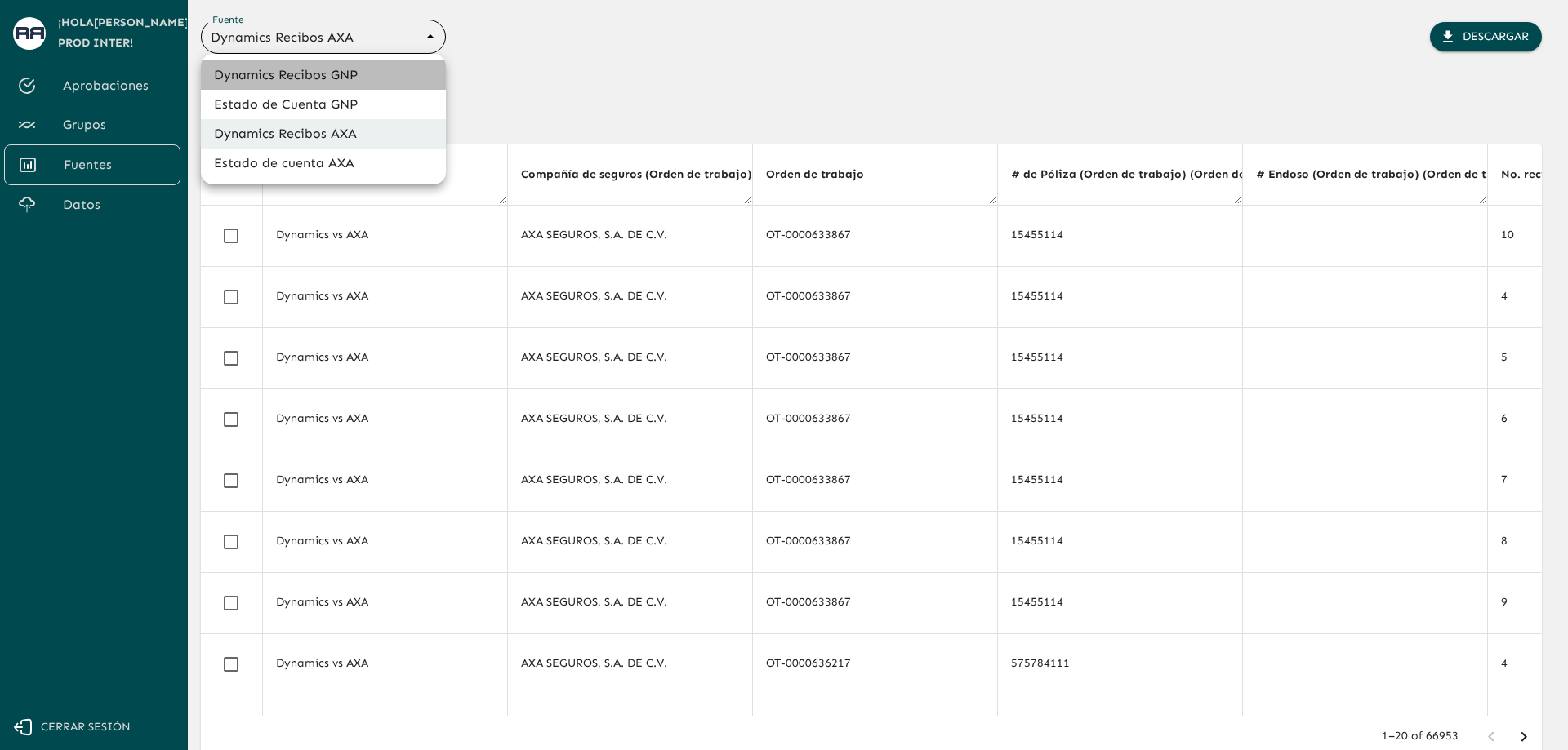
click at [397, 83] on li "Dynamics Recibos GNP" at bounding box center [323, 75] width 245 height 30
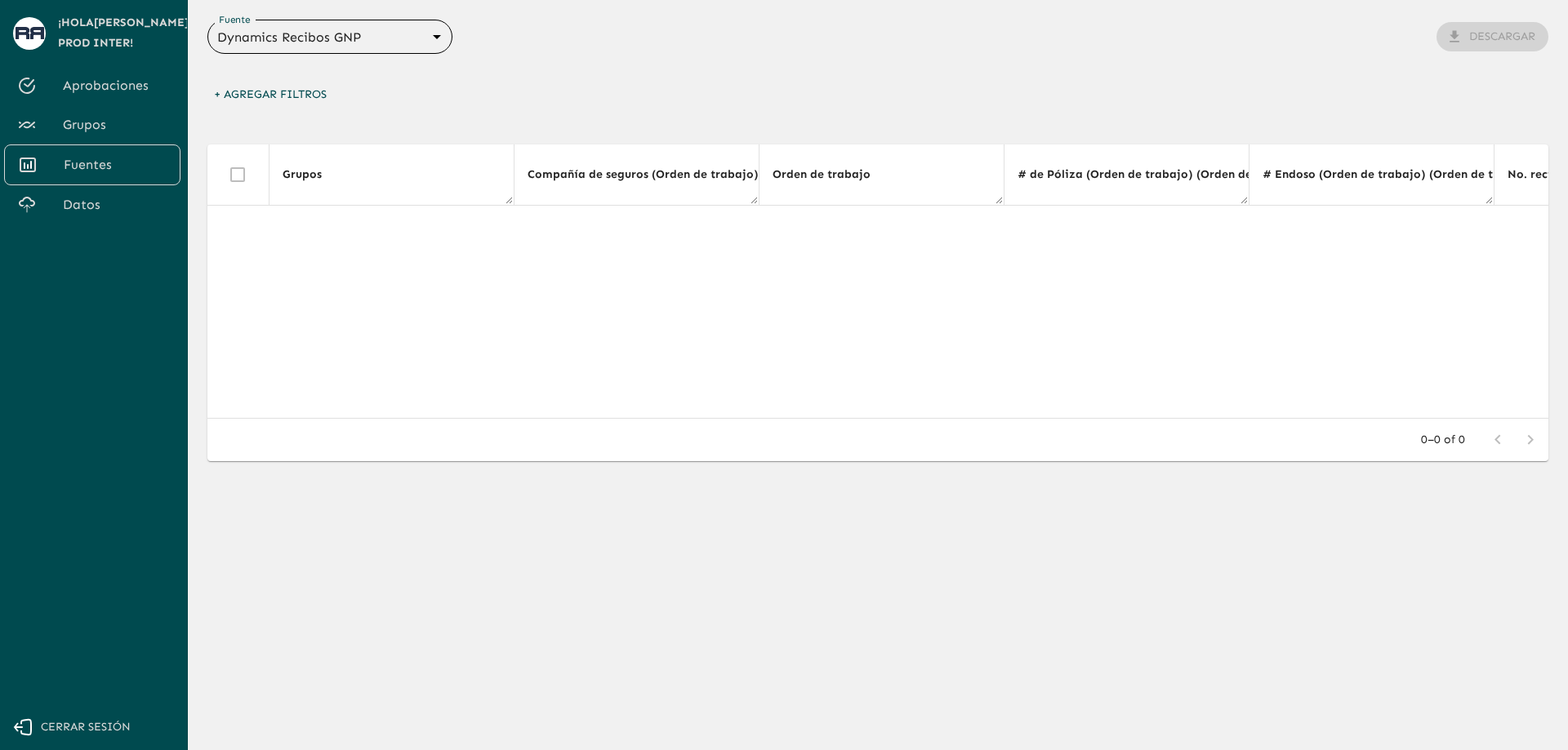
click at [440, 35] on body "Se están procesando los movimientos. Algunas acciones permanecerán deshabilitad…" at bounding box center [784, 375] width 1568 height 750
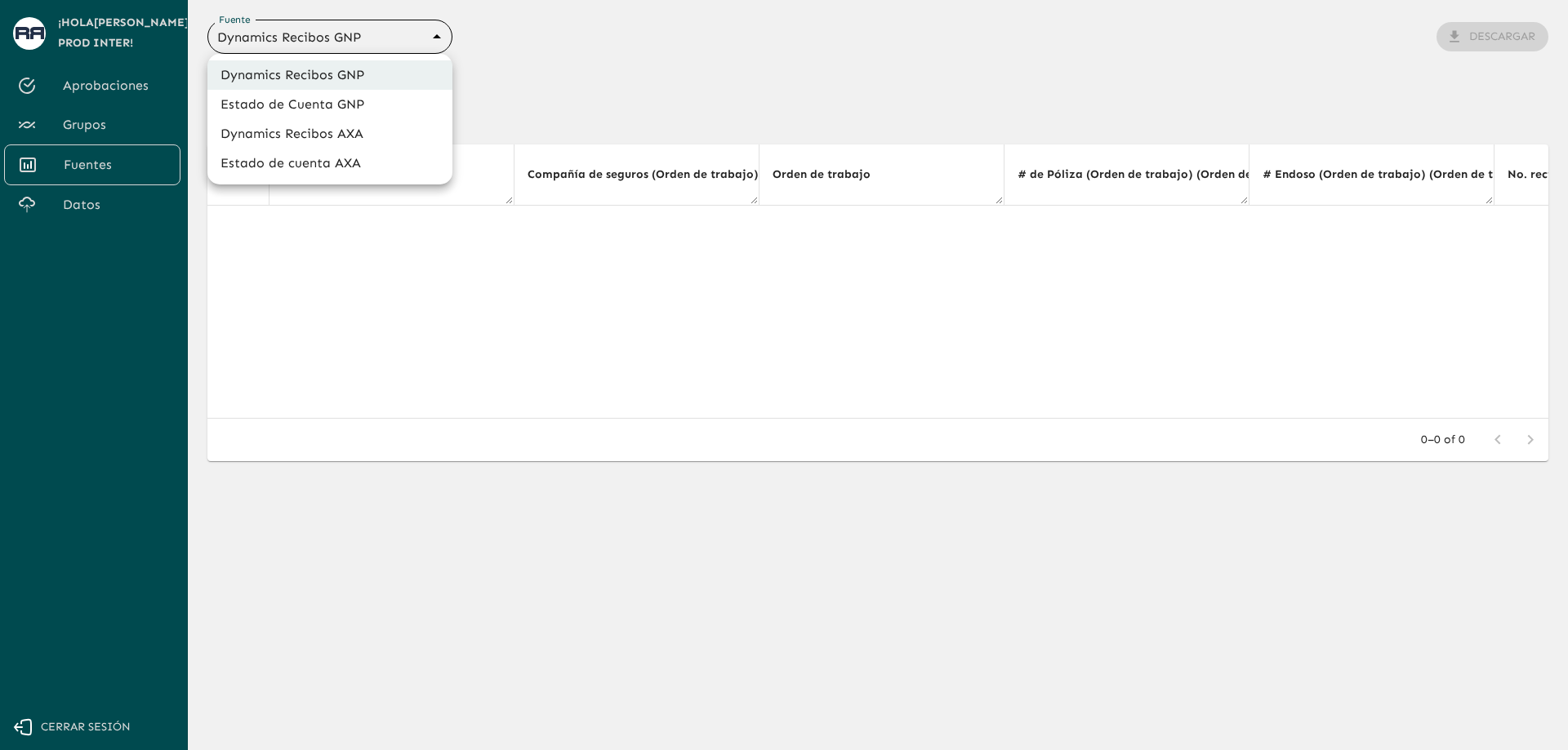
click at [416, 102] on li "Estado de Cuenta GNP" at bounding box center [330, 105] width 245 height 30
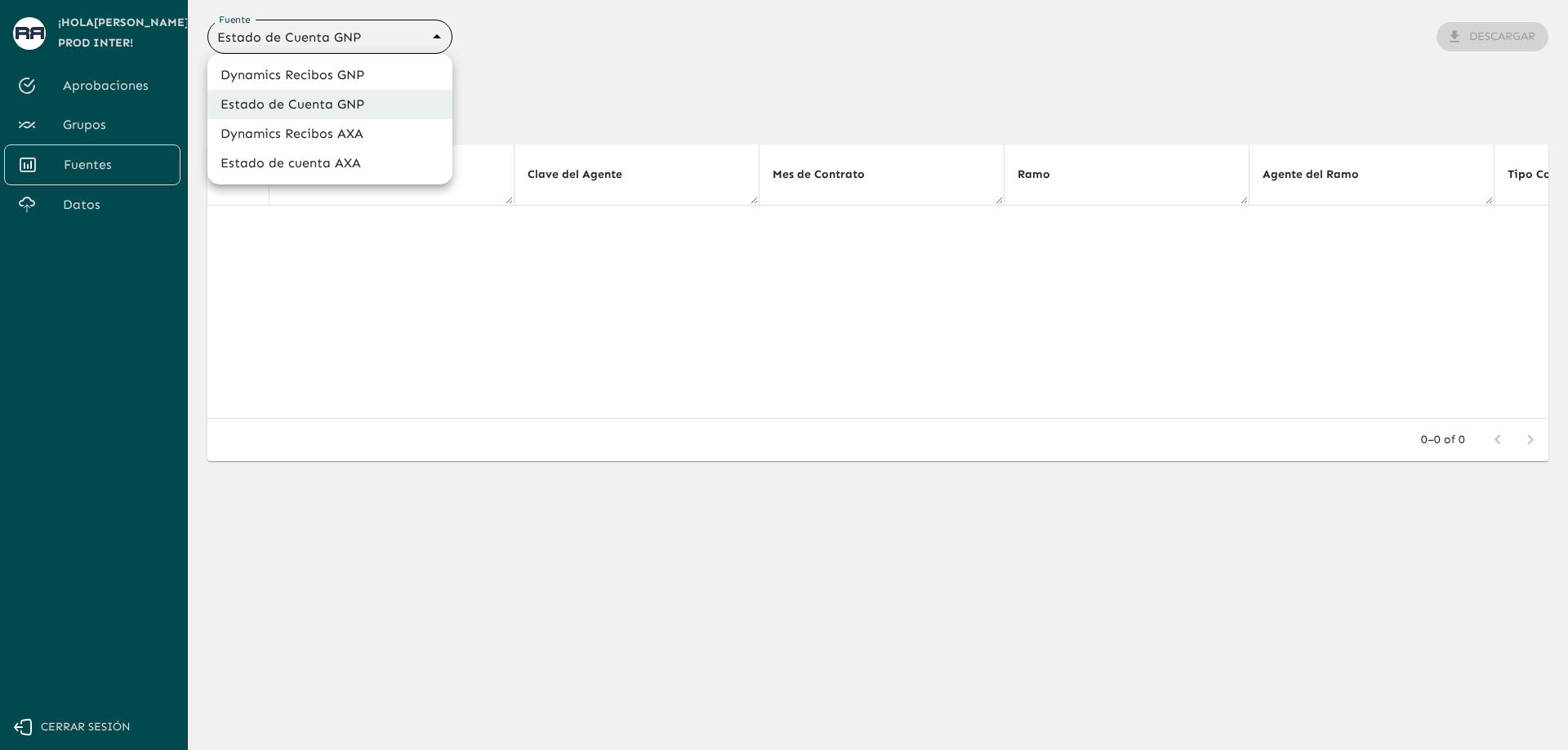
click at [440, 36] on body "Se están procesando los movimientos. Algunas acciones permanecerán deshabilitad…" at bounding box center [784, 375] width 1568 height 750
click at [392, 75] on li "Dynamics Recibos GNP" at bounding box center [330, 75] width 245 height 30
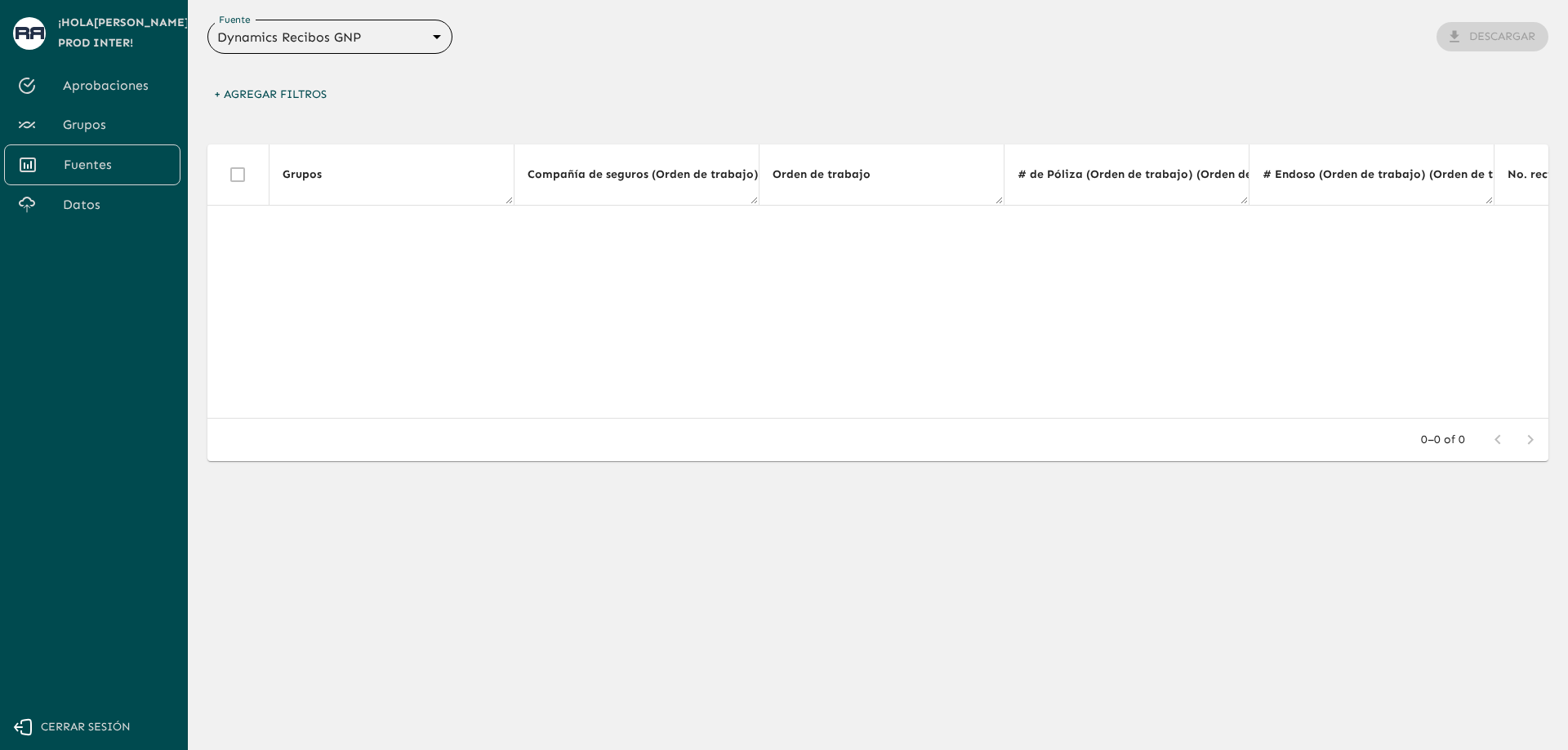
click at [595, 83] on div "+ Agregar Filtros" at bounding box center [878, 99] width 1341 height 38
click at [374, 43] on body "Se están procesando los movimientos. Algunas acciones permanecerán deshabilitad…" at bounding box center [784, 375] width 1568 height 750
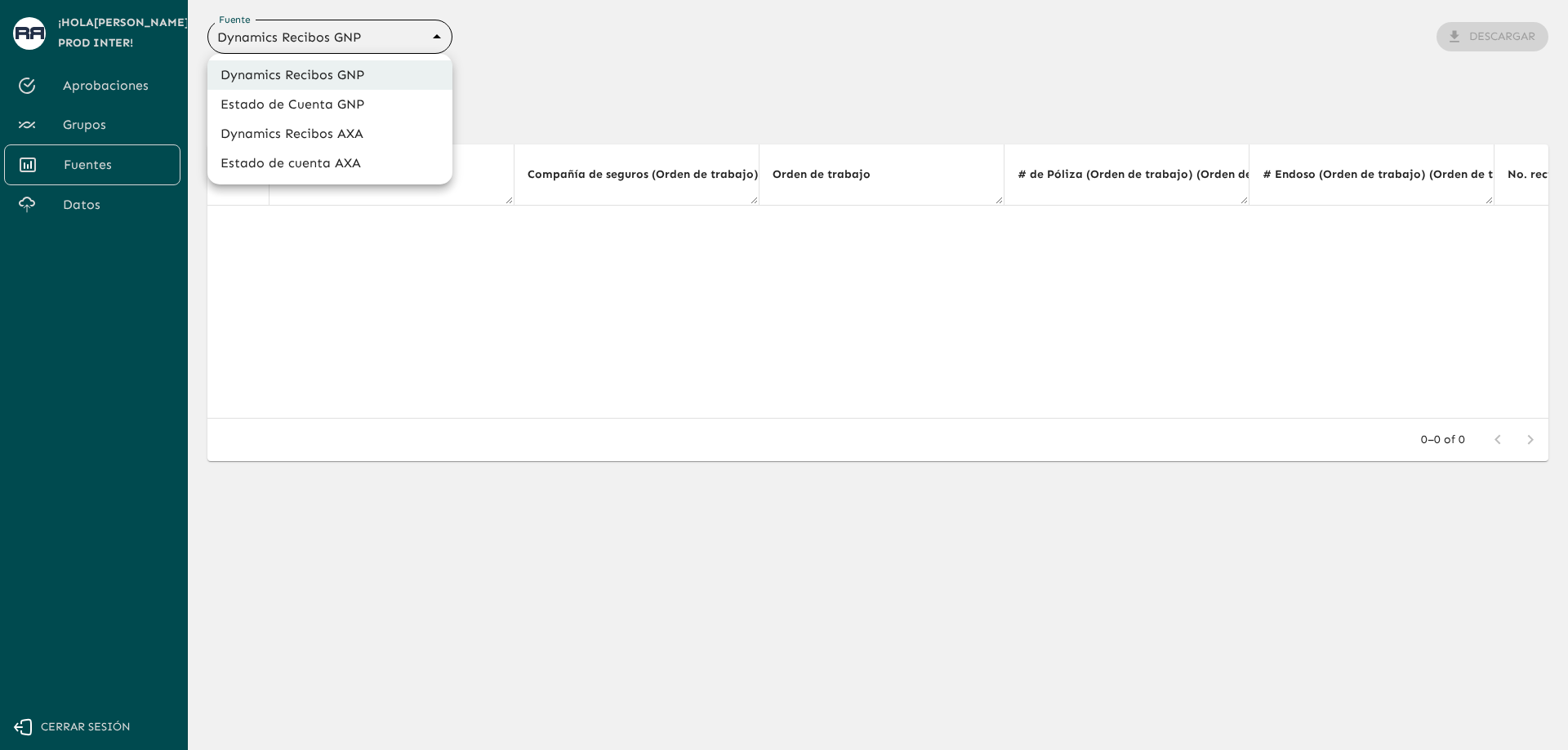
click at [373, 98] on li "Estado de Cuenta GNP" at bounding box center [330, 105] width 245 height 30
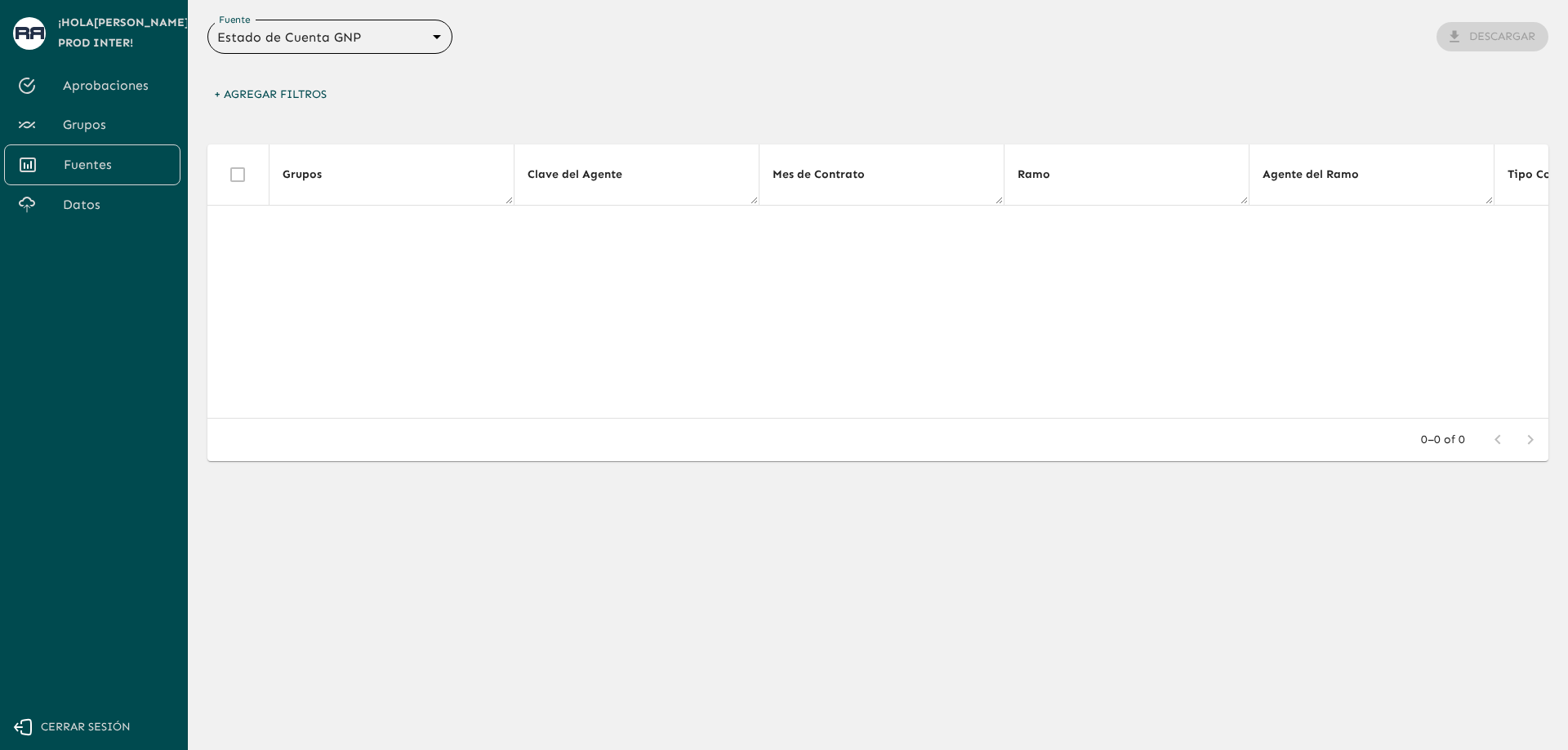
click at [444, 30] on body "Se están procesando los movimientos. Algunas acciones permanecerán deshabilitad…" at bounding box center [784, 375] width 1568 height 750
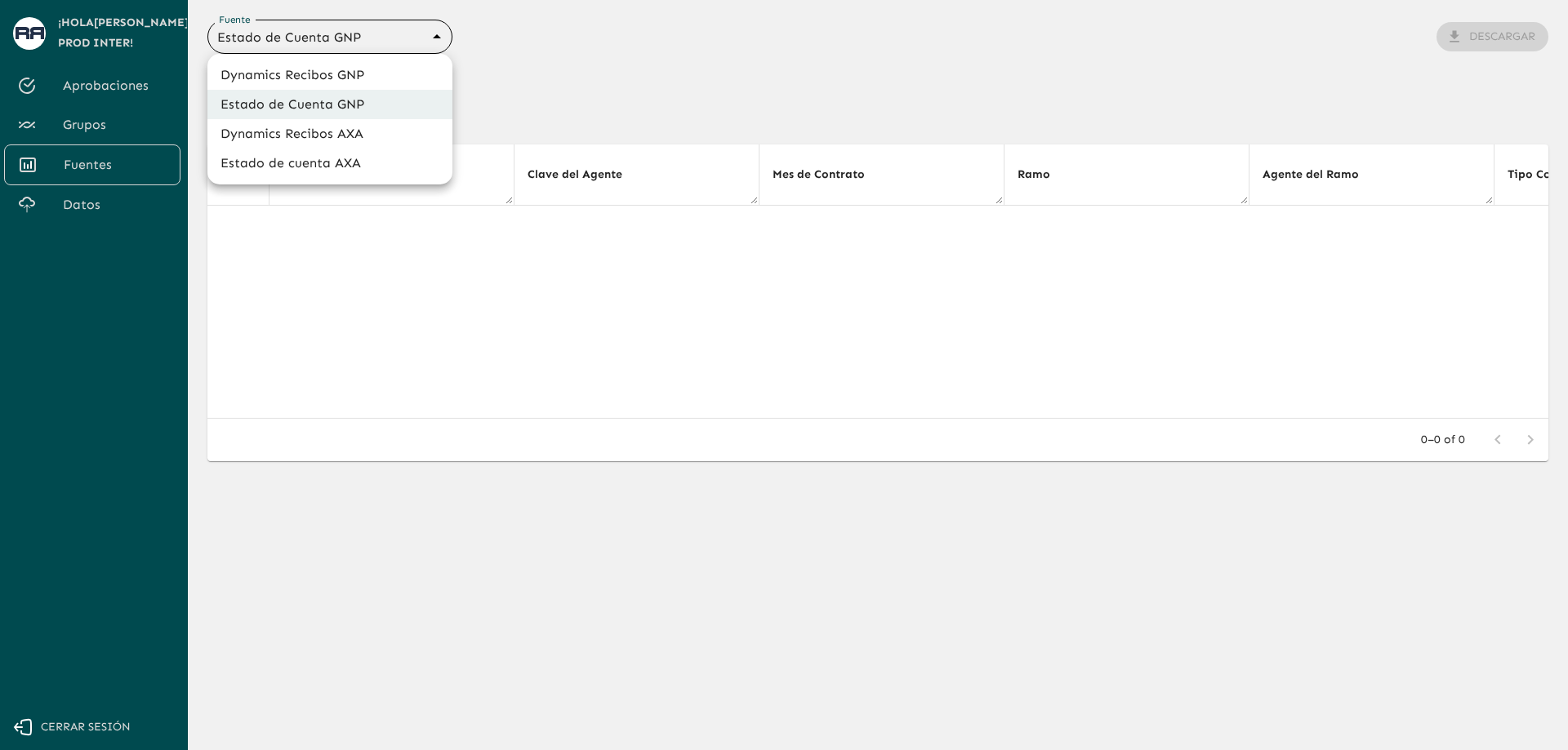
click at [418, 127] on li "Dynamics Recibos AXA" at bounding box center [330, 134] width 245 height 30
type input "689ccc8777b9e7089e38df0f"
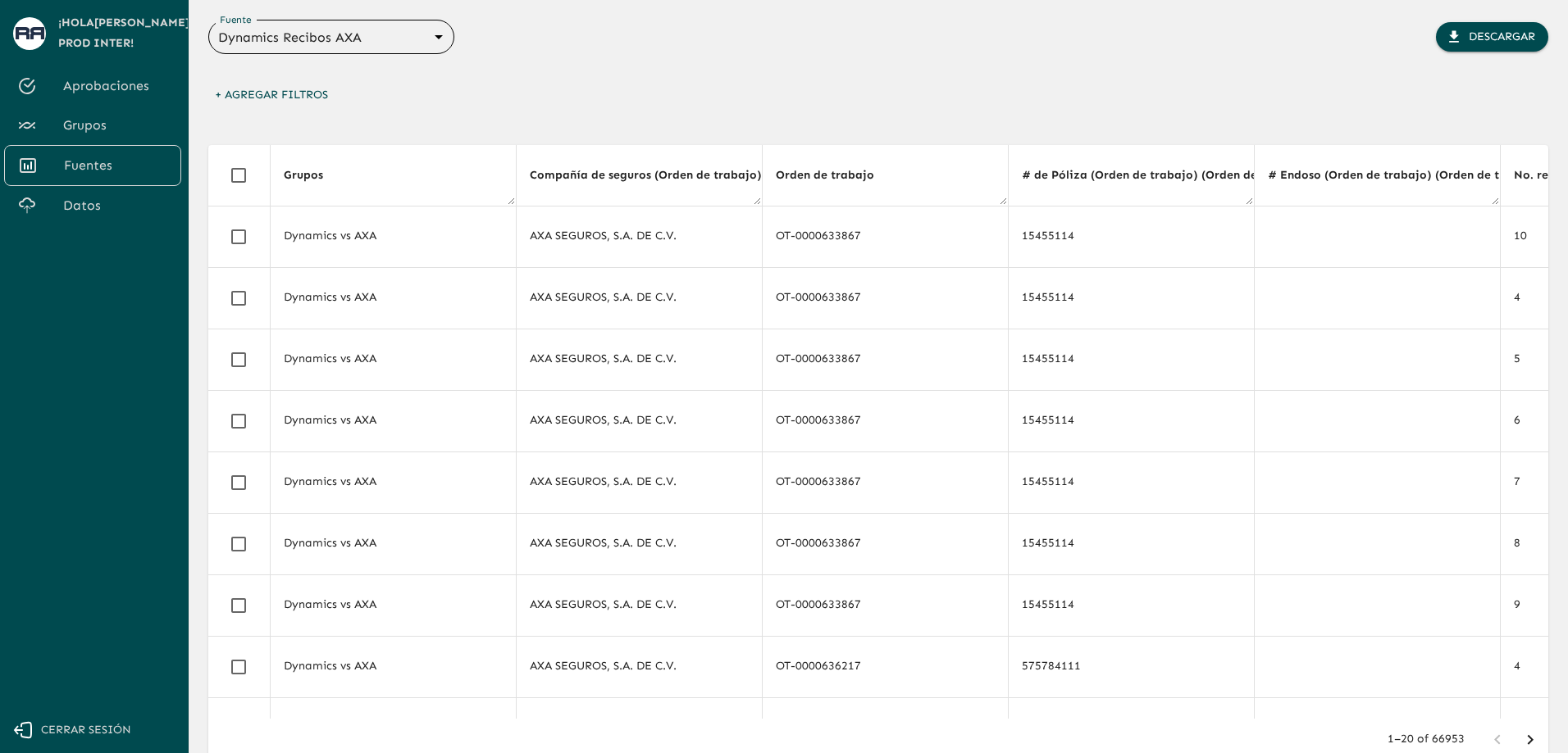
click at [547, 89] on div "+ Agregar Filtros" at bounding box center [878, 99] width 1340 height 38
click at [394, 42] on body "Se están procesando los movimientos. Algunas acciones permanecerán deshabilitad…" at bounding box center [784, 376] width 1568 height 753
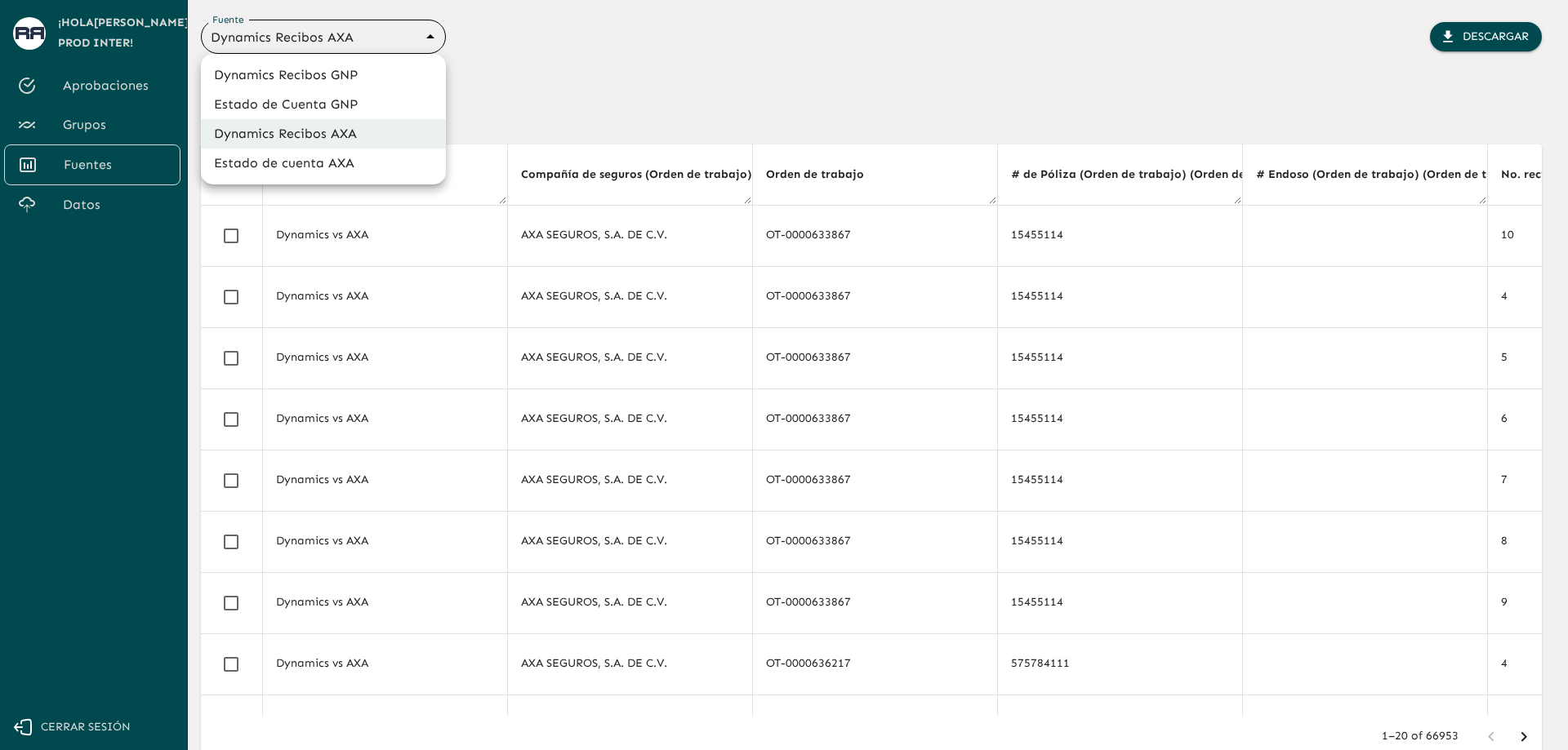
click at [515, 95] on div at bounding box center [784, 375] width 1568 height 750
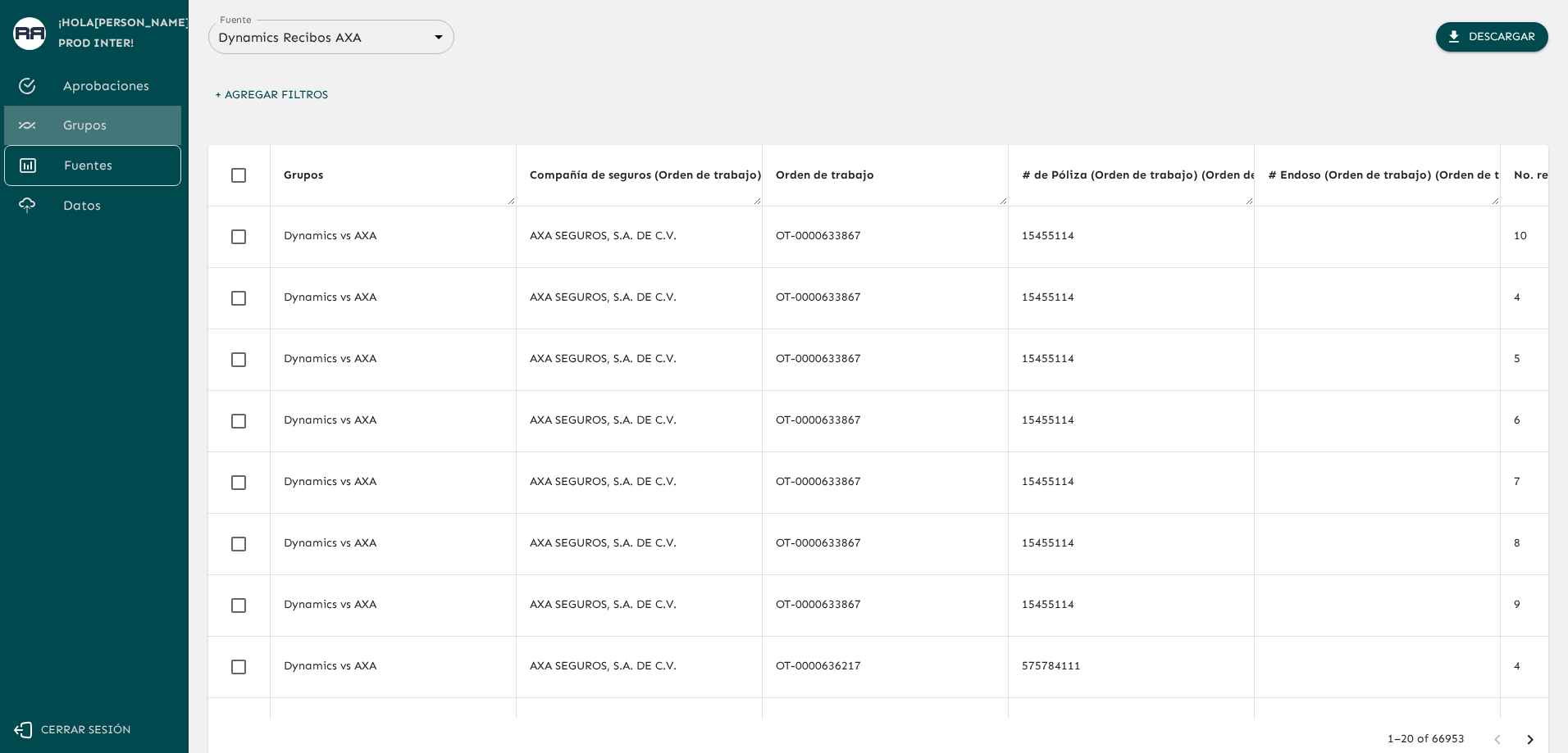
click at [149, 118] on span "Grupos" at bounding box center [115, 125] width 105 height 20
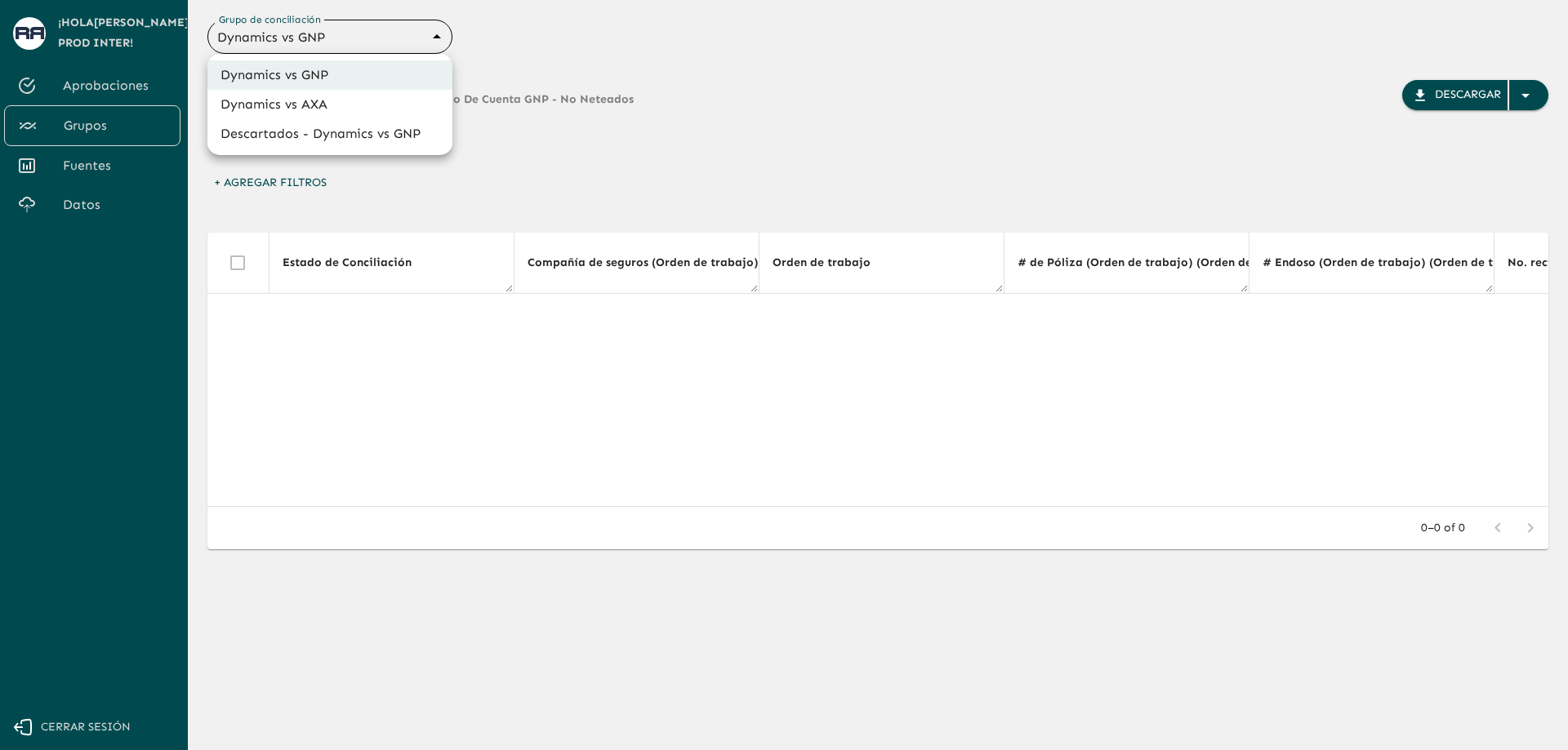
click at [341, 35] on body "Se están procesando los movimientos. Algunas acciones permanecerán deshabilitad…" at bounding box center [784, 375] width 1568 height 750
click at [332, 105] on li "Dynamics vs AXA" at bounding box center [330, 105] width 245 height 30
type input "688d0fb445366dcf85fc95f2"
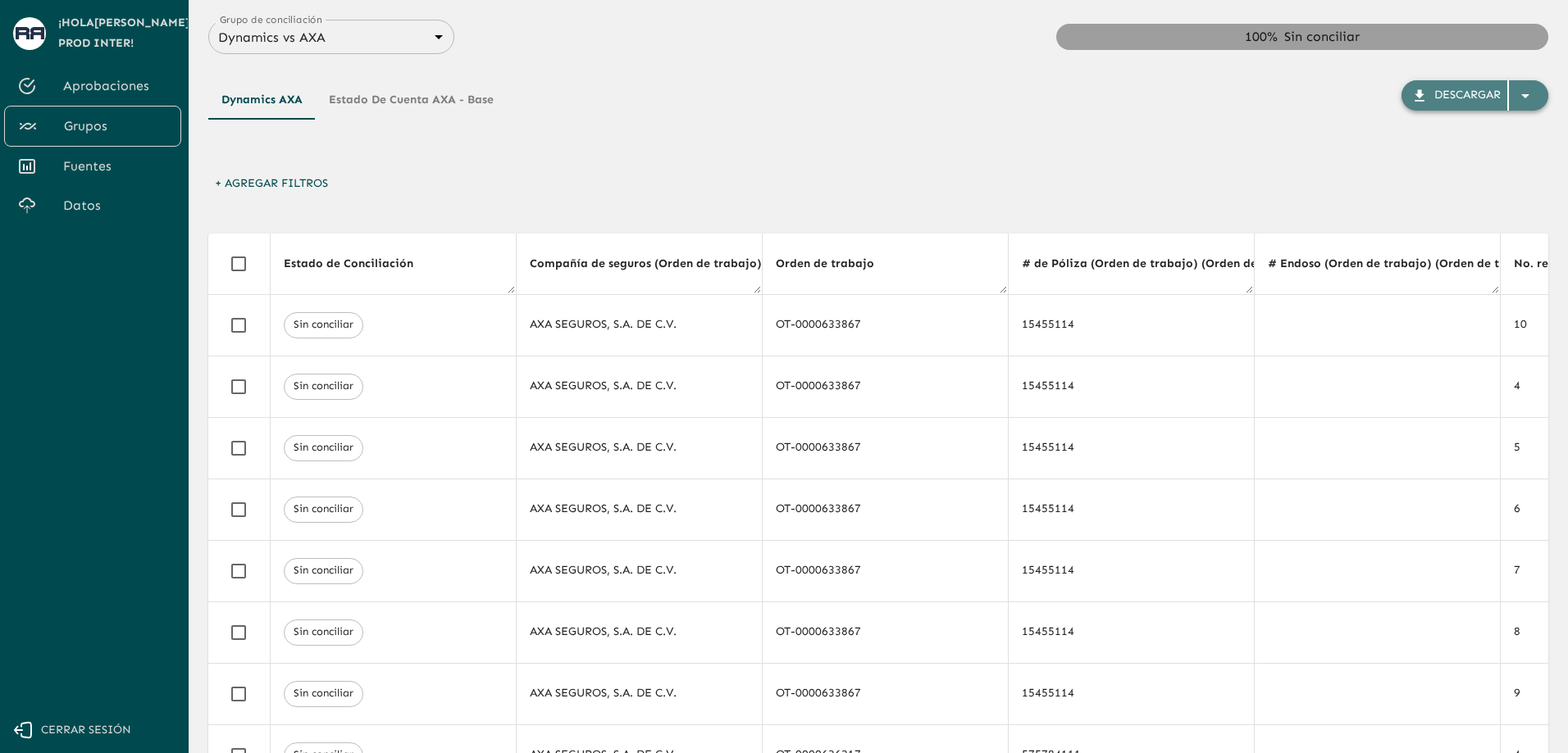
click at [1523, 95] on icon "button" at bounding box center [1525, 96] width 9 height 4
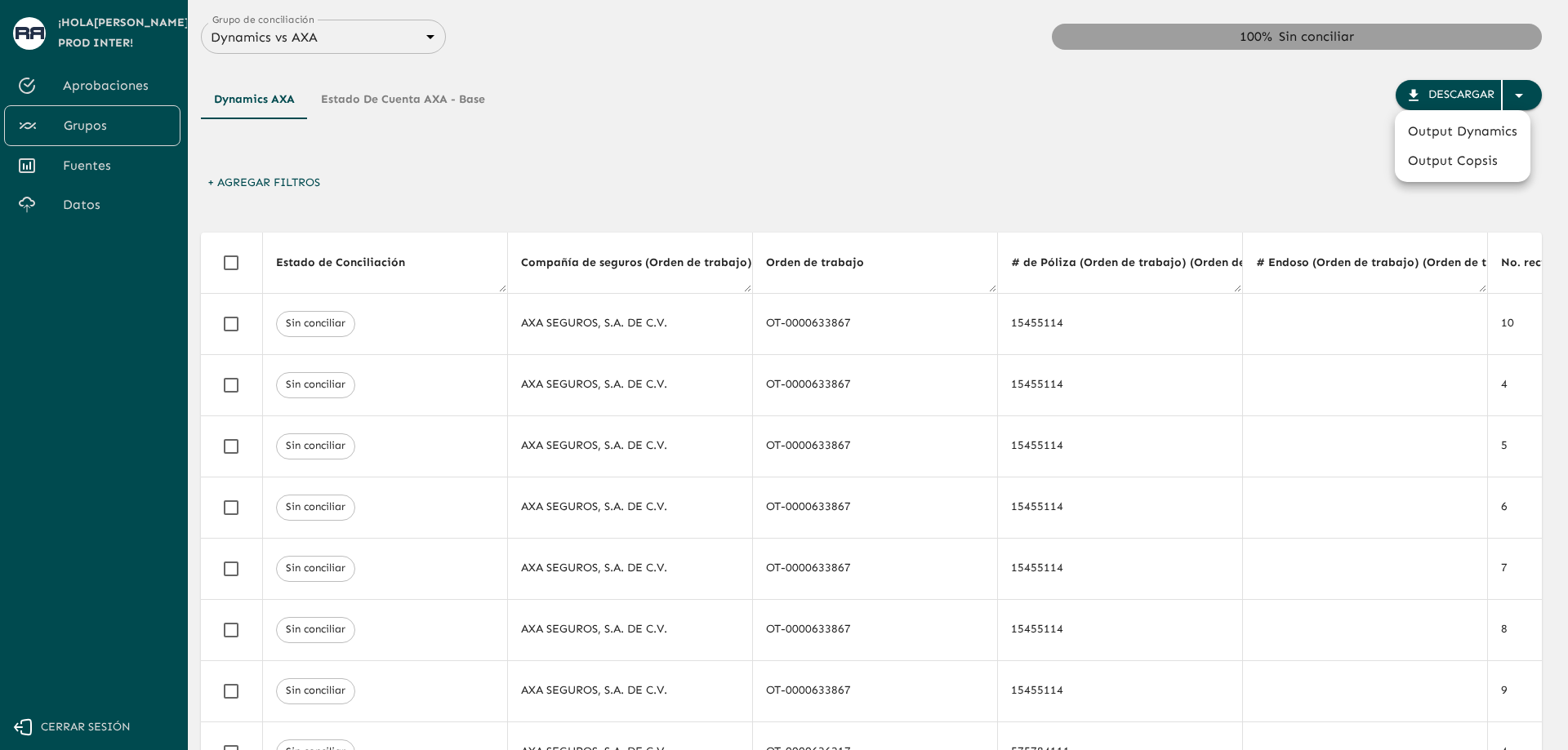
click at [1182, 124] on div at bounding box center [784, 375] width 1568 height 750
